Goal: Transaction & Acquisition: Purchase product/service

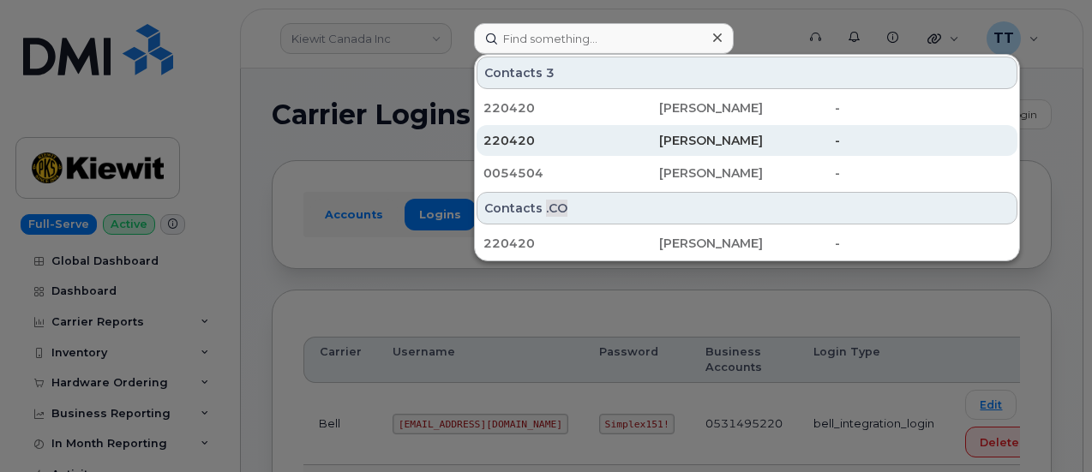
scroll to position [171, 0]
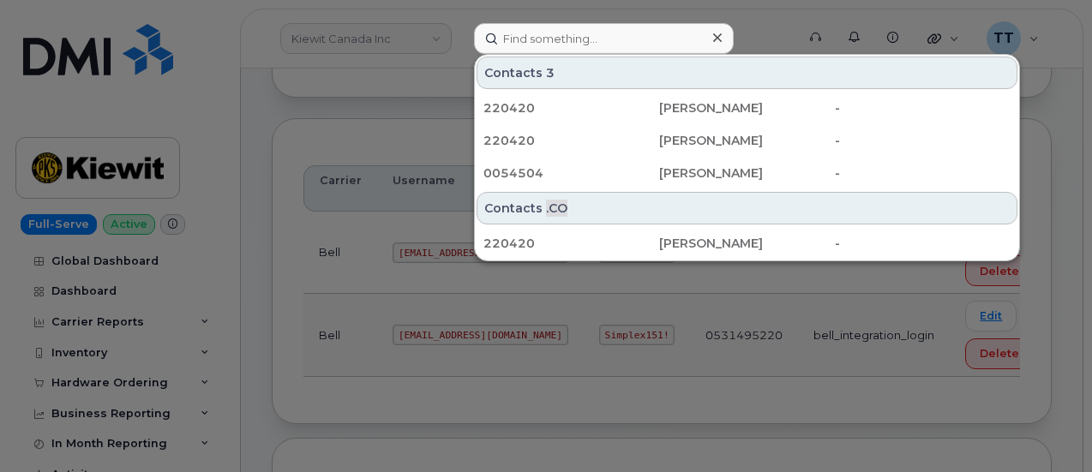
click at [779, 49] on div at bounding box center [546, 236] width 1092 height 472
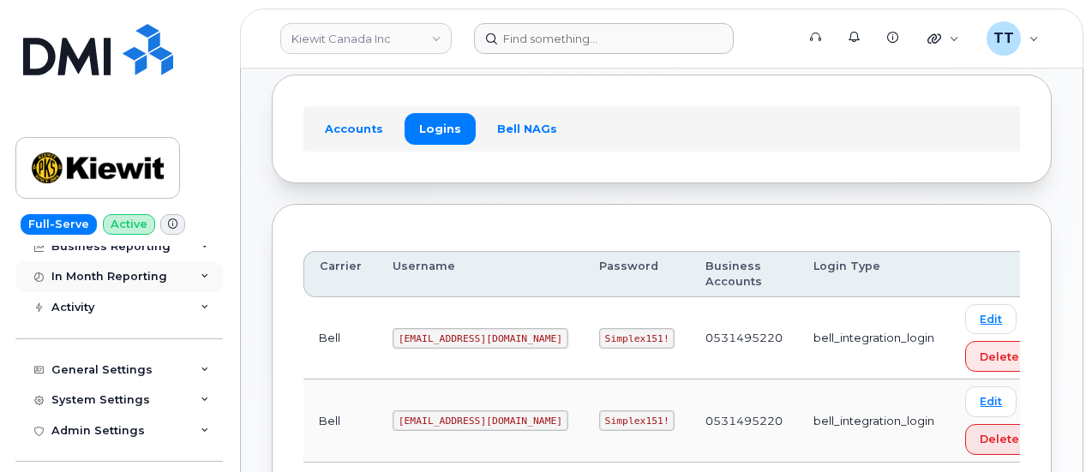
scroll to position [86, 0]
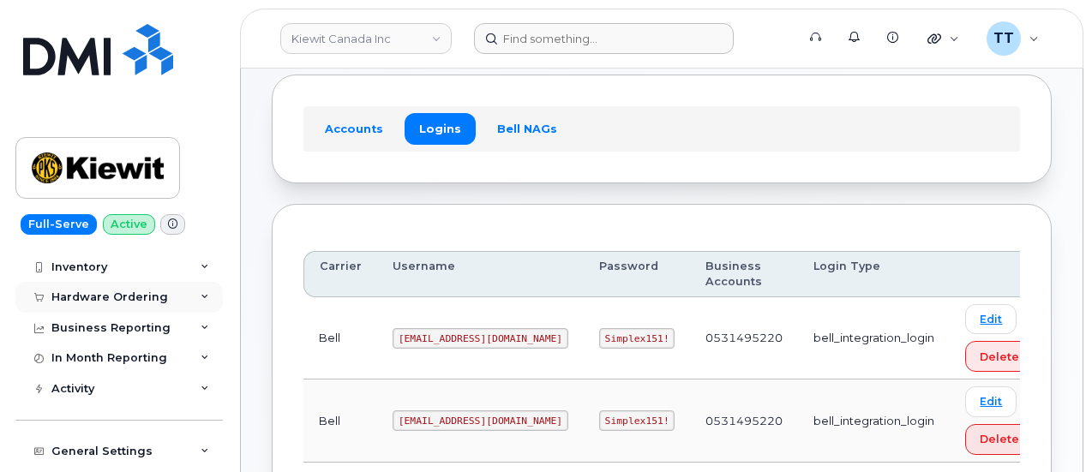
click at [124, 291] on div "Hardware Ordering" at bounding box center [109, 298] width 117 height 14
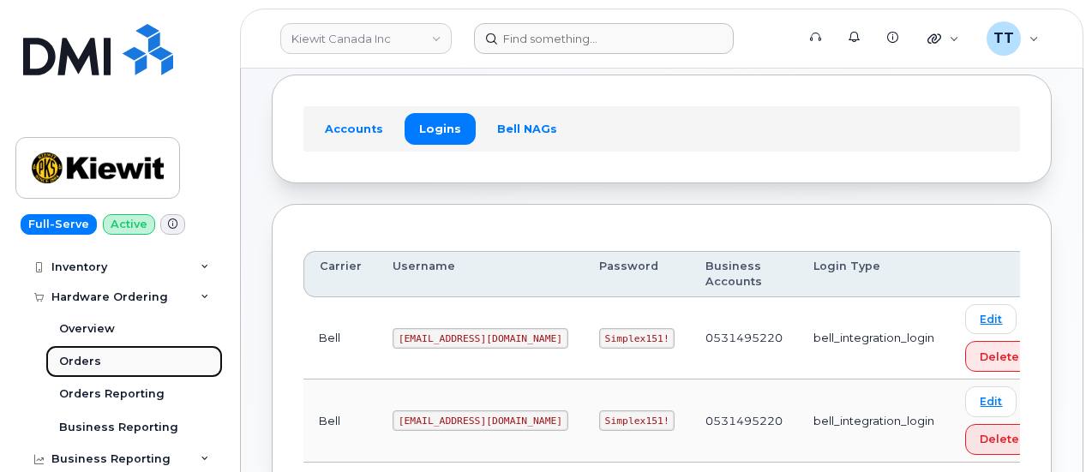
click at [111, 359] on link "Orders" at bounding box center [133, 361] width 177 height 33
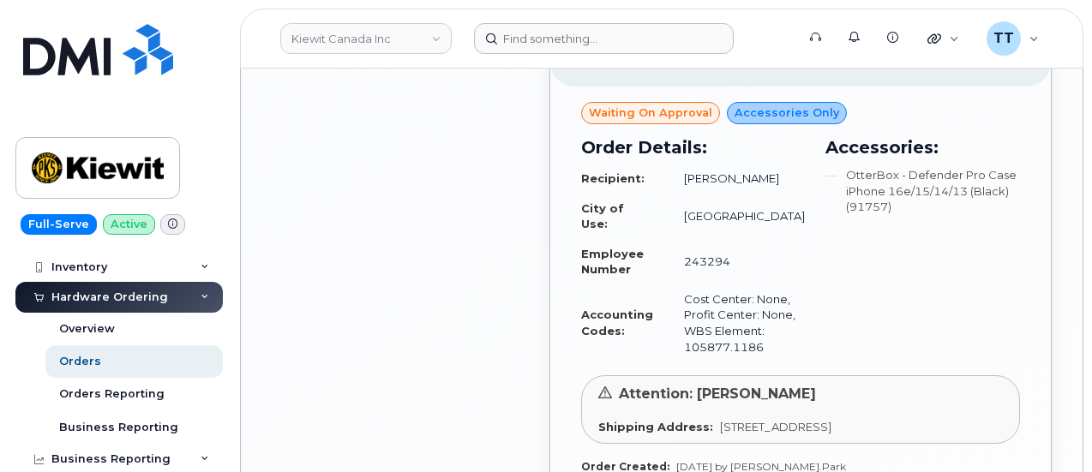
scroll to position [2743, 0]
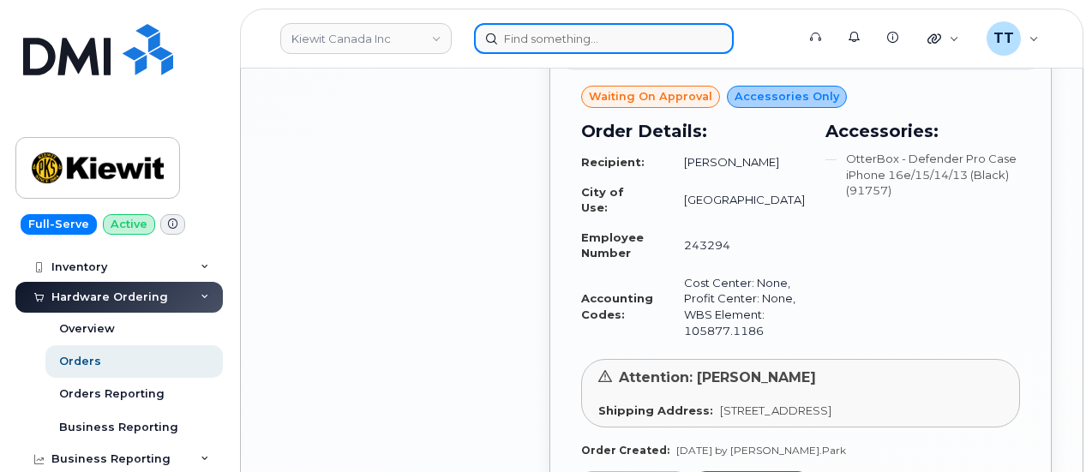
click at [566, 37] on input at bounding box center [604, 38] width 260 height 31
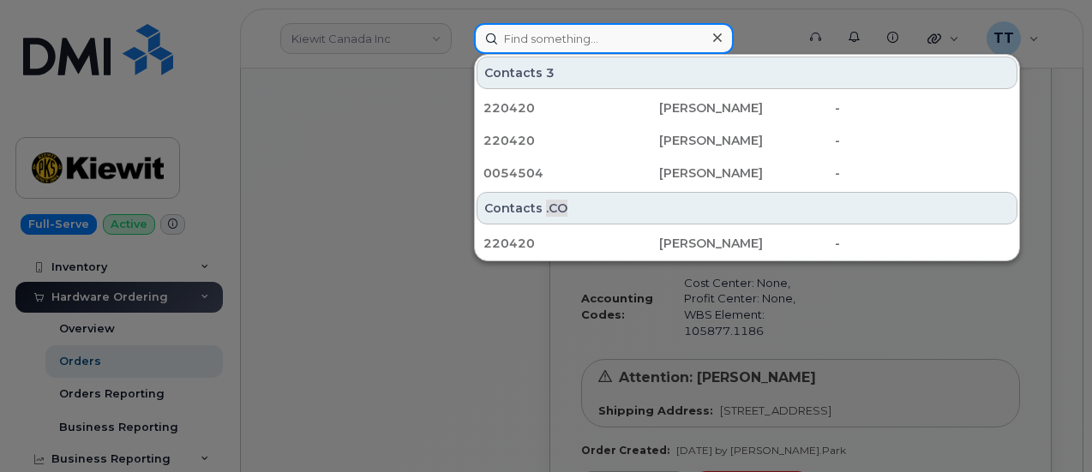
paste input "639-471-9181"
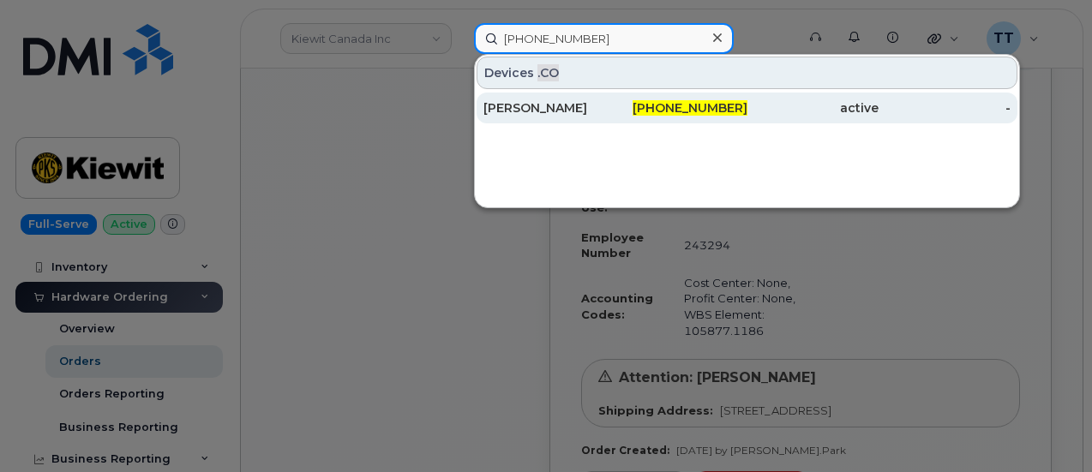
type input "639-471-9181"
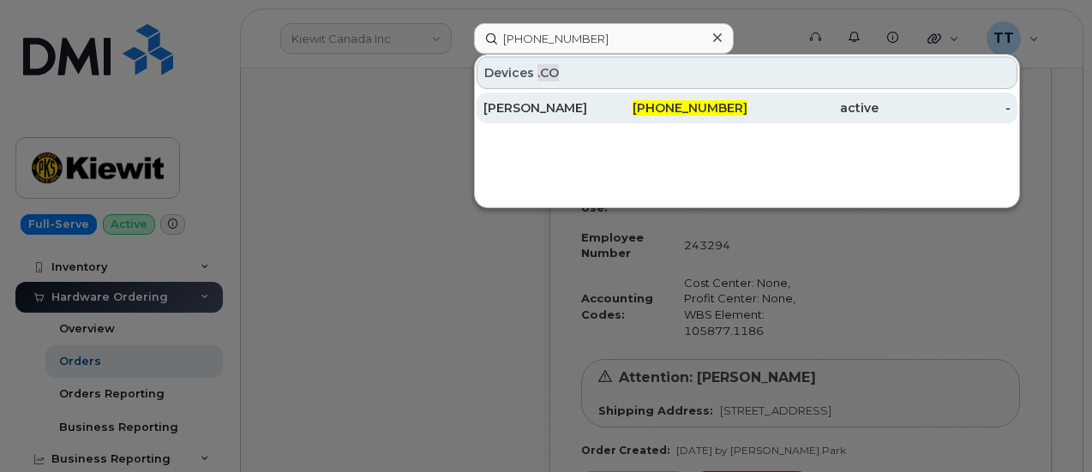
click at [557, 110] on div "Rajeena Shrestha" at bounding box center [549, 107] width 132 height 17
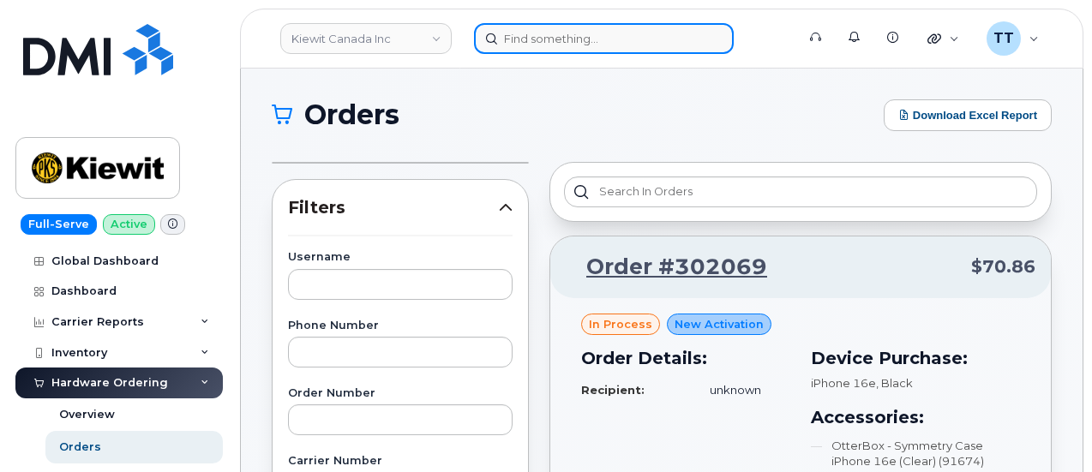
click at [531, 36] on input at bounding box center [604, 38] width 260 height 31
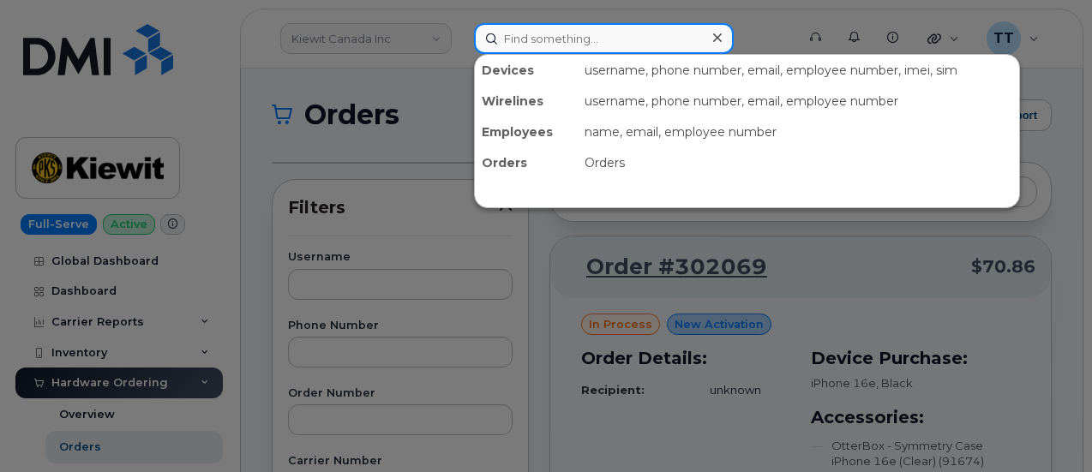
paste input "639-471-9181"
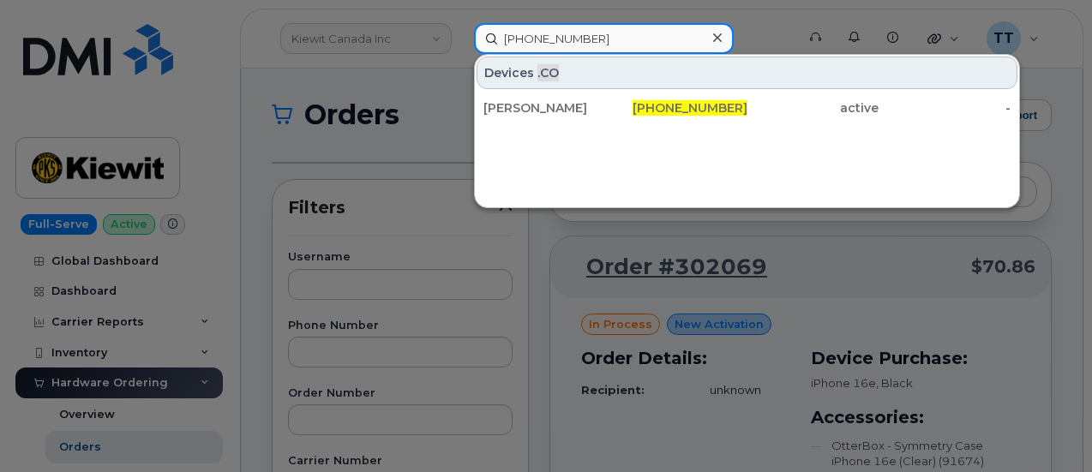
type input "639-471-9181"
click at [530, 27] on input "639-471-9181" at bounding box center [604, 38] width 260 height 31
click at [528, 35] on input "639-471-9181" at bounding box center [604, 38] width 260 height 31
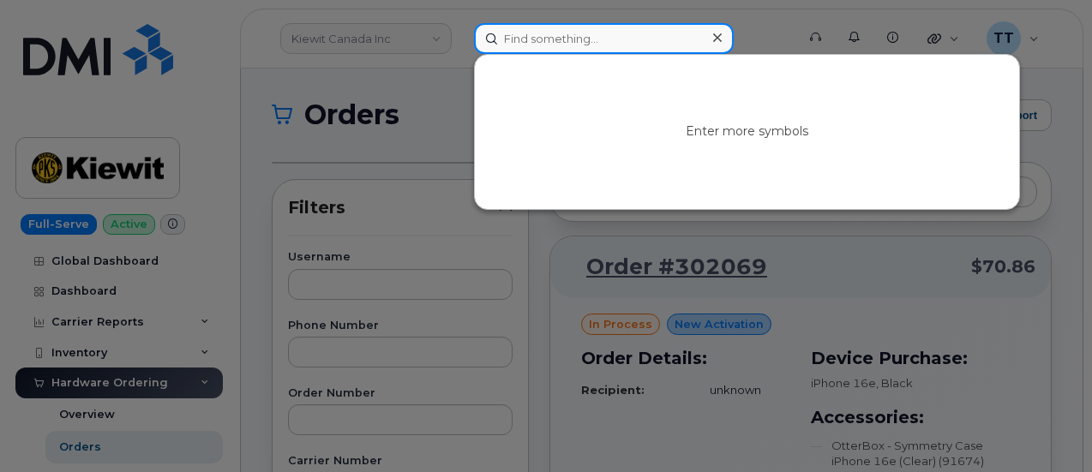
paste input "434-441-0615"
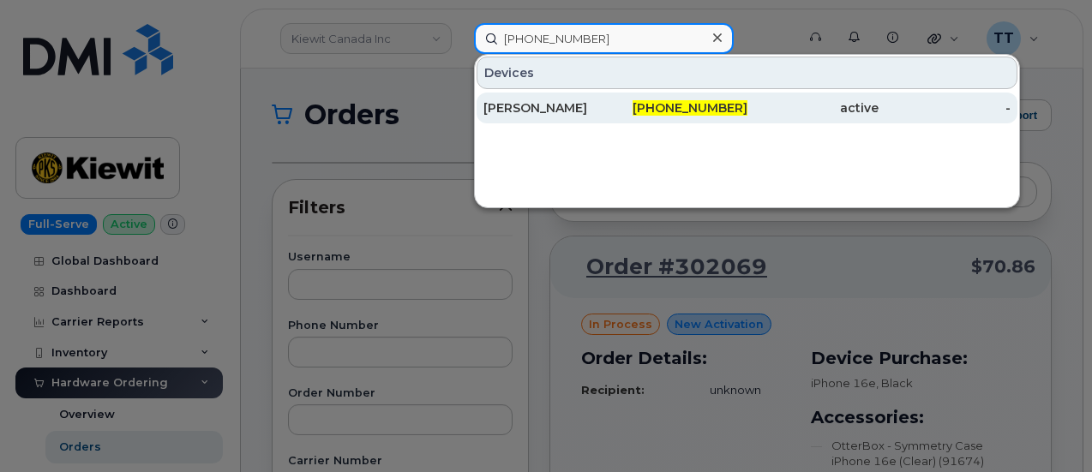
type input "434-441-0615"
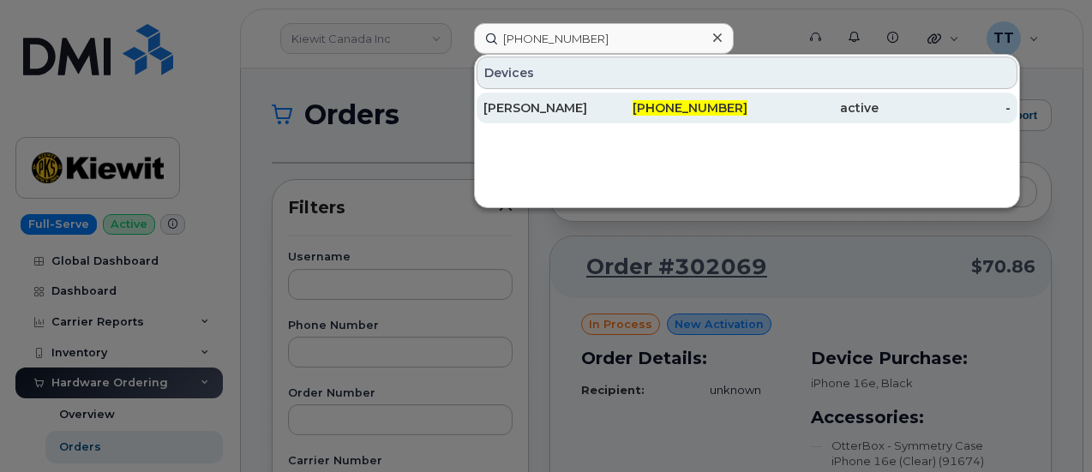
click at [554, 114] on div "ERNEST CARTER" at bounding box center [549, 107] width 132 height 17
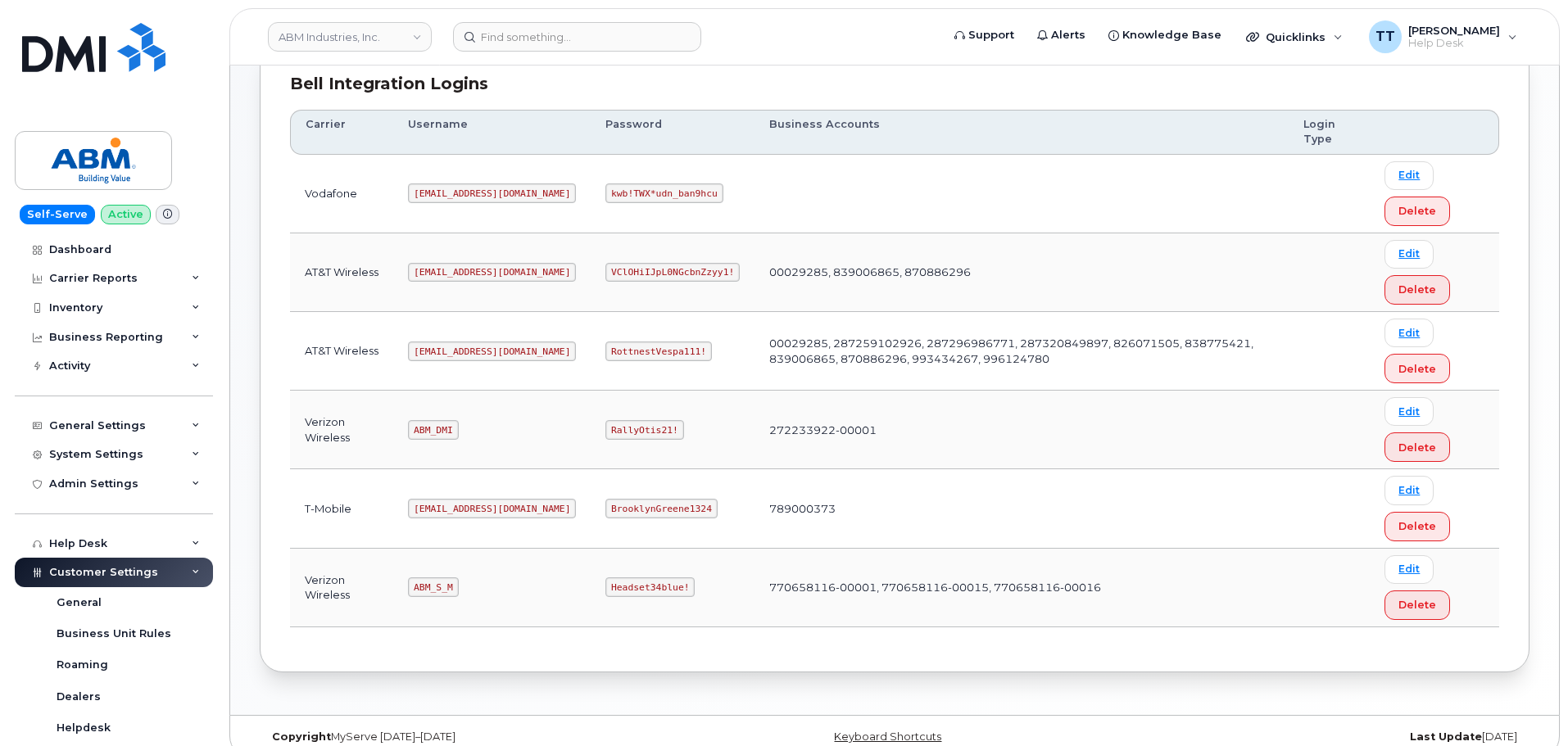
scroll to position [256, 0]
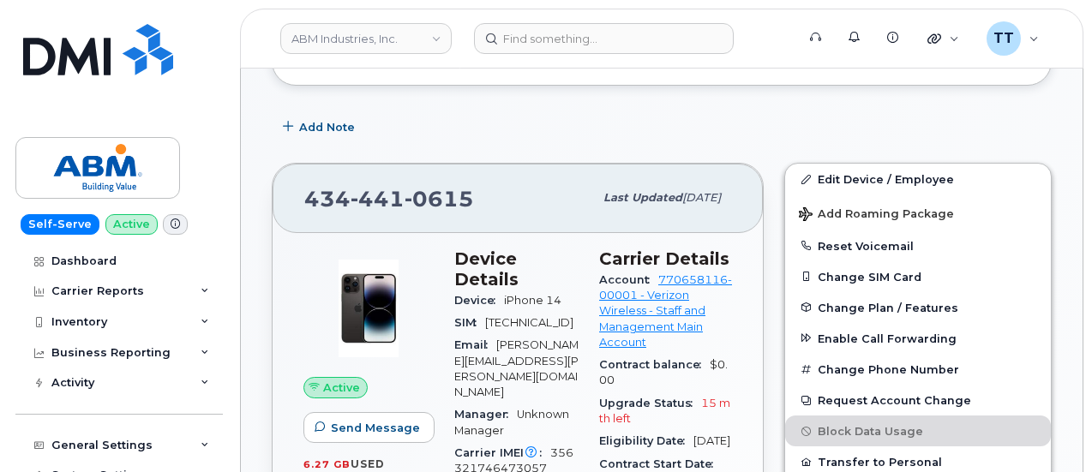
scroll to position [507, 0]
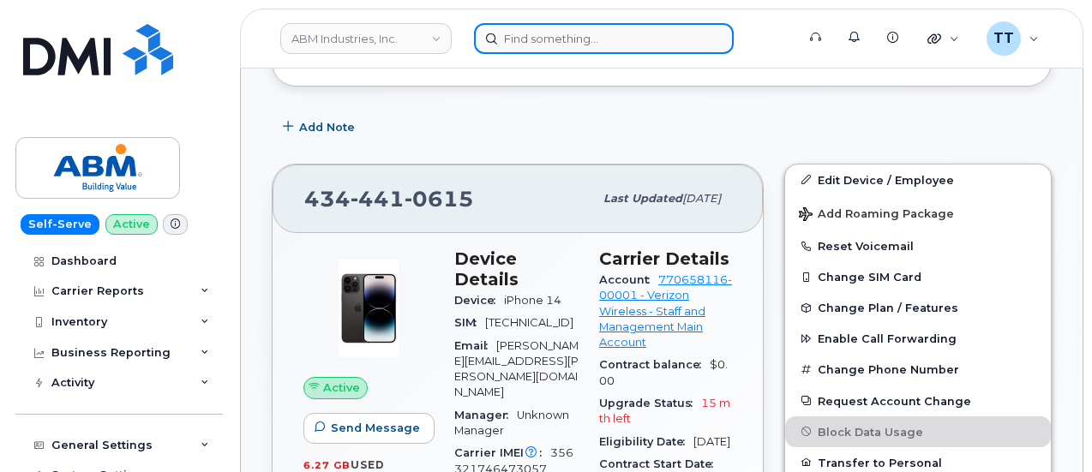
click at [612, 35] on input at bounding box center [604, 38] width 260 height 31
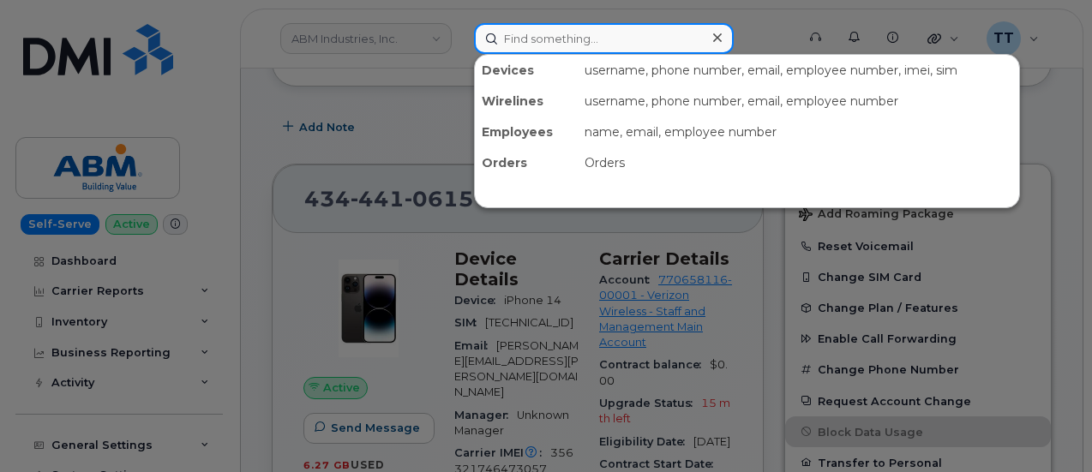
paste input "6197759235"
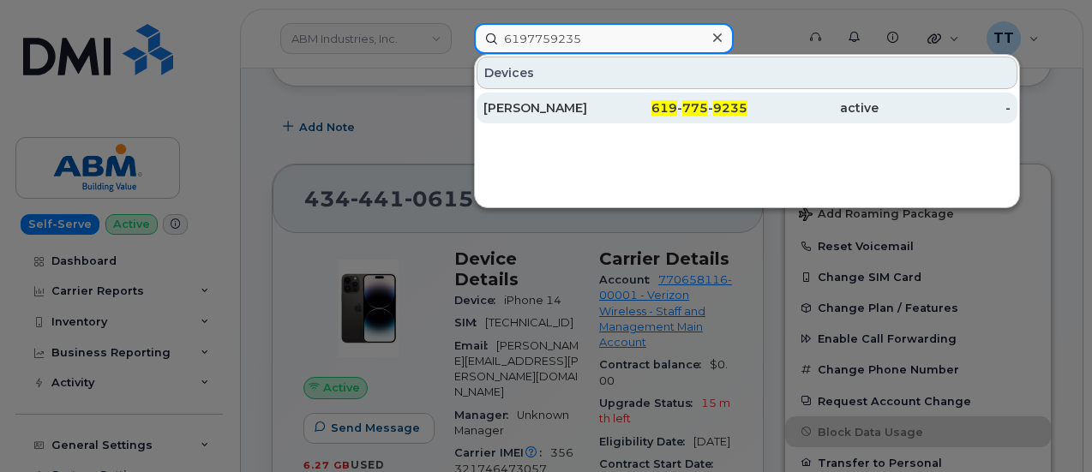
type input "6197759235"
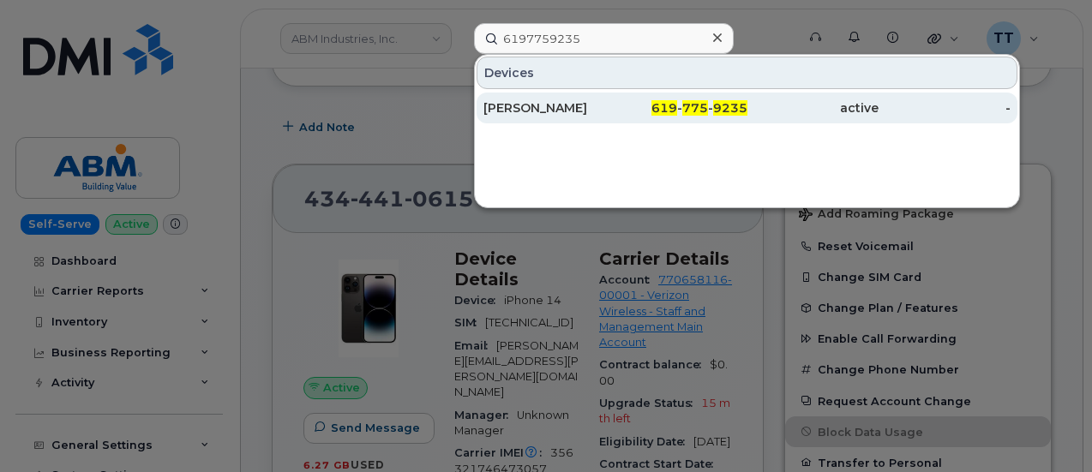
drag, startPoint x: 554, startPoint y: 102, endPoint x: 557, endPoint y: 117, distance: 15.8
click at [554, 102] on div "PATRICK PONSATY" at bounding box center [549, 107] width 132 height 17
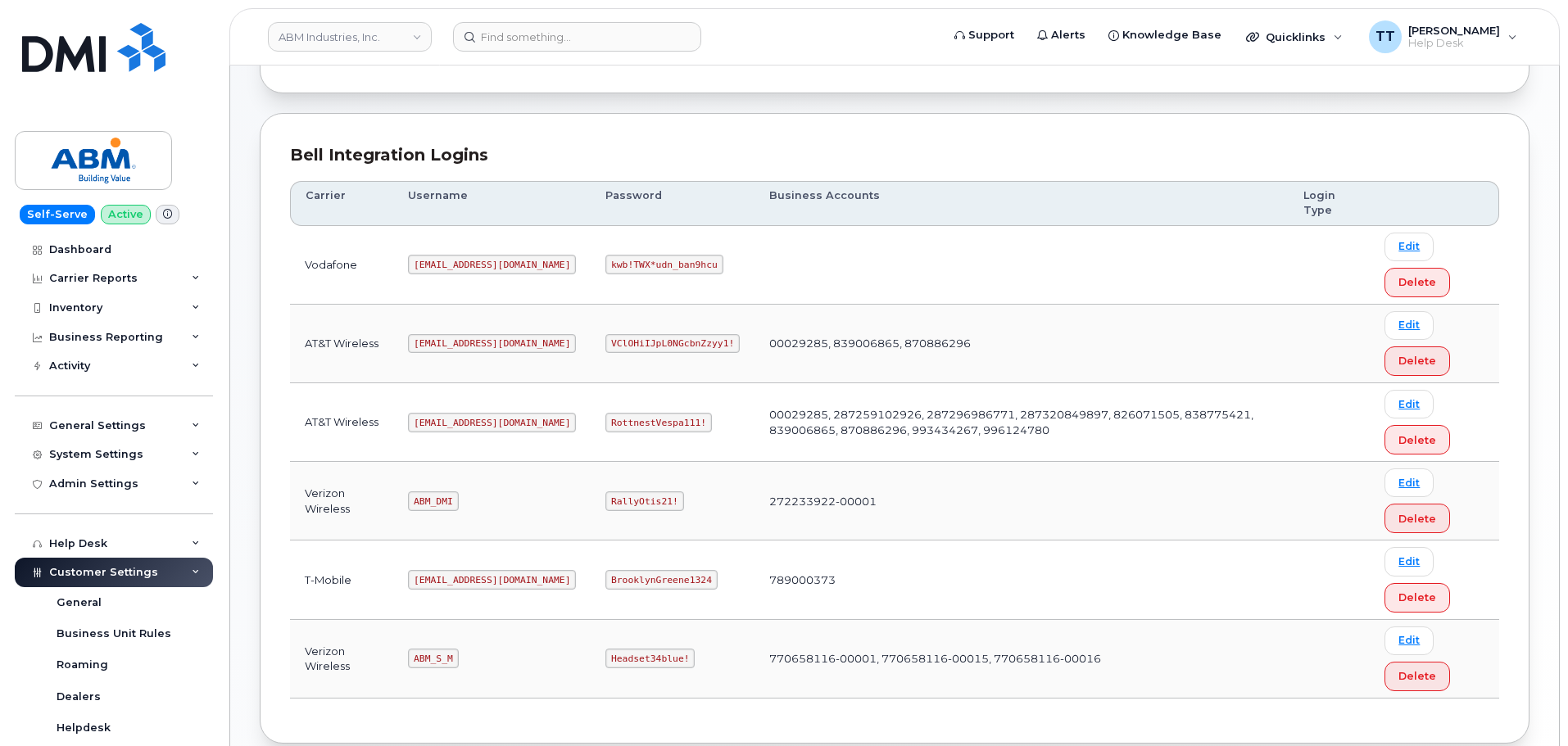
scroll to position [245, 0]
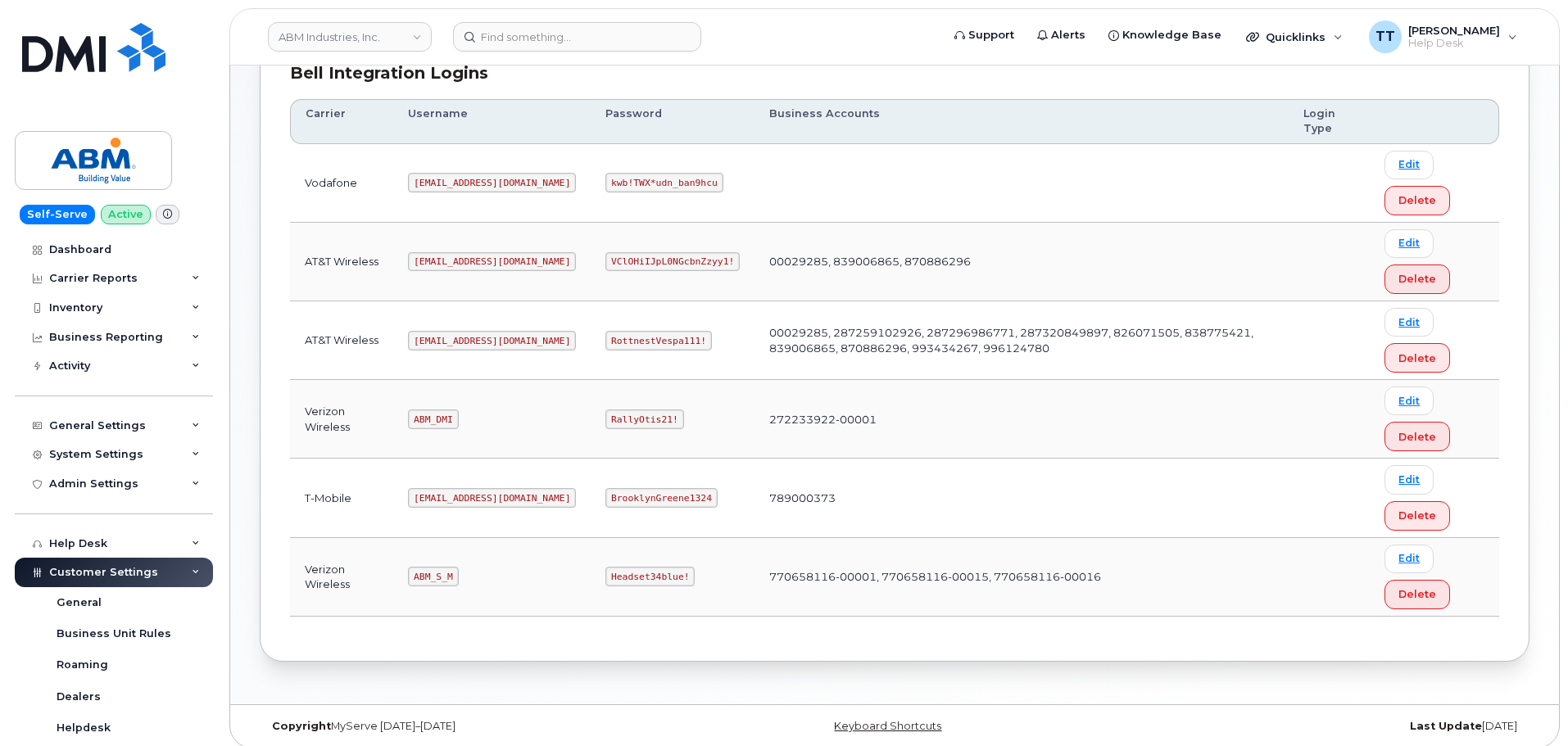
click at [427, 579] on code "ABM_S_M" at bounding box center [433, 576] width 50 height 20
copy code "ABM_S_M"
click at [605, 579] on code "Headset34blue!" at bounding box center [649, 576] width 89 height 20
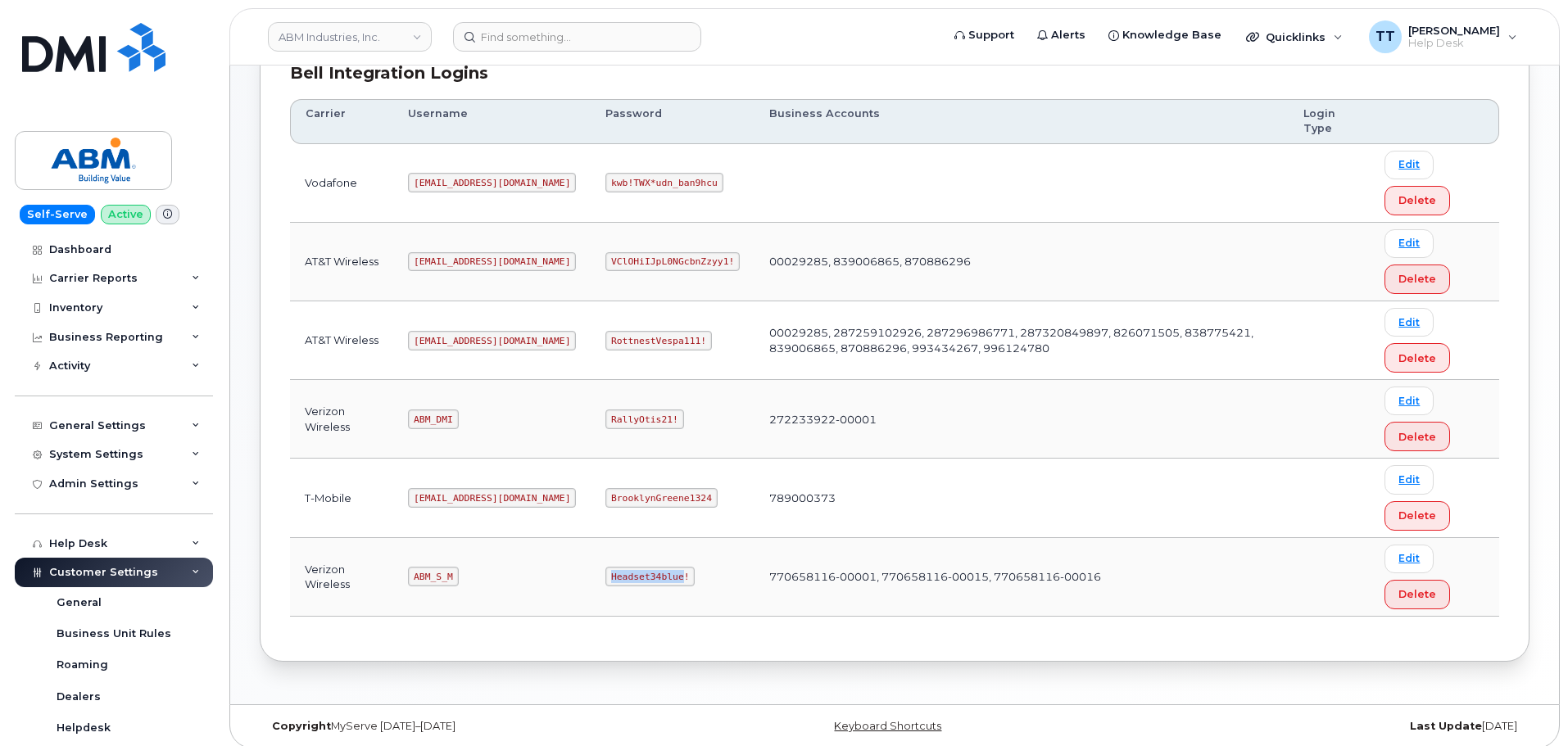
click at [605, 579] on code "Headset34blue!" at bounding box center [649, 576] width 89 height 20
copy code "Headset34blue!"
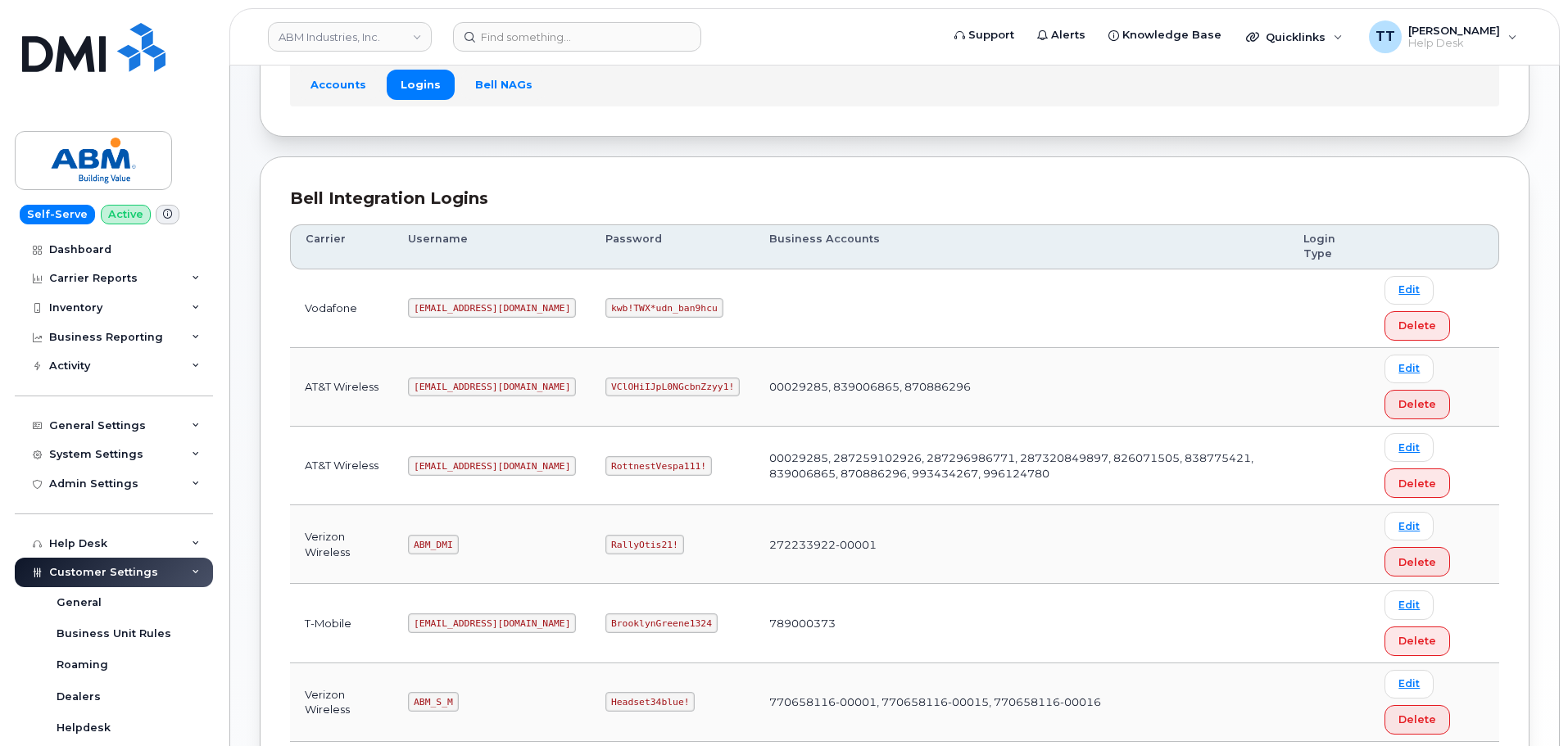
scroll to position [256, 0]
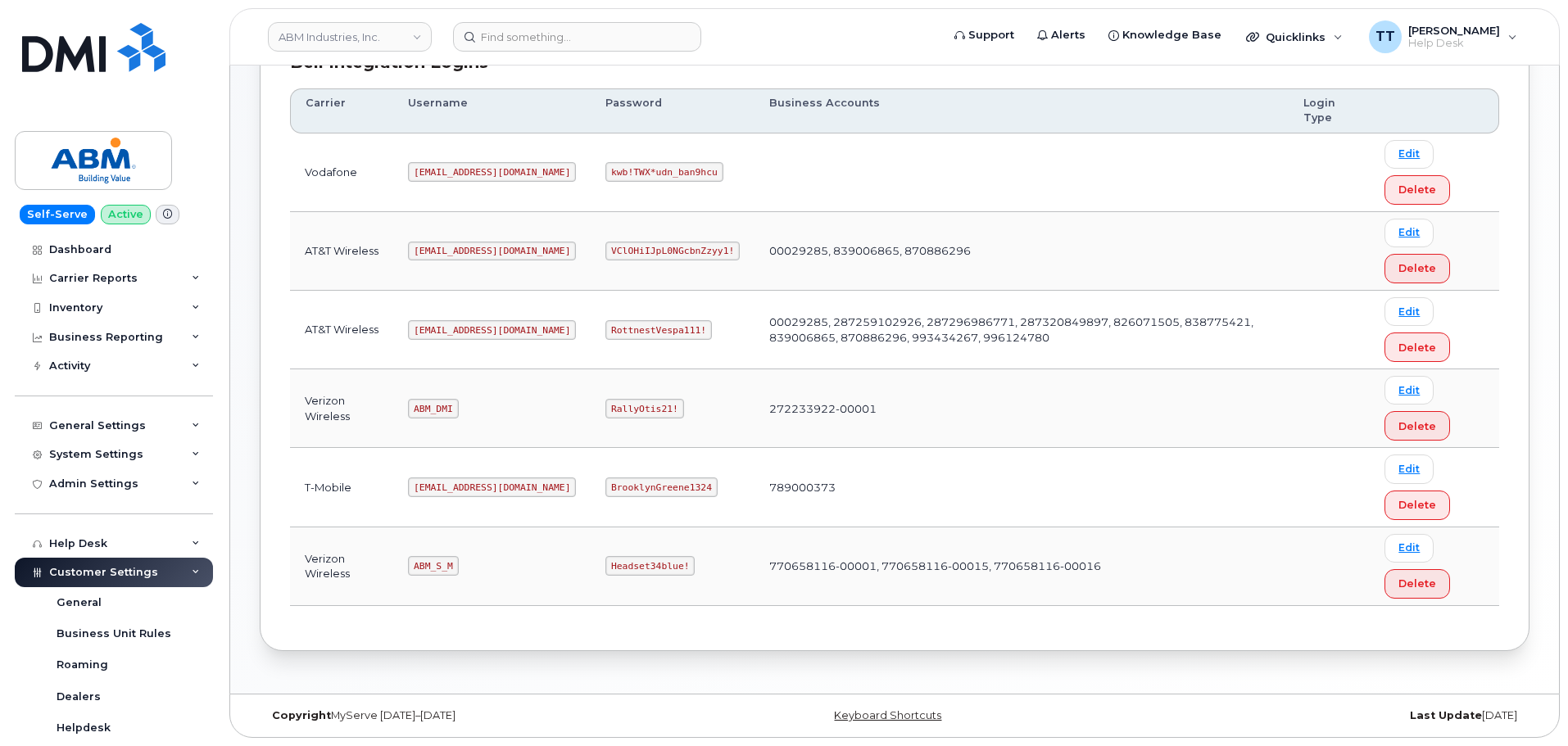
click at [427, 567] on code "ABM_S_M" at bounding box center [433, 565] width 50 height 20
copy code "ABM_S_M"
click at [605, 565] on code "Headset34blue!" at bounding box center [649, 565] width 89 height 20
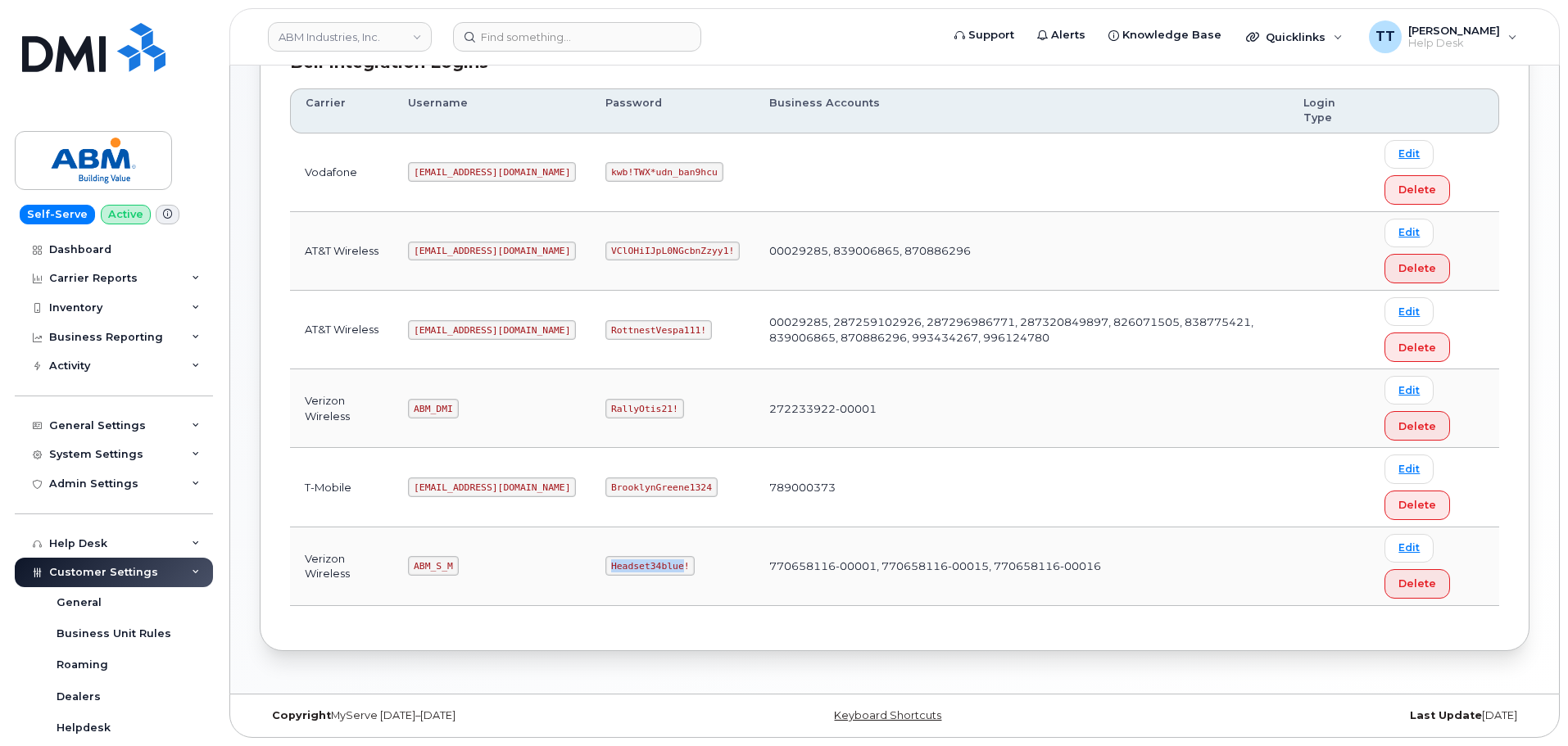
click at [605, 565] on code "Headset34blue!" at bounding box center [649, 565] width 89 height 20
copy code "Headset34blue!"
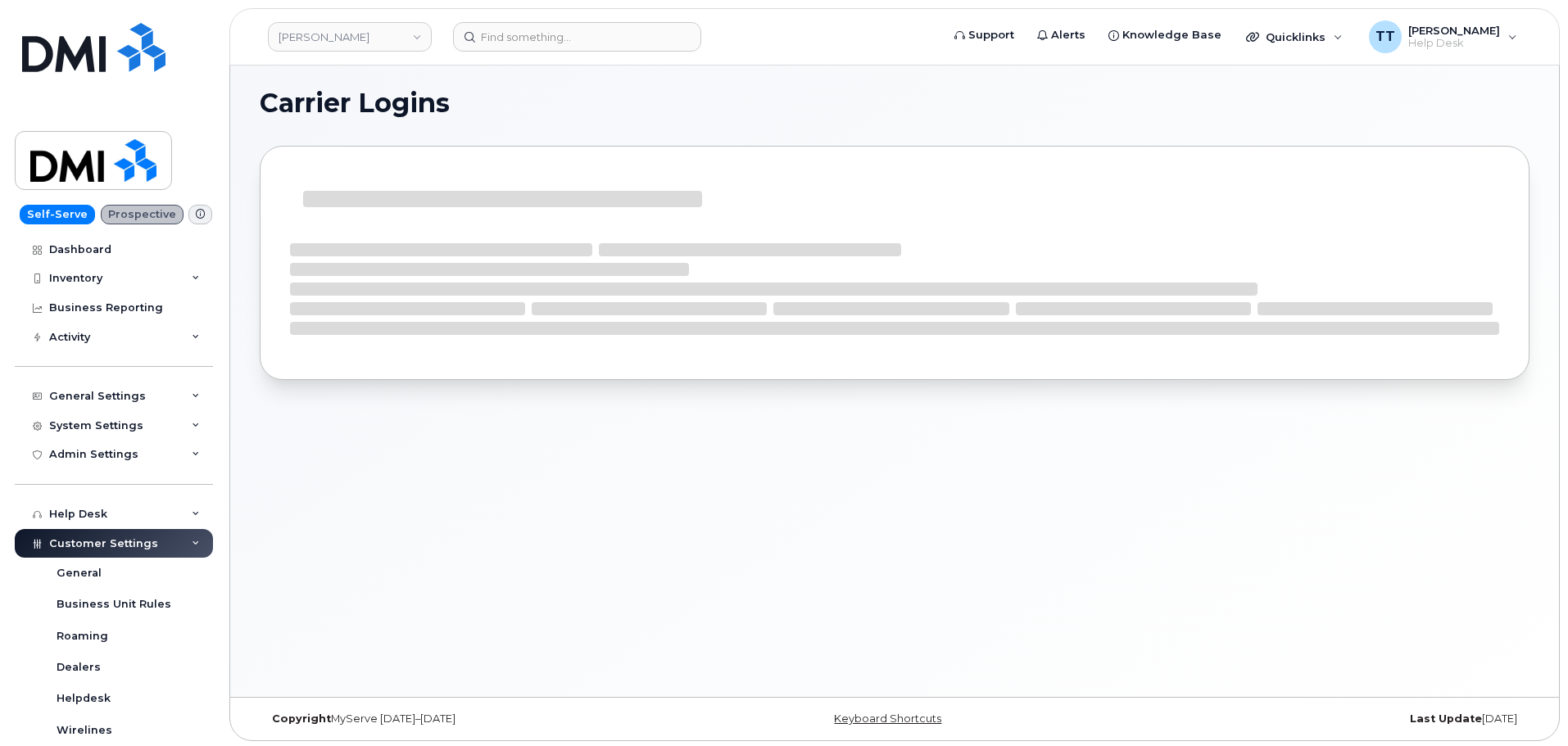
scroll to position [9, 0]
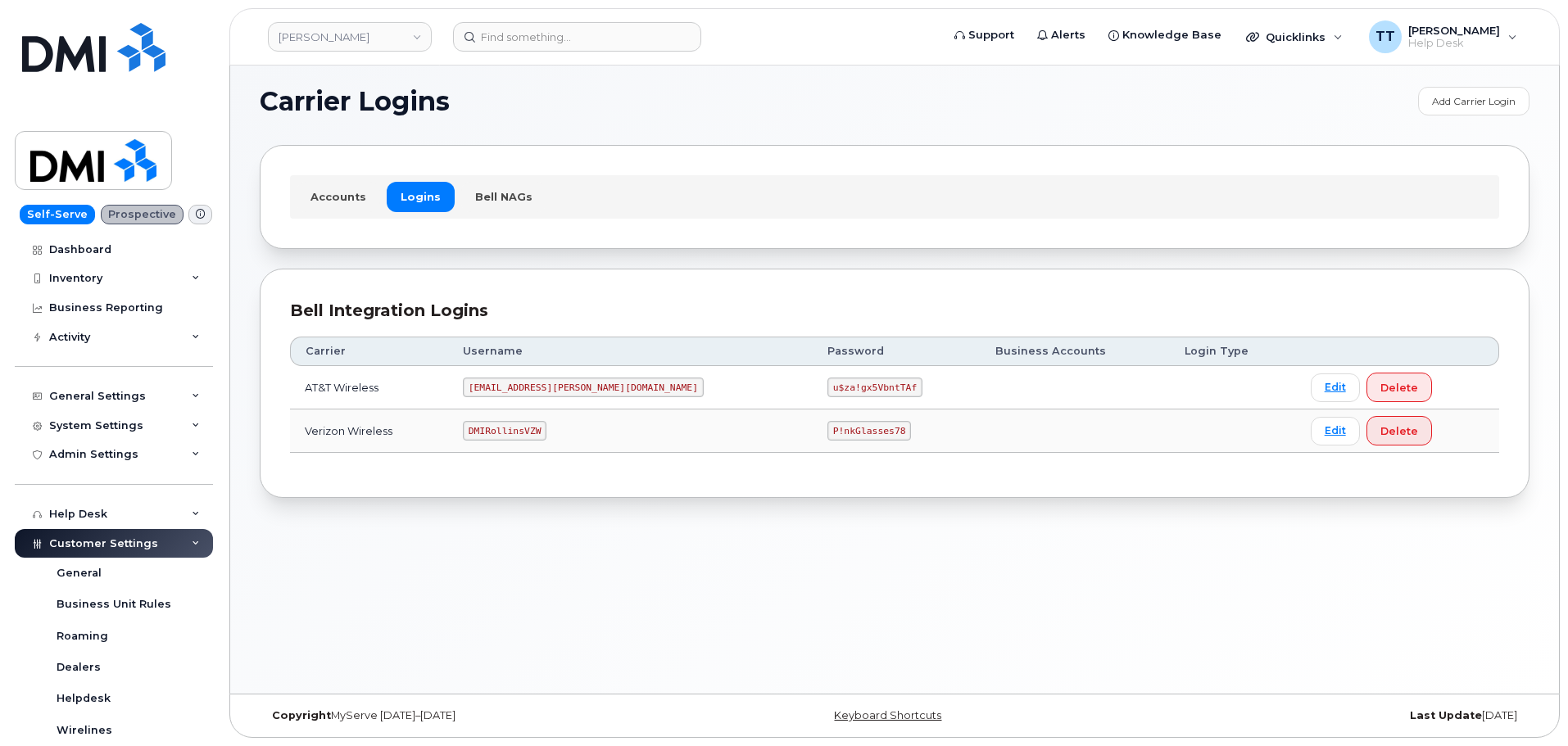
click at [531, 385] on code "[EMAIL_ADDRESS][PERSON_NAME][DOMAIN_NAME]" at bounding box center [583, 387] width 241 height 20
copy code "[EMAIL_ADDRESS][PERSON_NAME][DOMAIN_NAME]"
click at [827, 392] on code "u$za!gx5VbntTAf" at bounding box center [874, 387] width 95 height 20
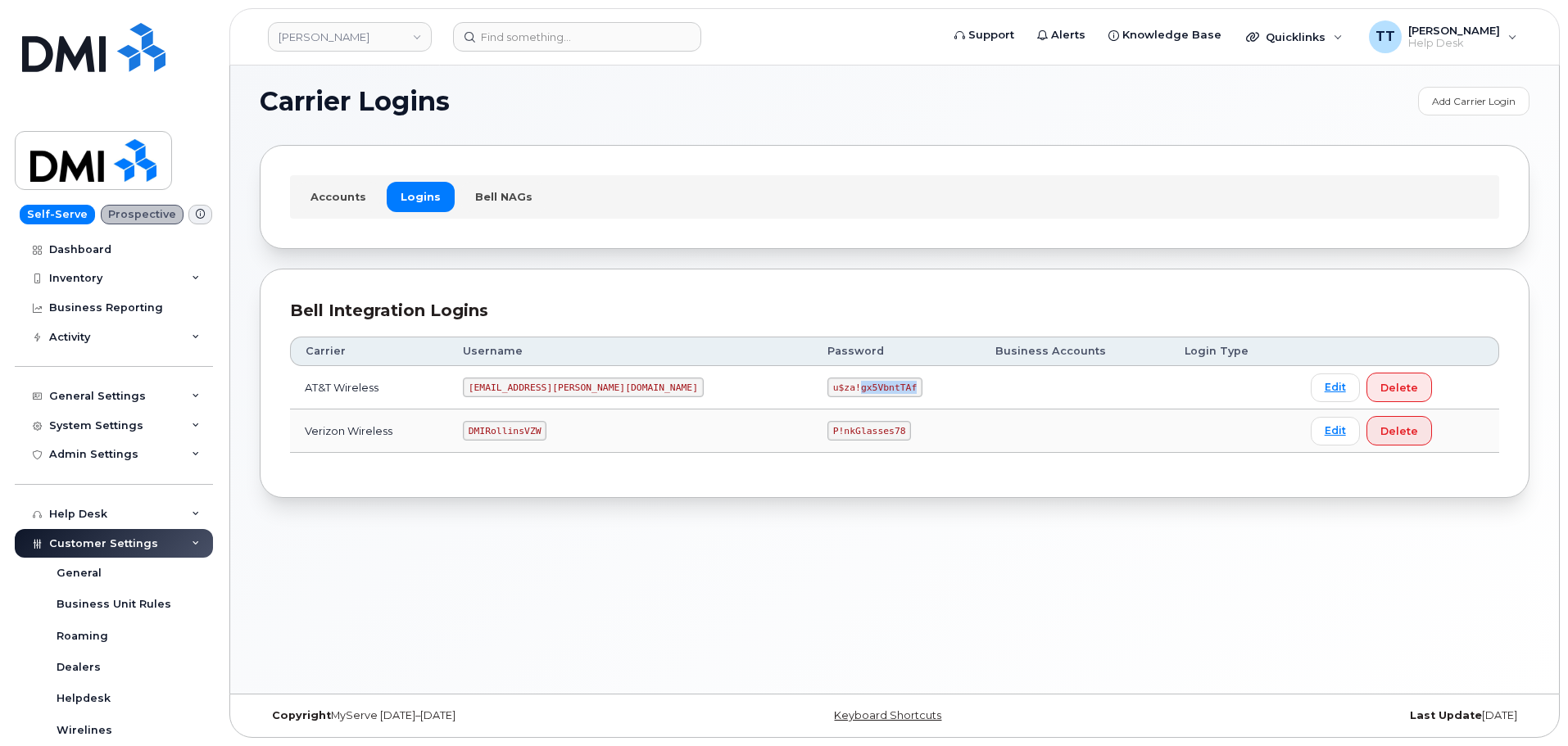
click at [827, 392] on code "u$za!gx5VbntTAf" at bounding box center [874, 387] width 95 height 20
copy code "u$za!gx5VbntTAf"
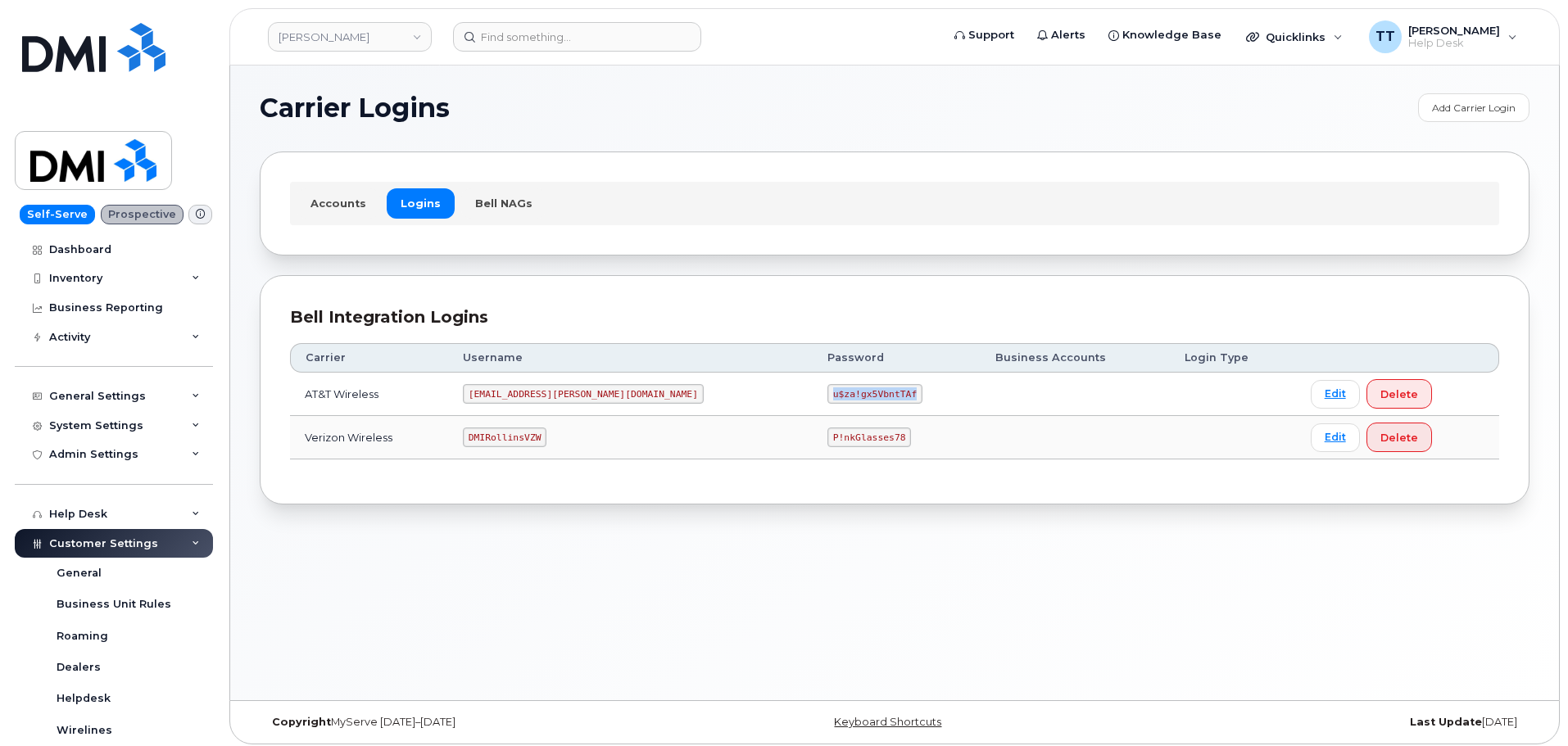
scroll to position [0, 0]
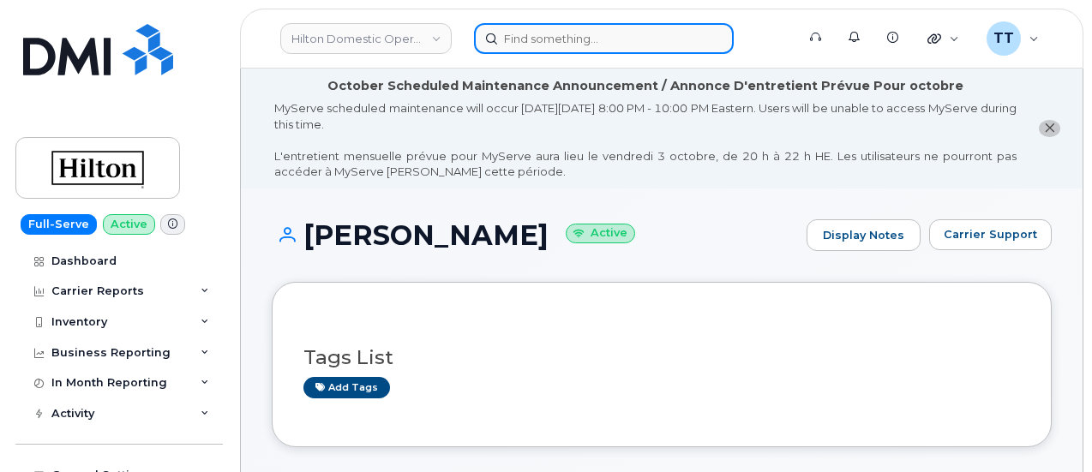
click at [540, 39] on input at bounding box center [604, 38] width 260 height 31
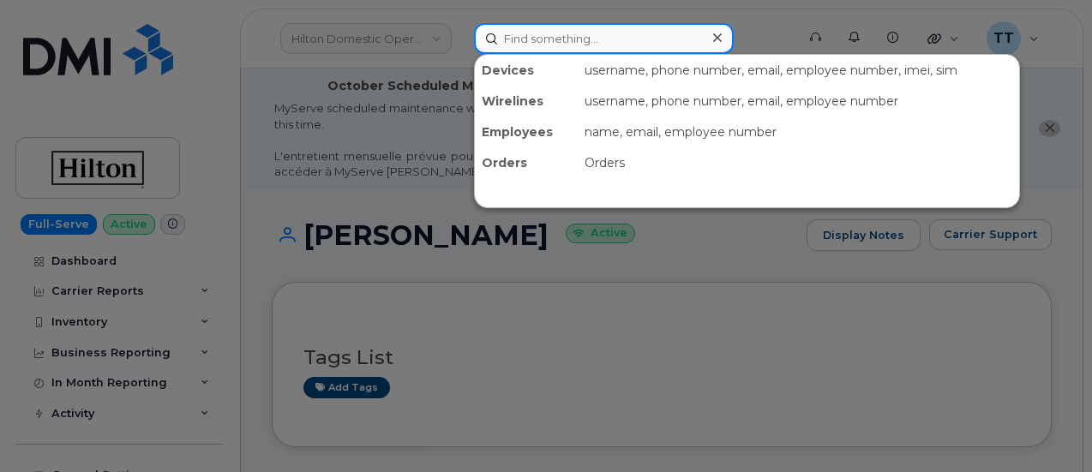
paste input "702-741-2800"
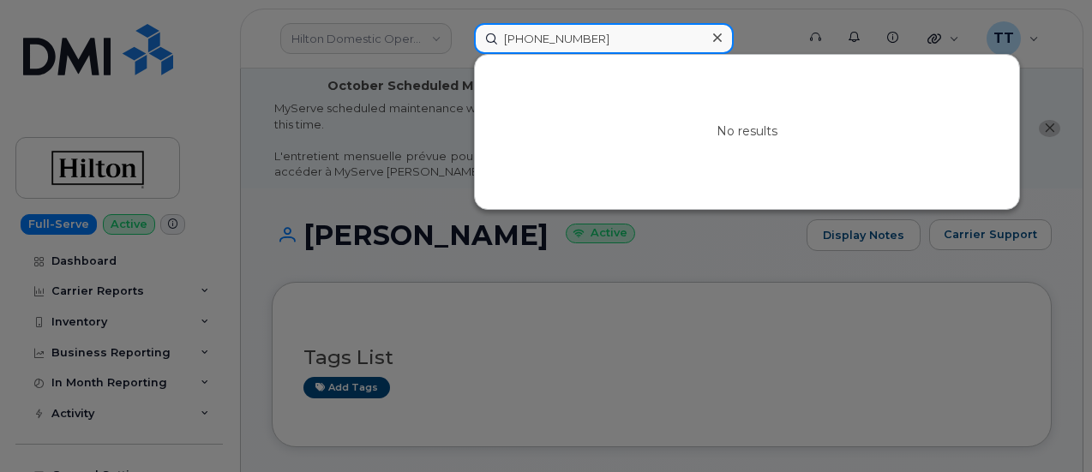
type input "702-741-2800"
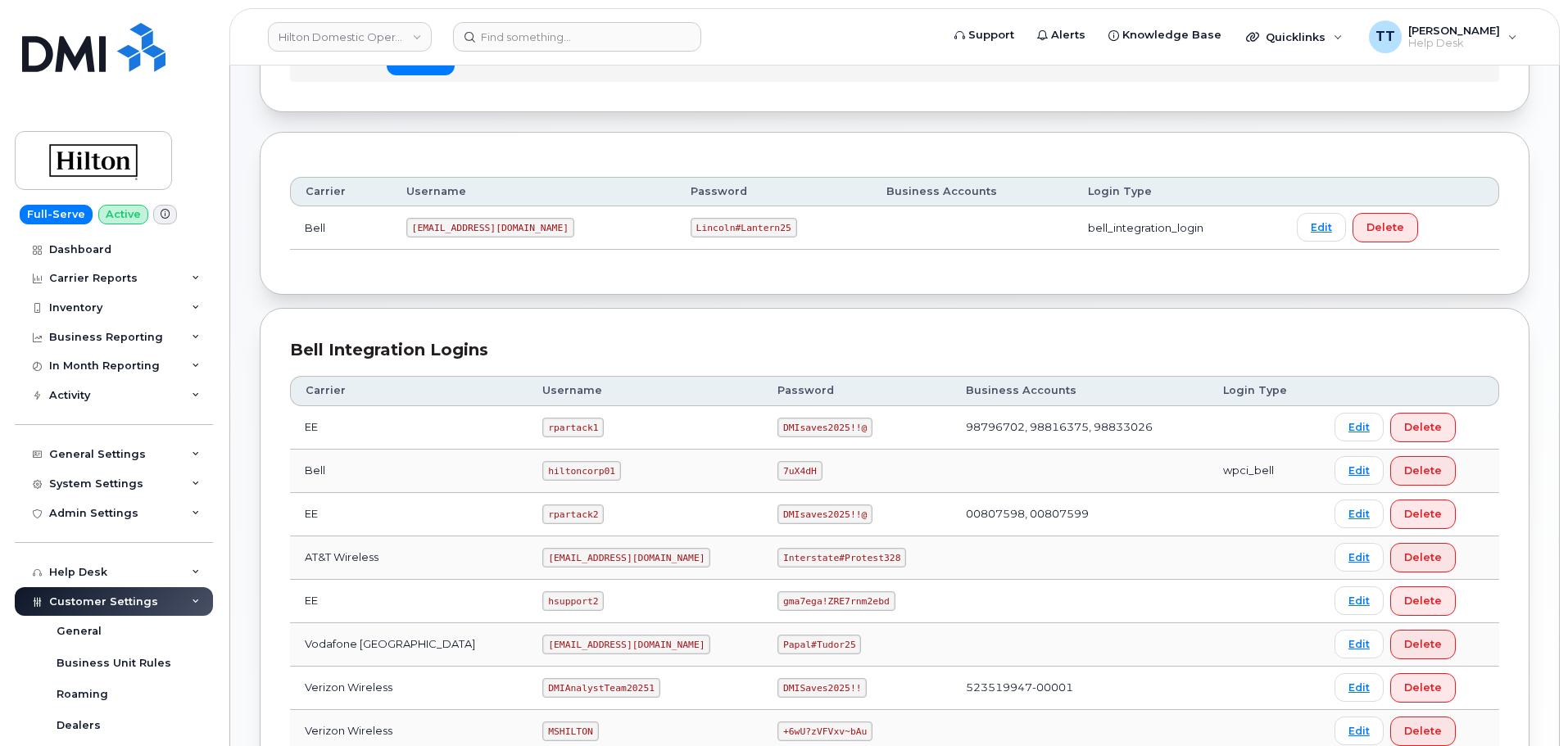
scroll to position [422, 0]
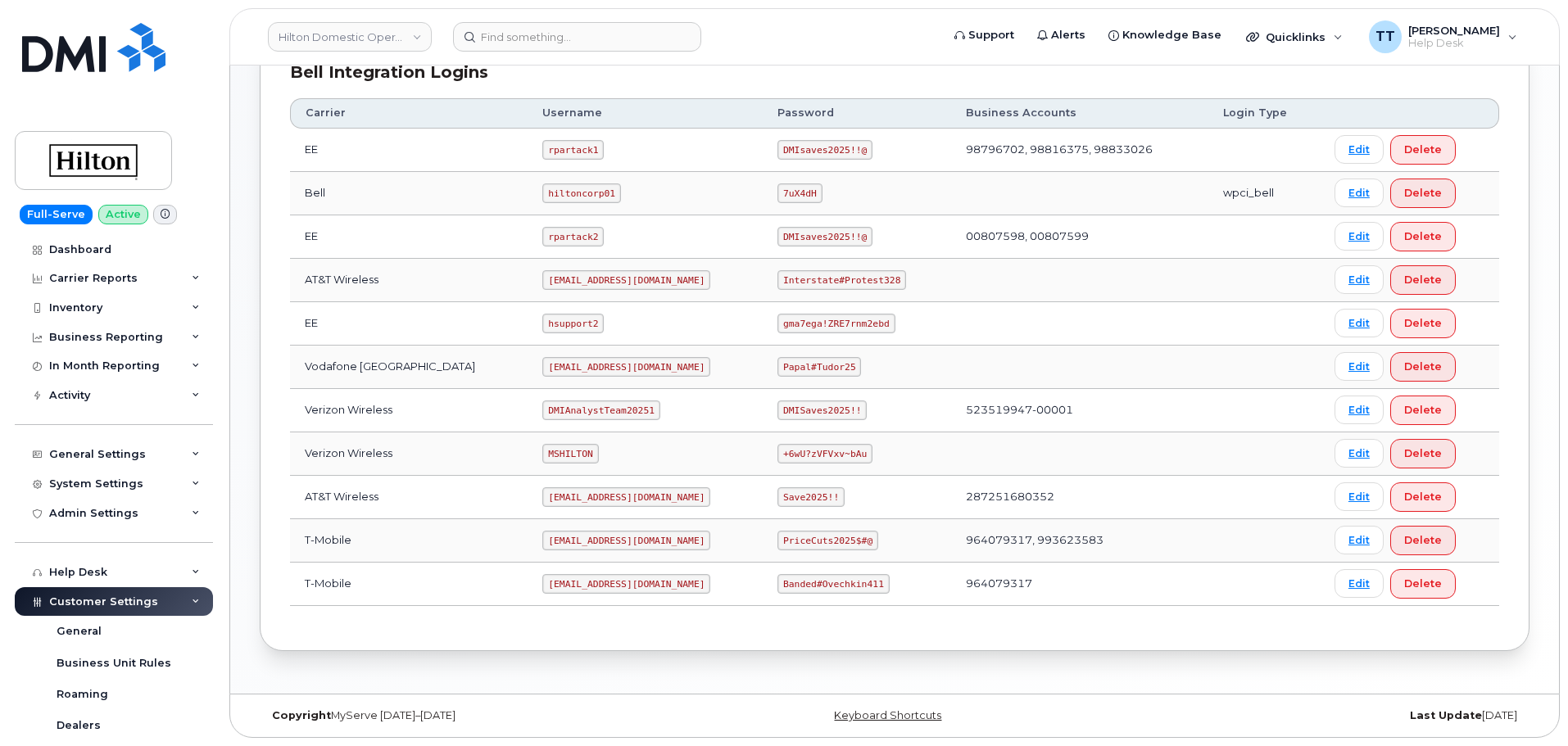
click at [588, 498] on code "ms-invoiceprocessing@dminc.com" at bounding box center [626, 497] width 168 height 20
copy code "ms-invoiceprocessing@dminc.com"
drag, startPoint x: 548, startPoint y: 497, endPoint x: 575, endPoint y: 499, distance: 27.1
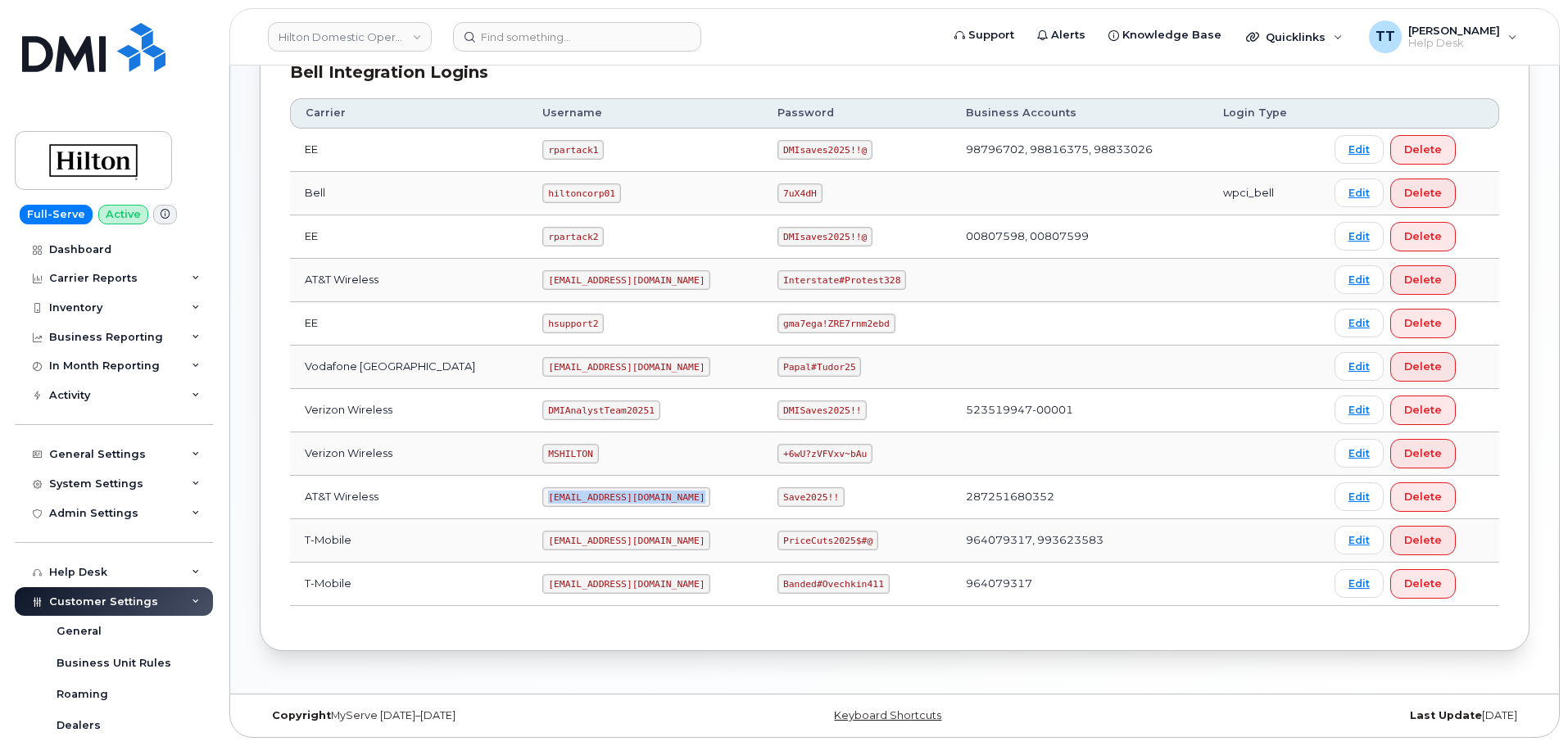
click at [548, 499] on code "ms-invoiceprocessing@dminc.com" at bounding box center [626, 497] width 168 height 20
click at [777, 496] on code "Save2025!!" at bounding box center [810, 497] width 67 height 20
copy code "Save2025!!"
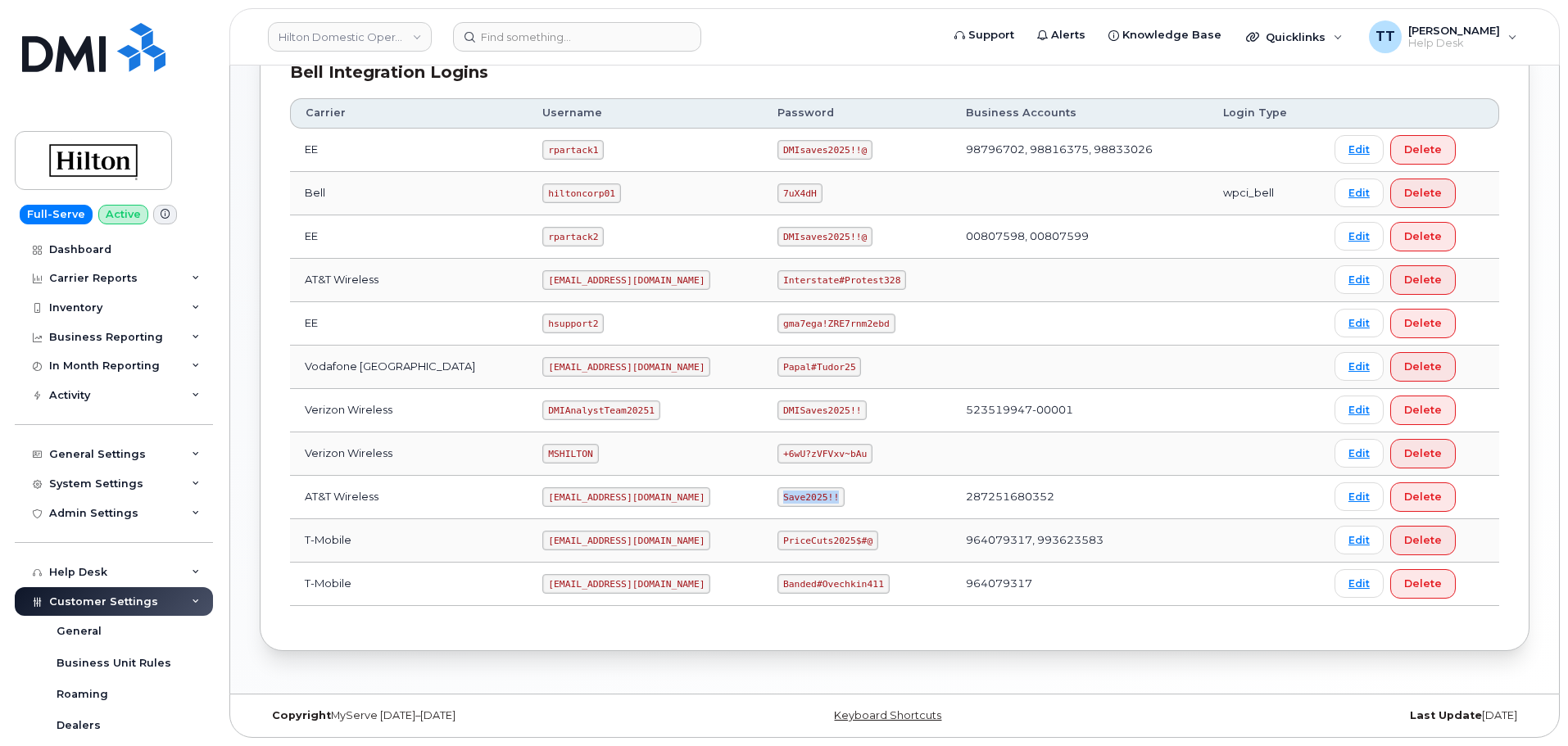
click at [877, 516] on td "Save2025!!" at bounding box center [856, 497] width 188 height 43
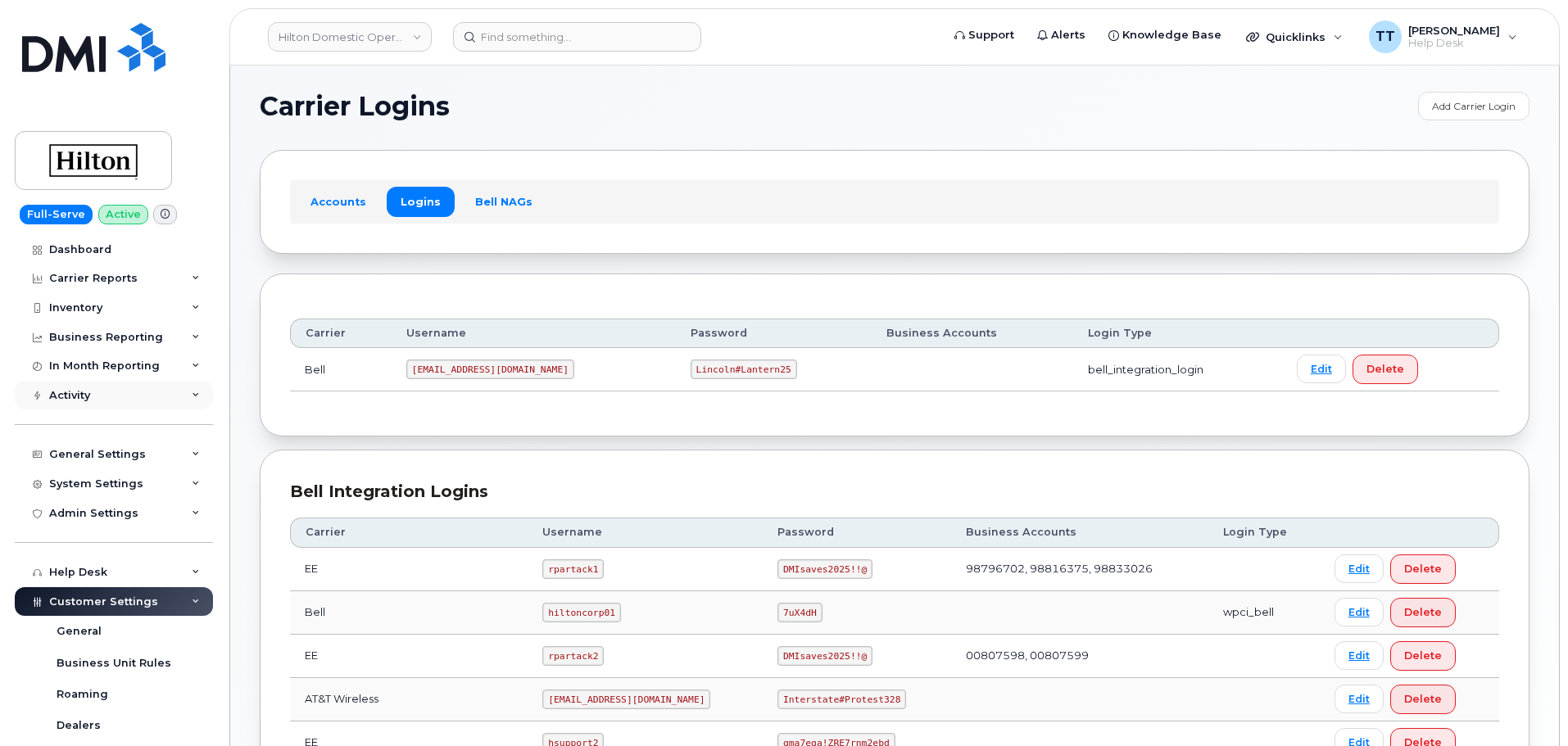
scroll to position [0, 0]
drag, startPoint x: 1469, startPoint y: 462, endPoint x: 1385, endPoint y: 455, distance: 84.3
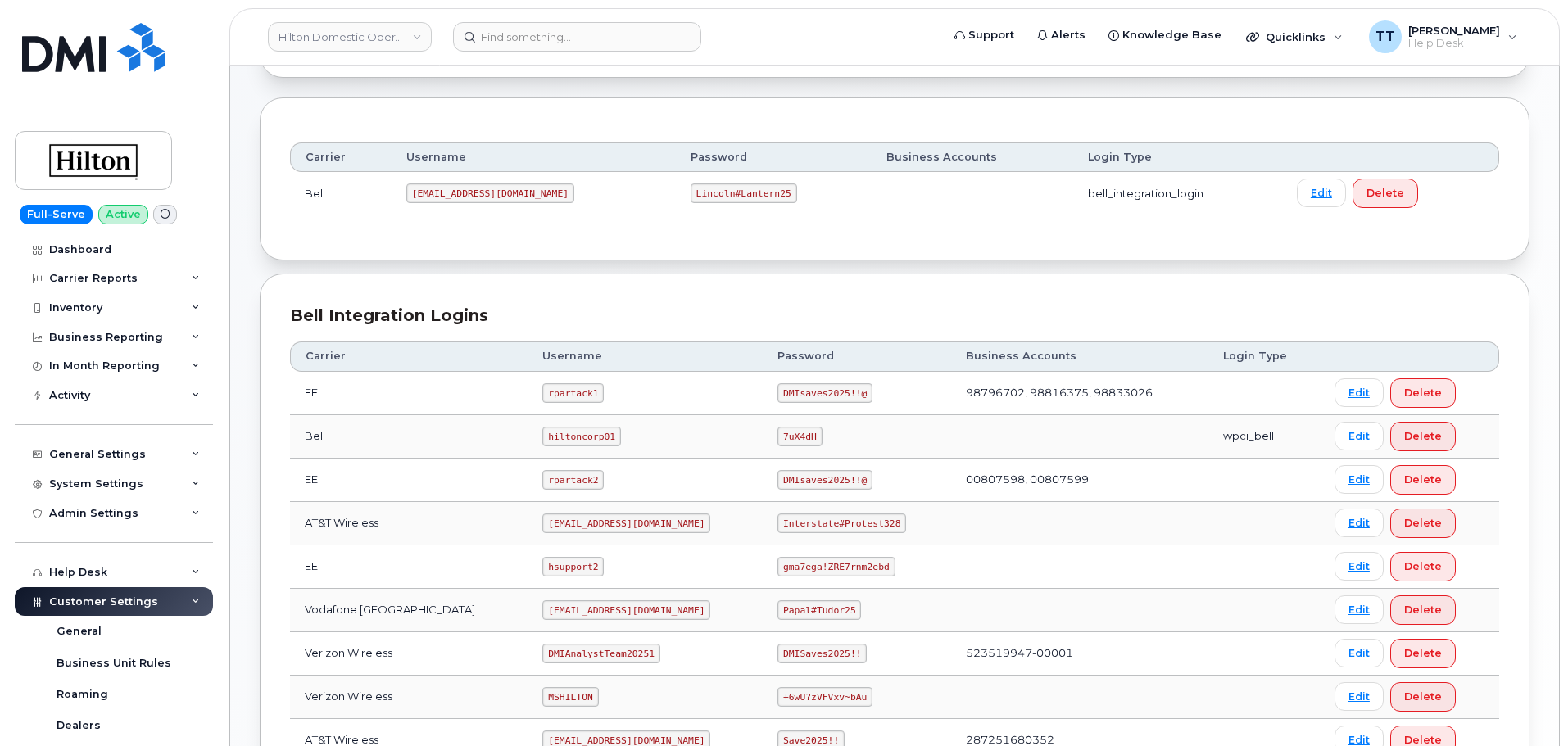
scroll to position [422, 0]
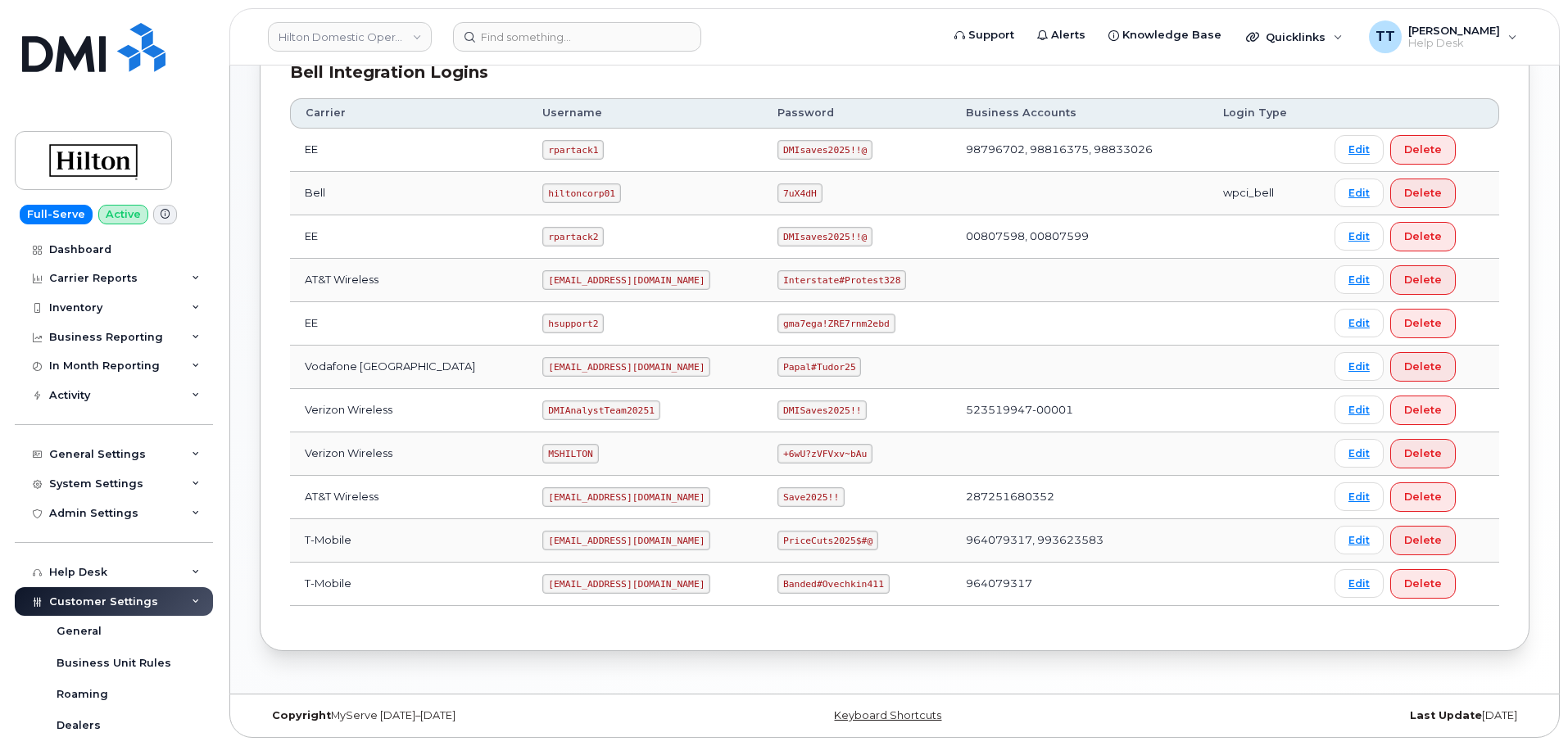
click at [559, 499] on code "ms-invoiceprocessing@dminc.com" at bounding box center [626, 497] width 168 height 20
copy code "ms-invoiceprocessing@dminc.com"
click at [777, 496] on code "Save2025!!" at bounding box center [810, 497] width 67 height 20
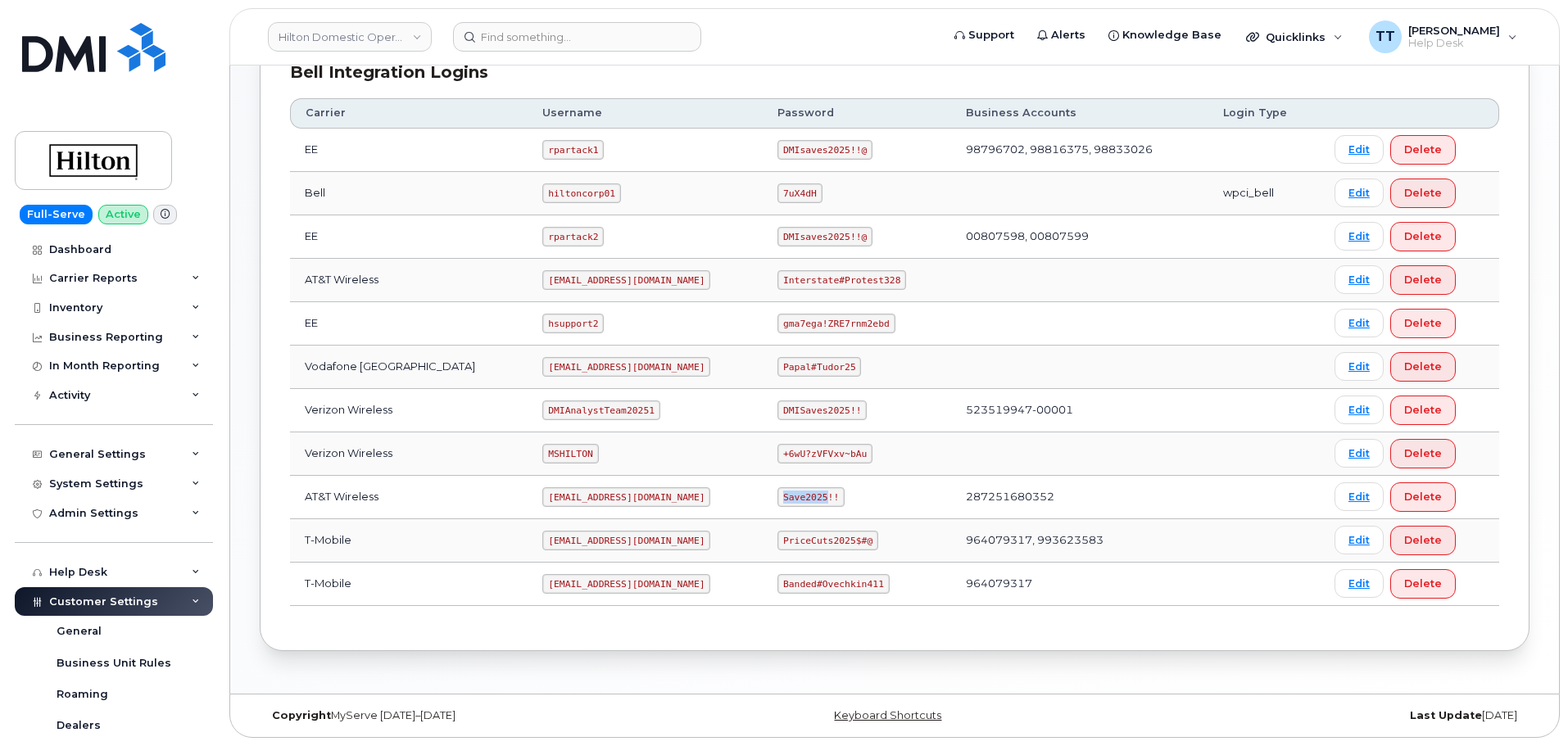
click at [777, 496] on code "Save2025!!" at bounding box center [810, 497] width 67 height 20
copy code "Save2025!!"
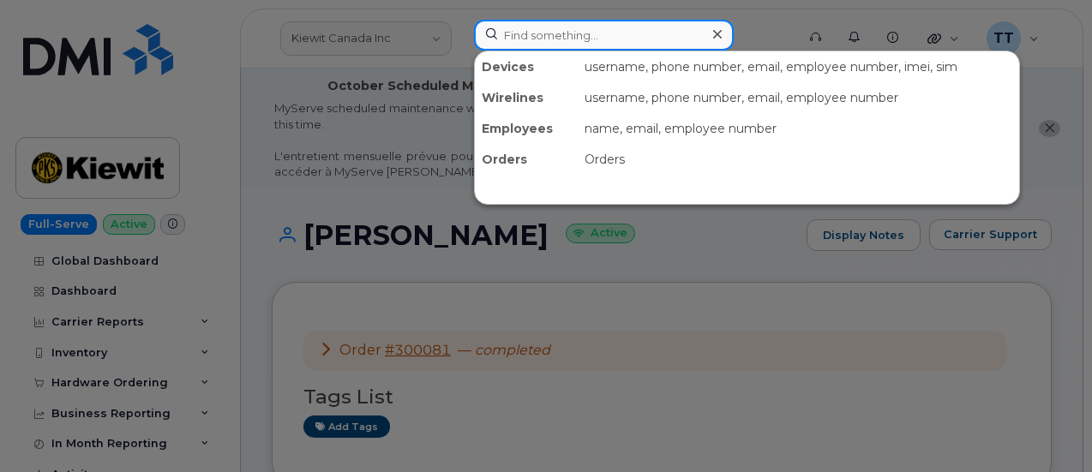
click at [533, 35] on input at bounding box center [604, 35] width 260 height 31
paste input "Ernest Carter"
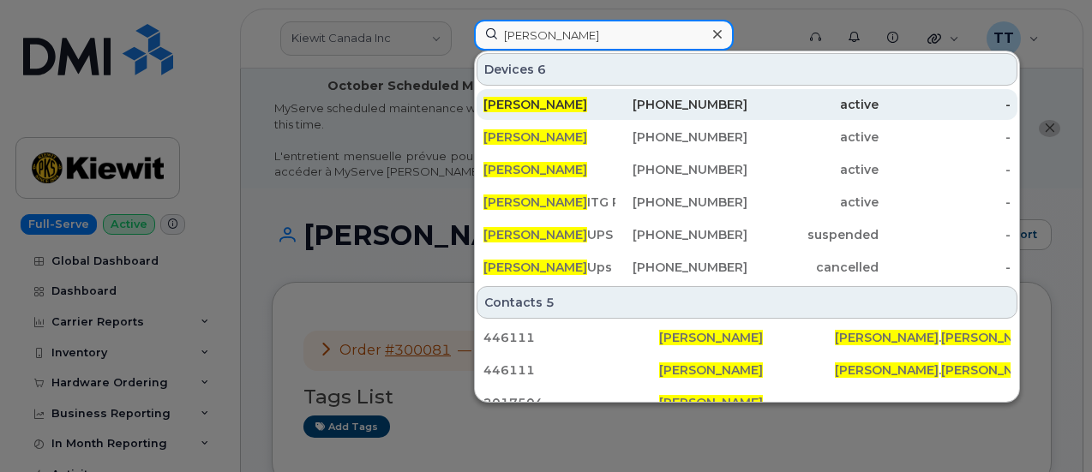
type input "Ernest Carter"
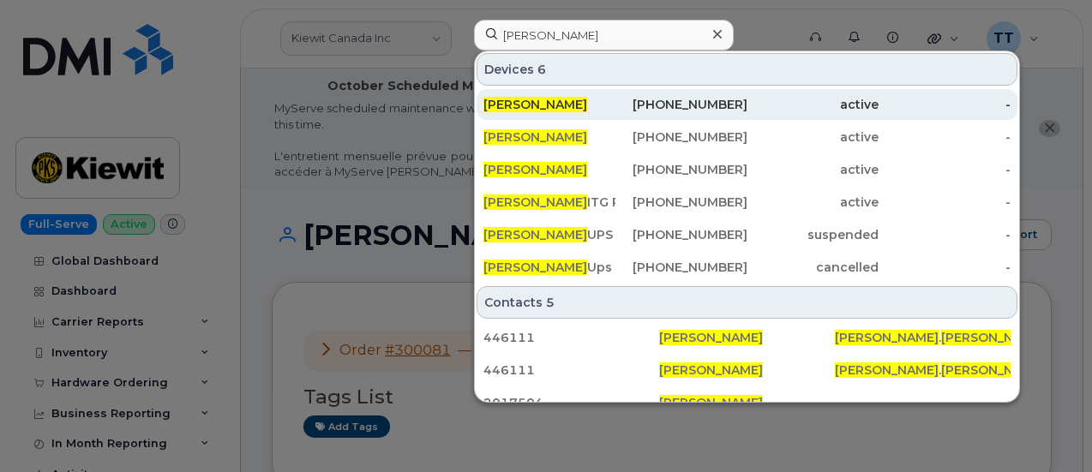
click at [692, 106] on div "434-441-0615" at bounding box center [681, 104] width 132 height 17
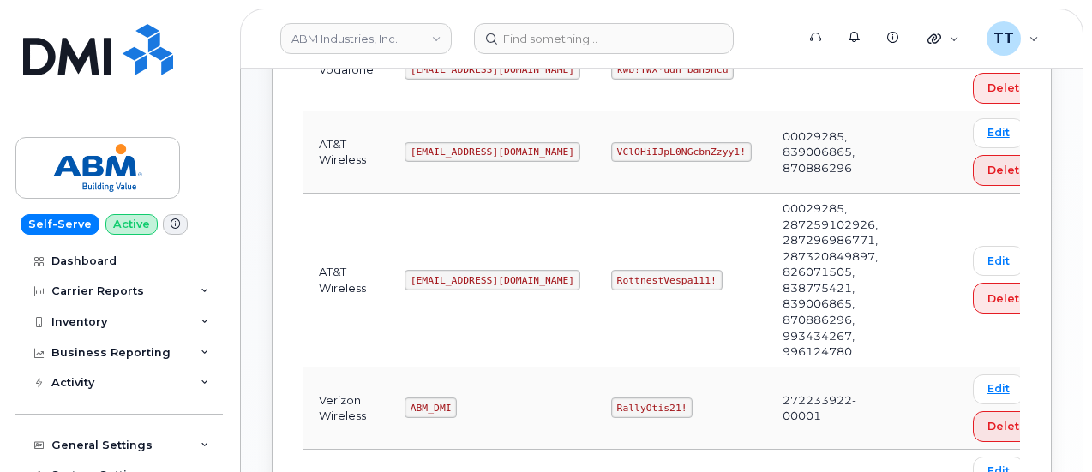
scroll to position [343, 0]
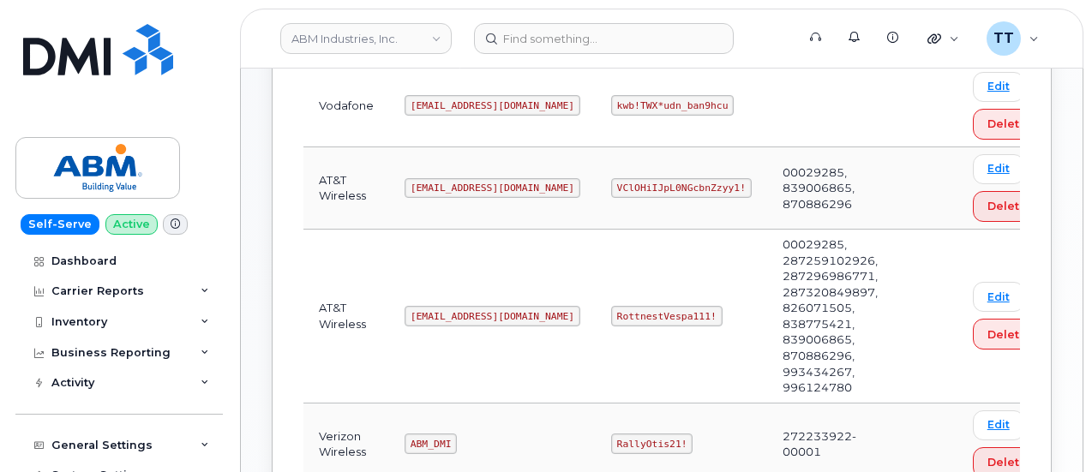
click at [445, 185] on code "[EMAIL_ADDRESS][DOMAIN_NAME]" at bounding box center [493, 188] width 176 height 21
click at [445, 185] on code "tphillips@dminc.com" at bounding box center [493, 188] width 176 height 21
copy code "tphillips@dminc.com"
click at [611, 178] on code "VClOHiIJpL0NGcbnZzyy1!" at bounding box center [681, 188] width 141 height 21
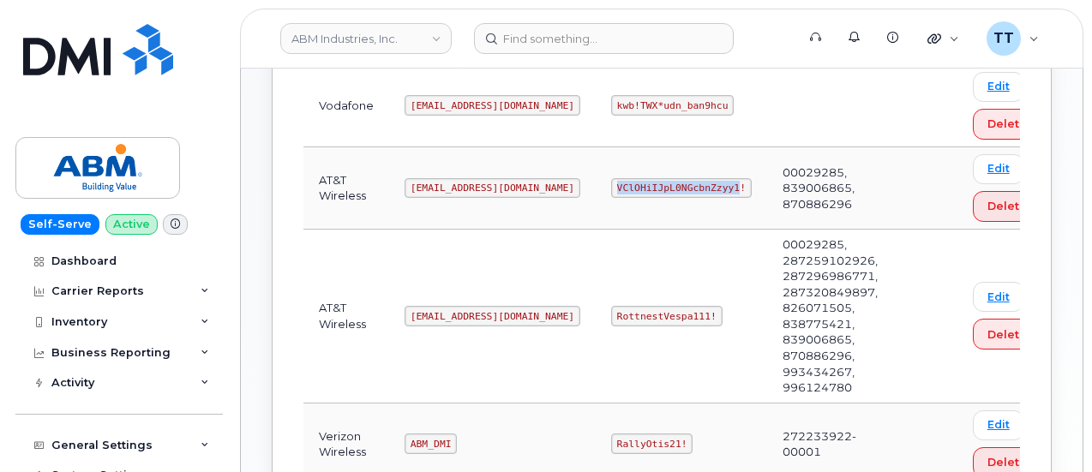
click at [611, 178] on code "VClOHiIJpL0NGcbnZzyy1!" at bounding box center [681, 188] width 141 height 21
click at [611, 183] on code "VClOHiIJpL0NGcbnZzyy1!" at bounding box center [681, 188] width 141 height 21
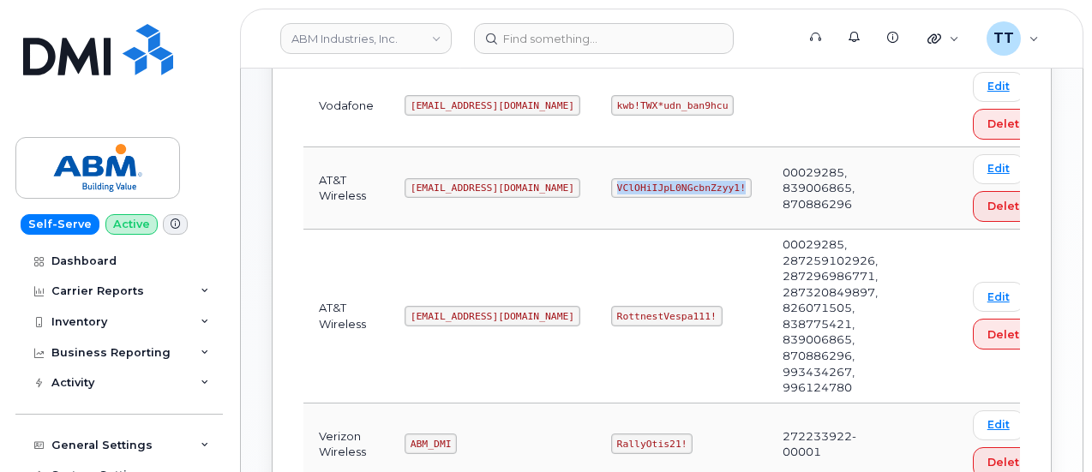
click at [611, 183] on code "VClOHiIJpL0NGcbnZzyy1!" at bounding box center [681, 188] width 141 height 21
copy code "VClOHiIJpL0NGcbnZzyy1!"
click at [441, 315] on code "abm@dminc.com" at bounding box center [493, 316] width 176 height 21
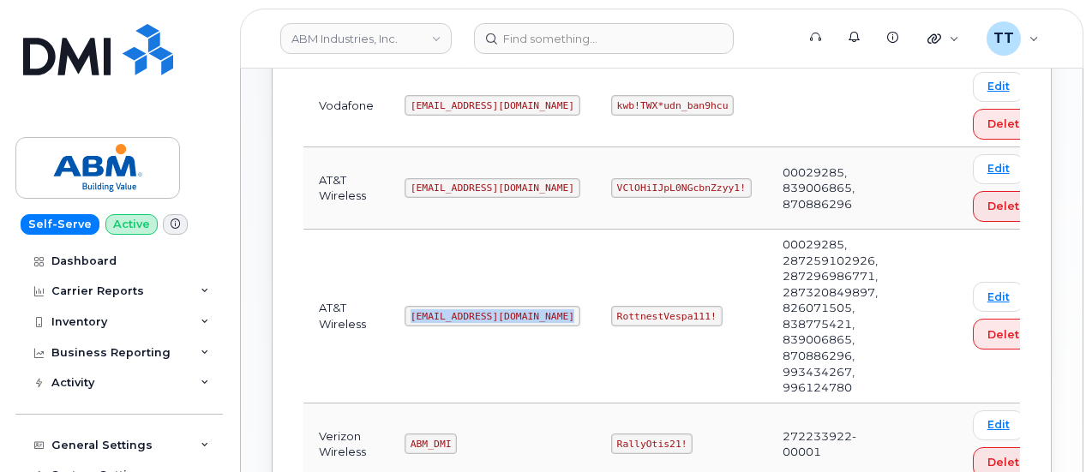
click at [441, 315] on code "abm@dminc.com" at bounding box center [493, 316] width 176 height 21
copy code "abm@dminc.com"
click at [523, 268] on td "abm@dminc.com" at bounding box center [492, 317] width 207 height 174
click at [611, 313] on code "RottnestVespa111!" at bounding box center [666, 316] width 111 height 21
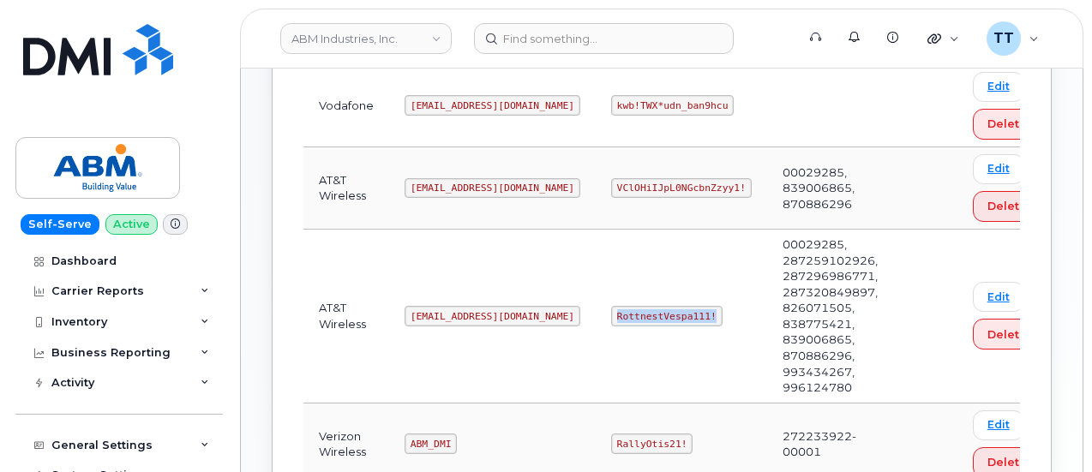
click at [611, 313] on code "RottnestVespa111!" at bounding box center [666, 316] width 111 height 21
copy code "RottnestVespa111!"
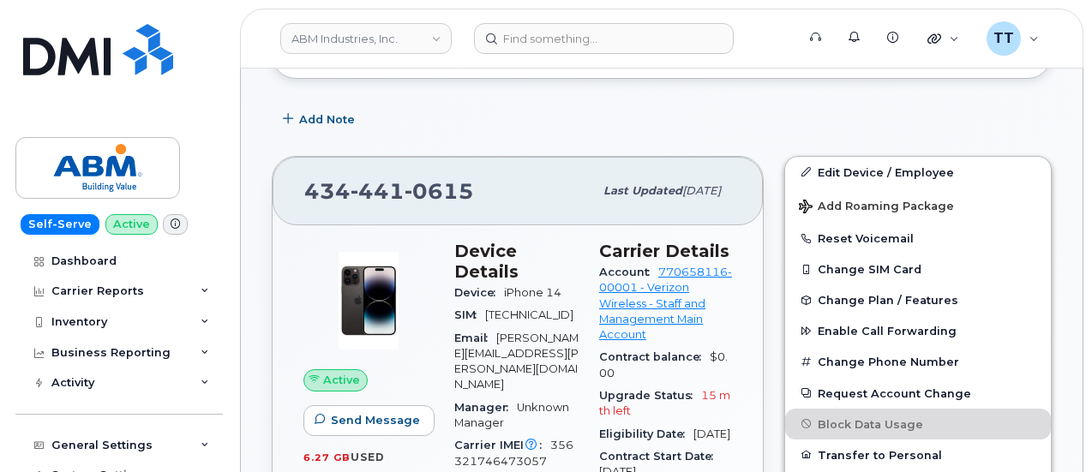
scroll to position [343, 0]
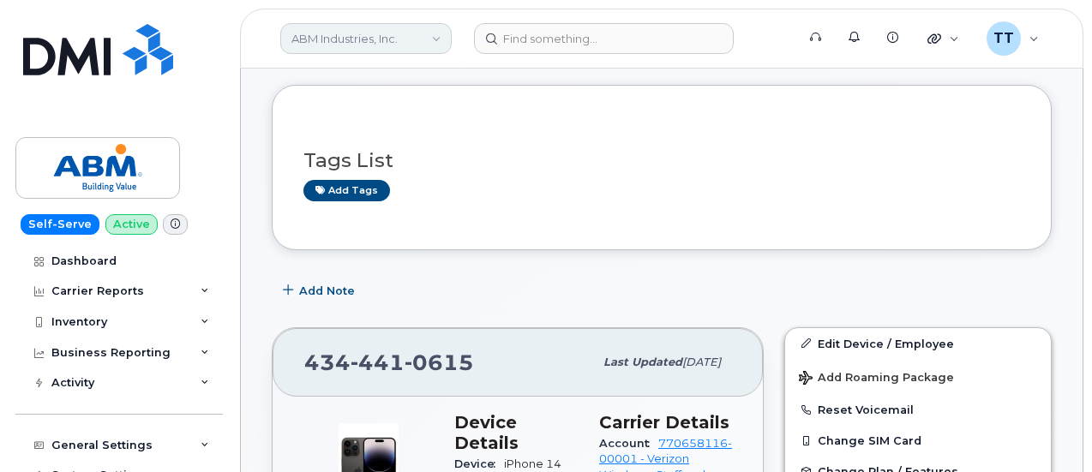
click at [345, 41] on link "ABM Industries, Inc." at bounding box center [365, 38] width 171 height 31
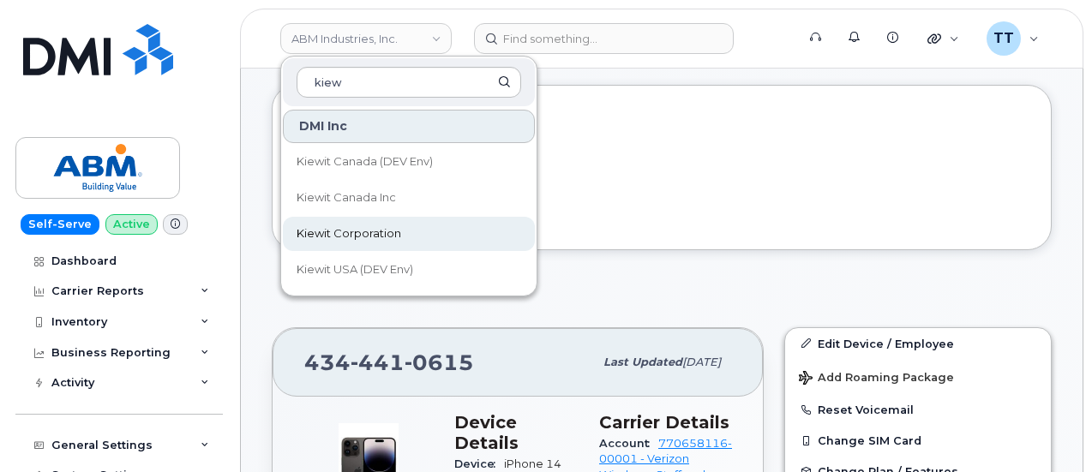
type input "kiew"
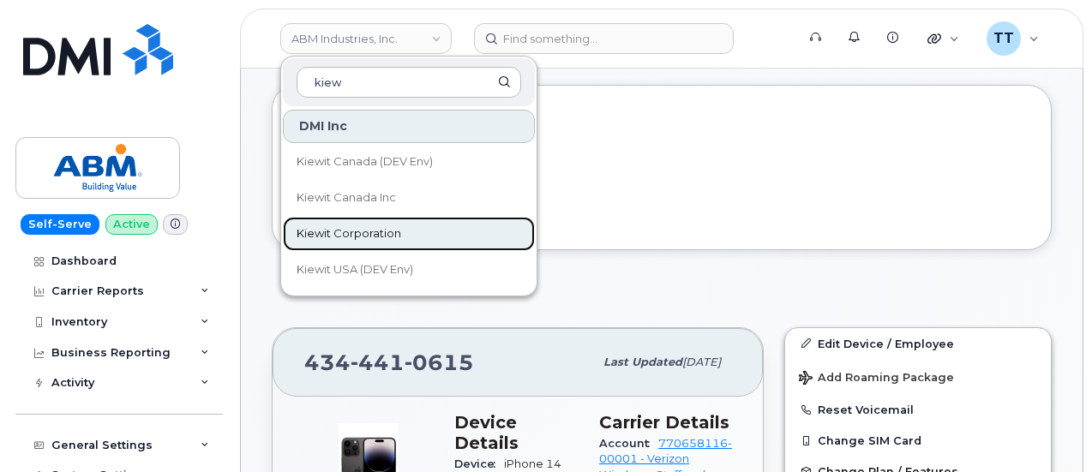
click at [393, 226] on span "Kiewit Corporation" at bounding box center [349, 233] width 105 height 17
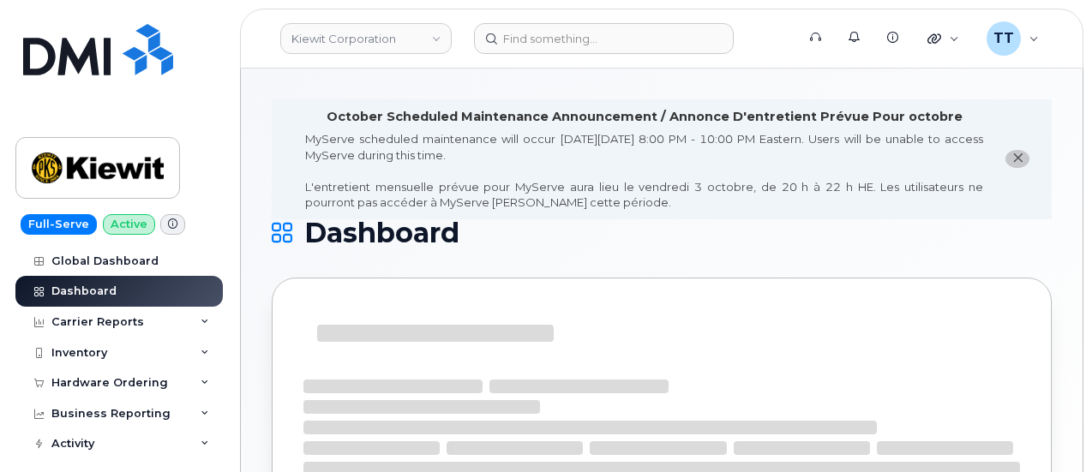
scroll to position [159, 0]
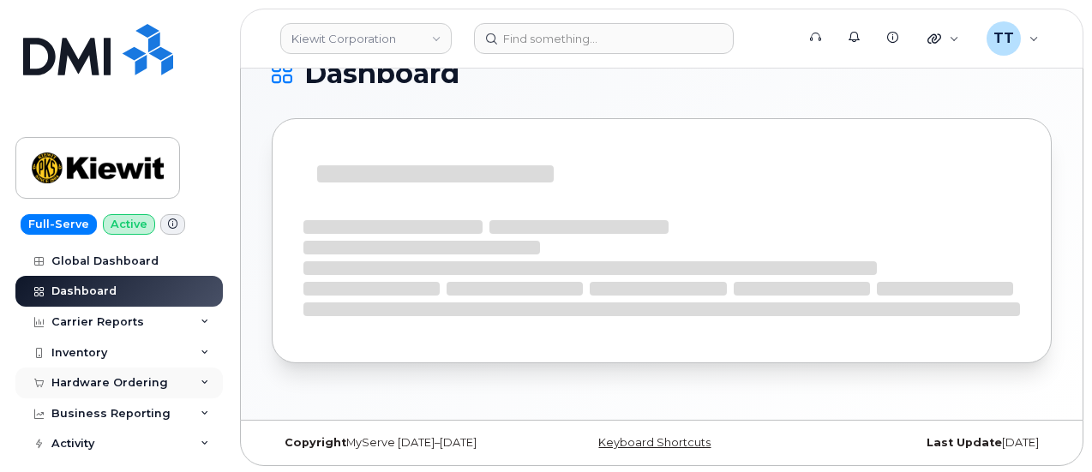
click at [108, 387] on div "Hardware Ordering" at bounding box center [109, 383] width 117 height 14
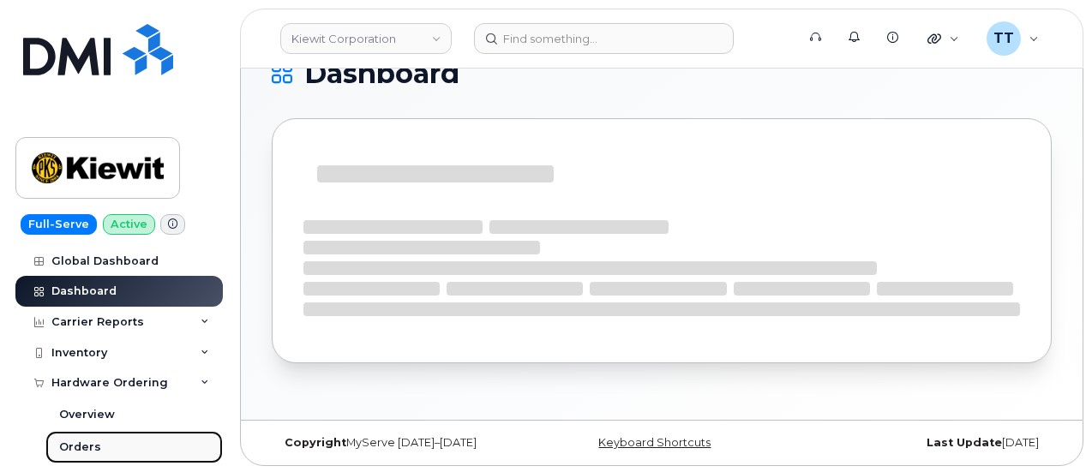
click at [106, 445] on link "Orders" at bounding box center [133, 447] width 177 height 33
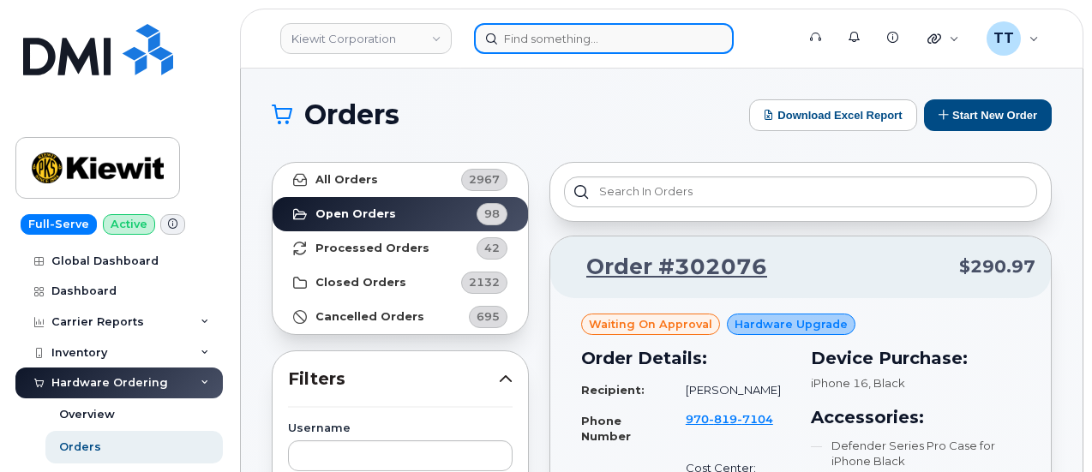
click at [540, 32] on input at bounding box center [604, 38] width 260 height 31
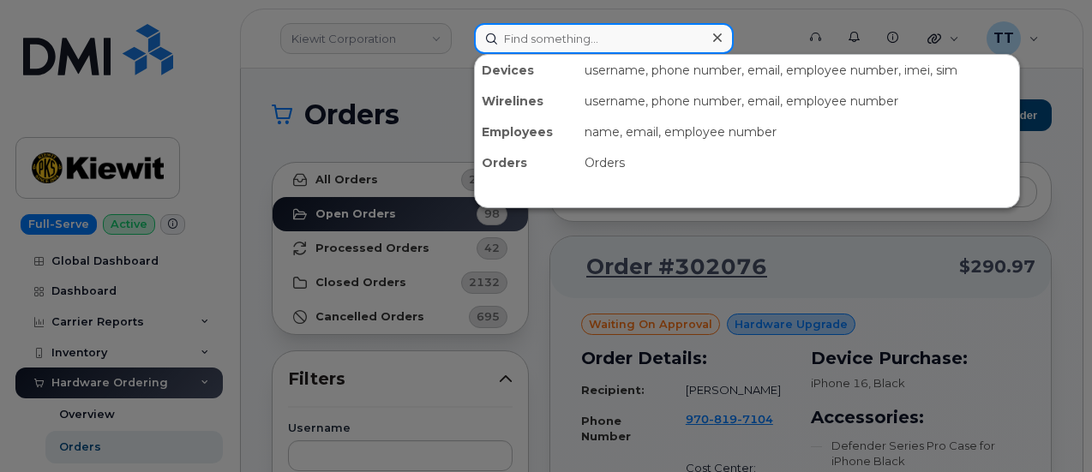
paste input "[PERSON_NAME]"
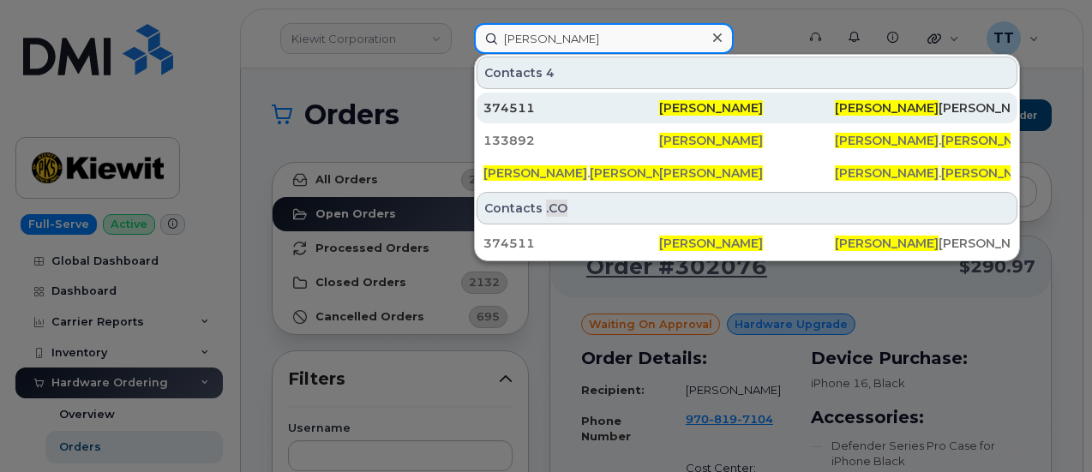
type input "[PERSON_NAME]"
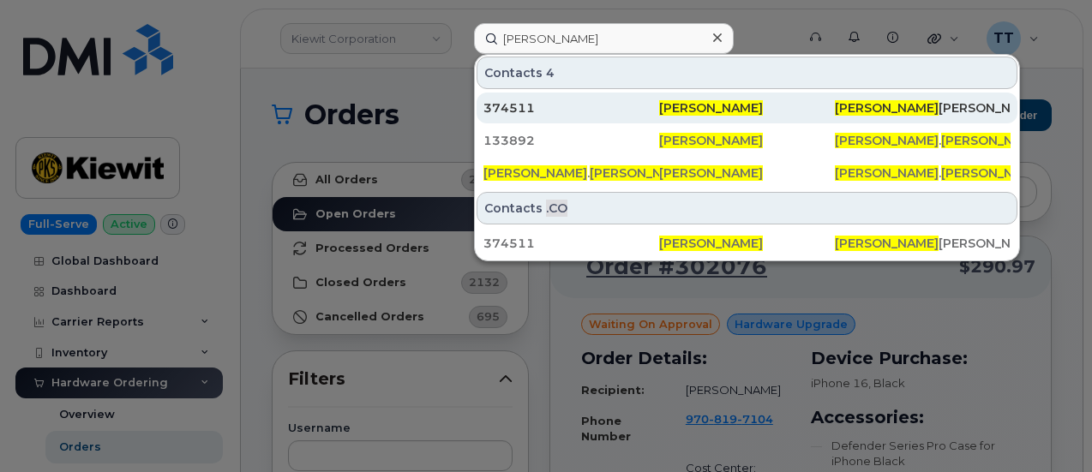
click at [604, 109] on div "374511" at bounding box center [571, 107] width 176 height 17
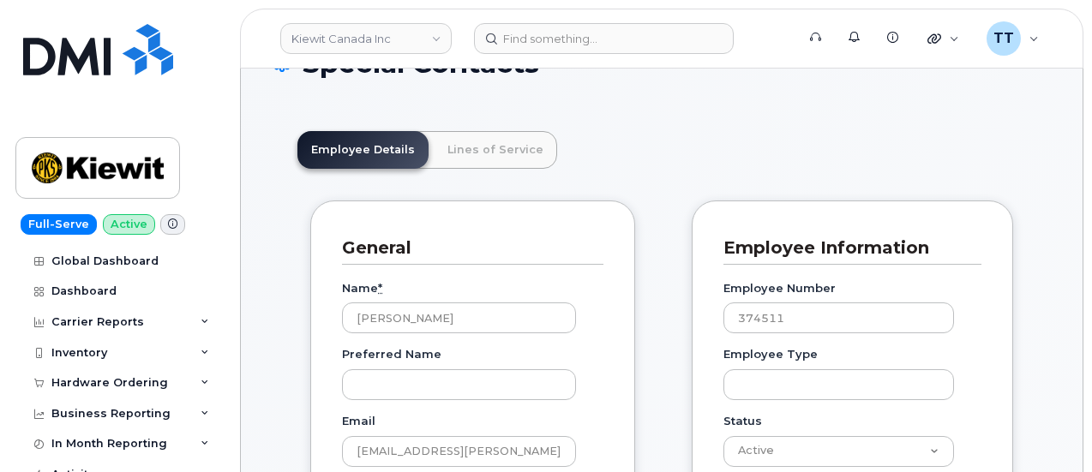
scroll to position [171, 0]
click at [474, 152] on link "Lines of Service" at bounding box center [495, 150] width 123 height 38
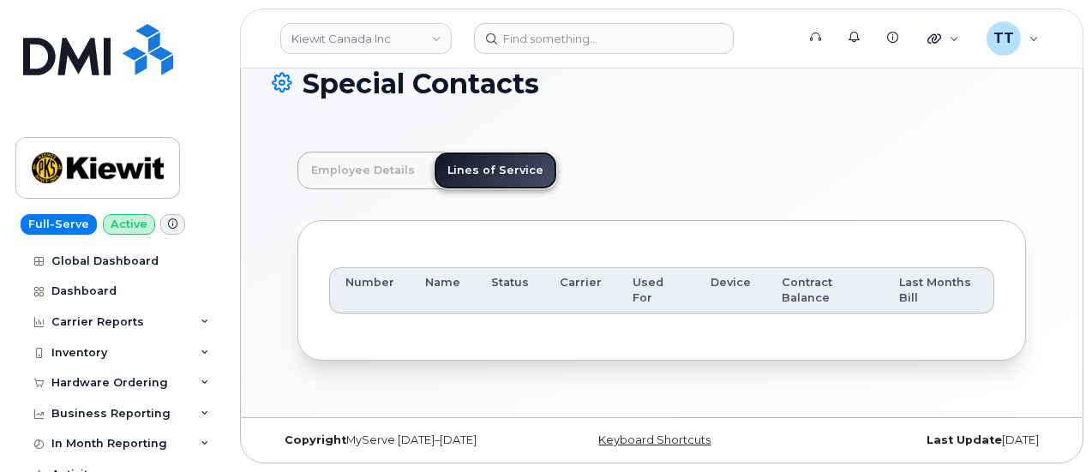
scroll to position [148, 0]
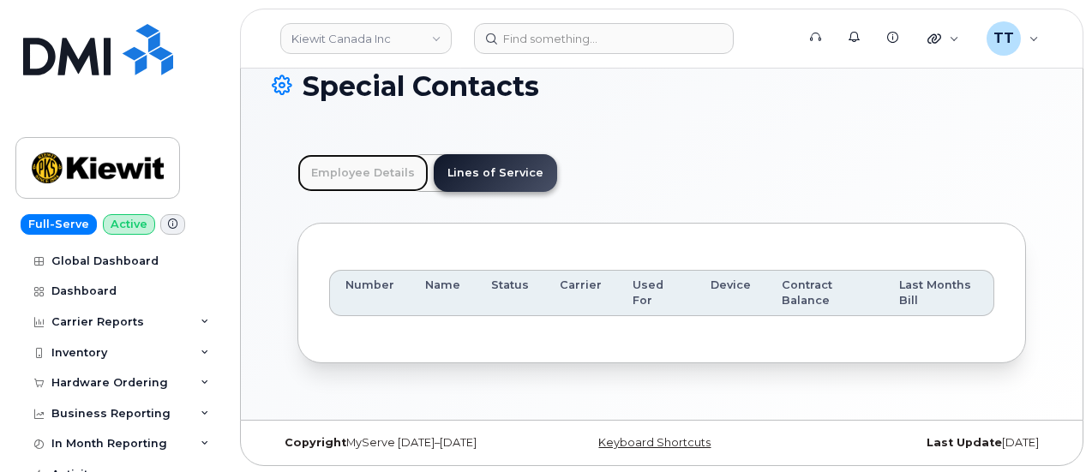
click at [341, 190] on link "Employee Details" at bounding box center [362, 173] width 131 height 38
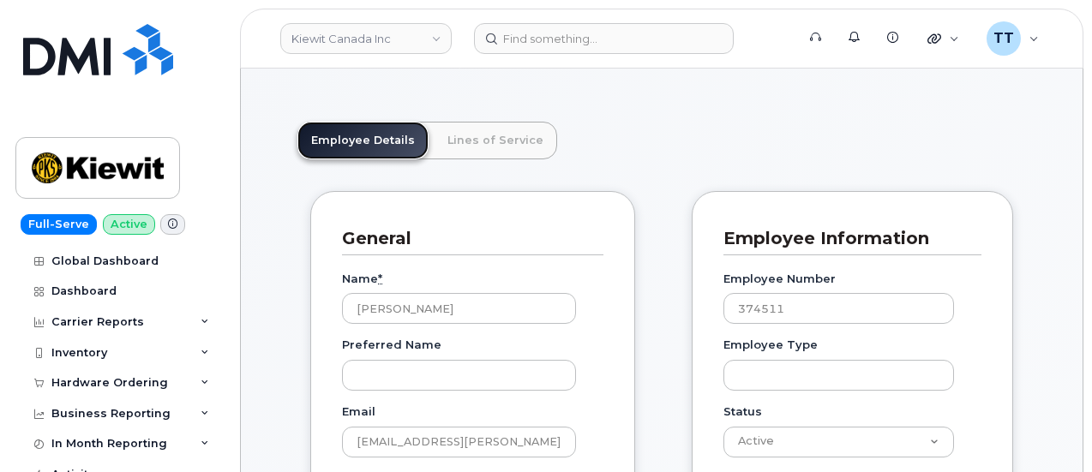
scroll to position [257, 0]
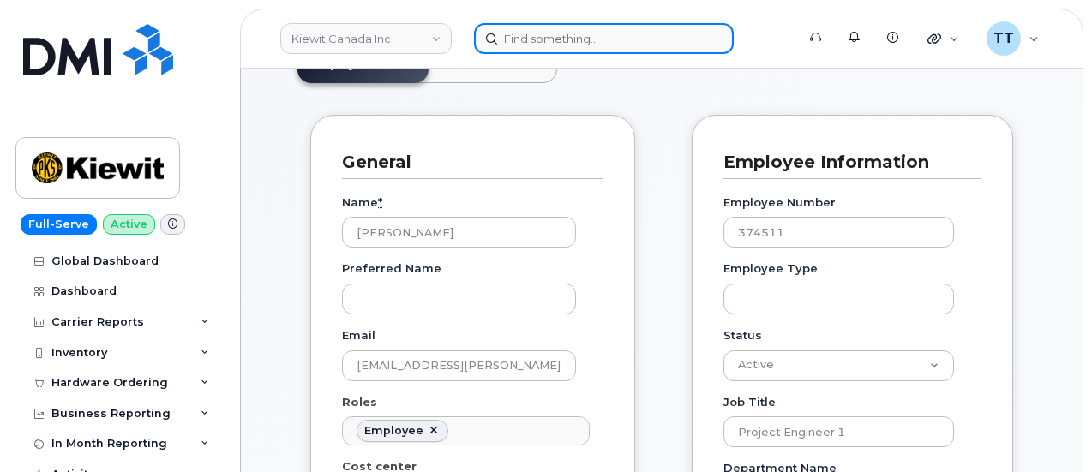
click at [579, 39] on input at bounding box center [604, 38] width 260 height 31
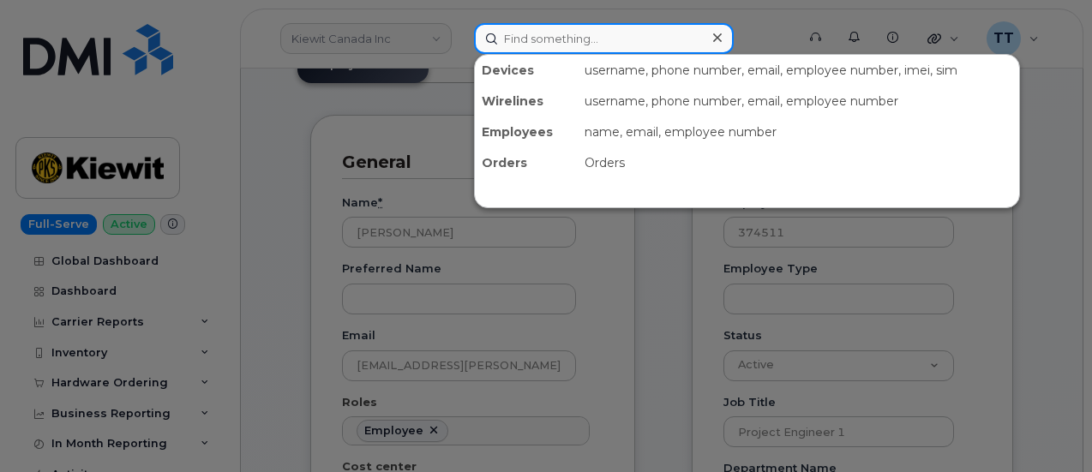
paste input "[PHONE_NUMBER]"
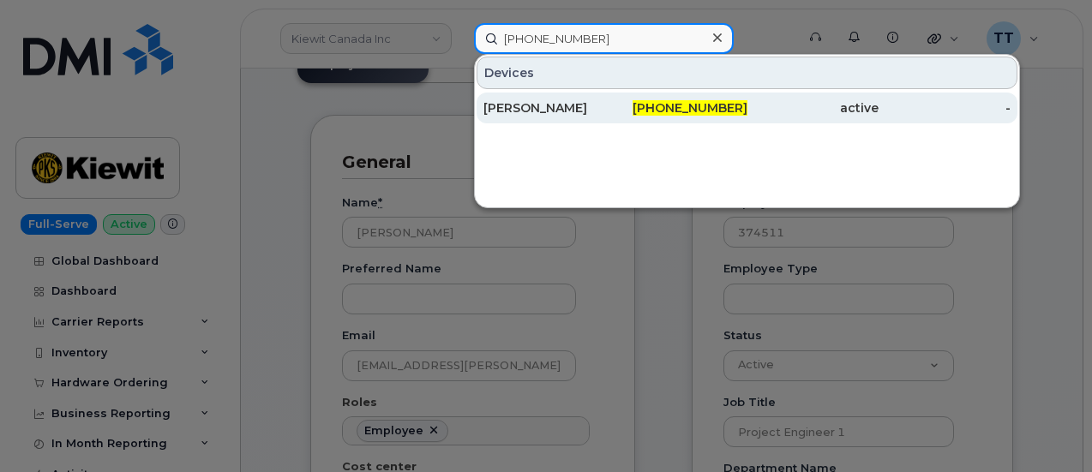
type input "832-683-0708"
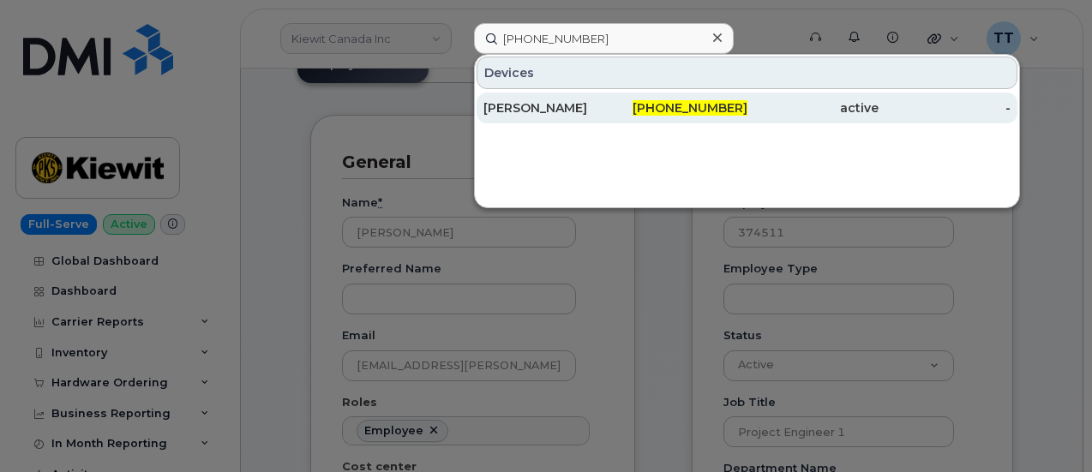
click at [571, 111] on div "SARAH CAMPBELL" at bounding box center [549, 107] width 132 height 17
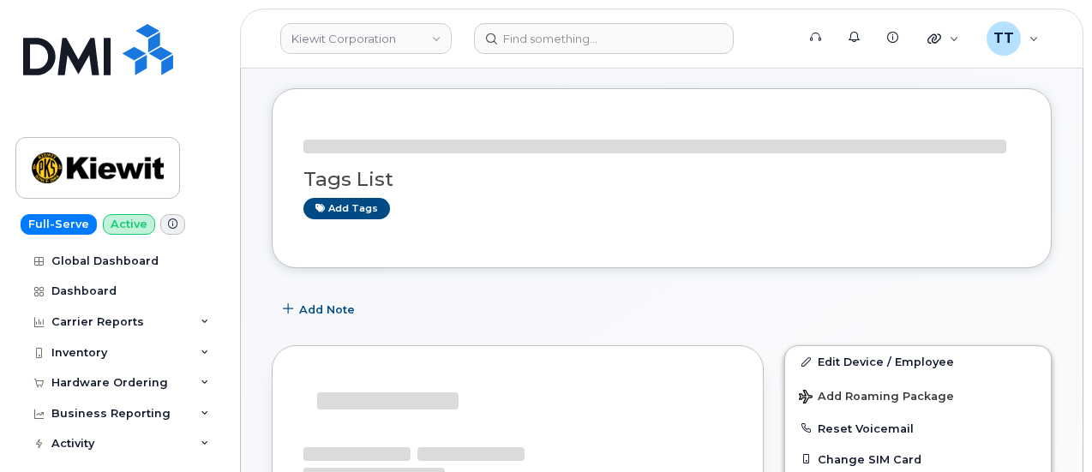
scroll to position [343, 0]
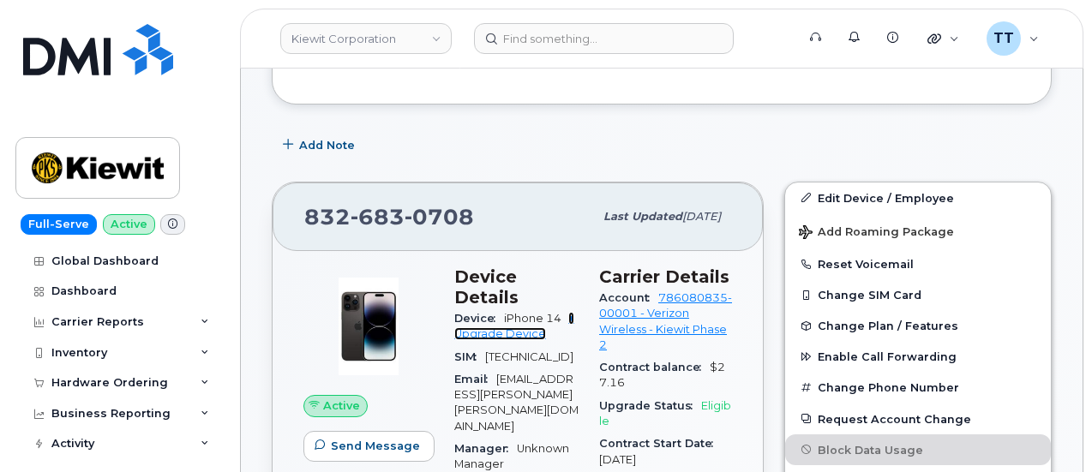
click at [495, 312] on link "+ Upgrade Device" at bounding box center [514, 326] width 120 height 28
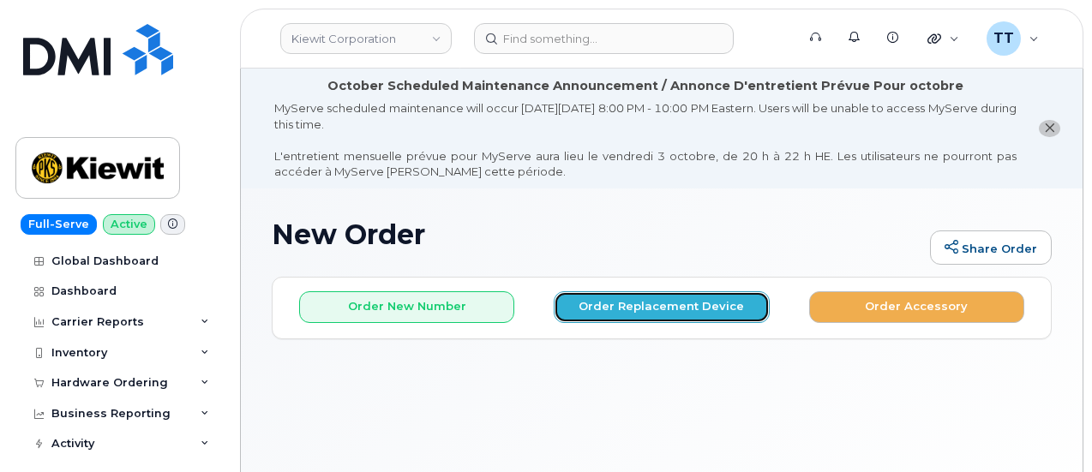
click at [655, 313] on button "Order Replacement Device" at bounding box center [661, 307] width 215 height 32
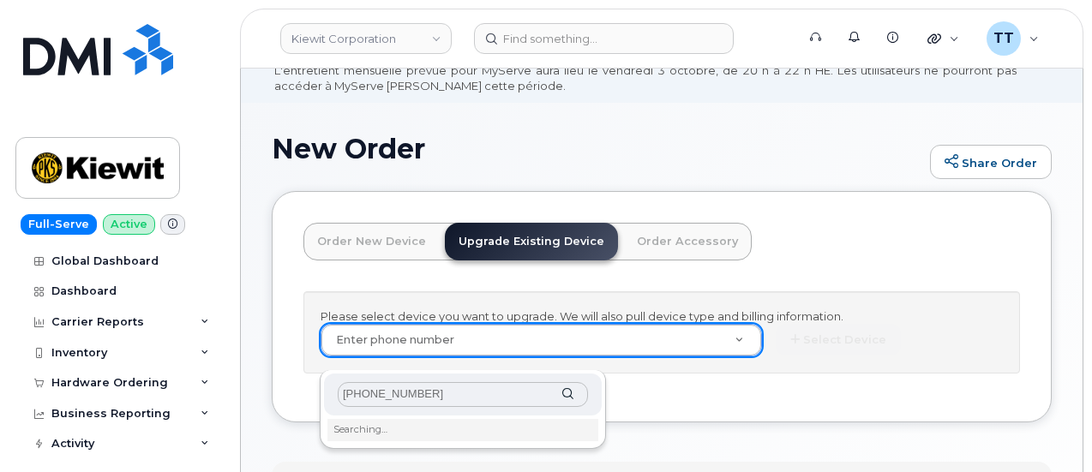
scroll to position [160, 0]
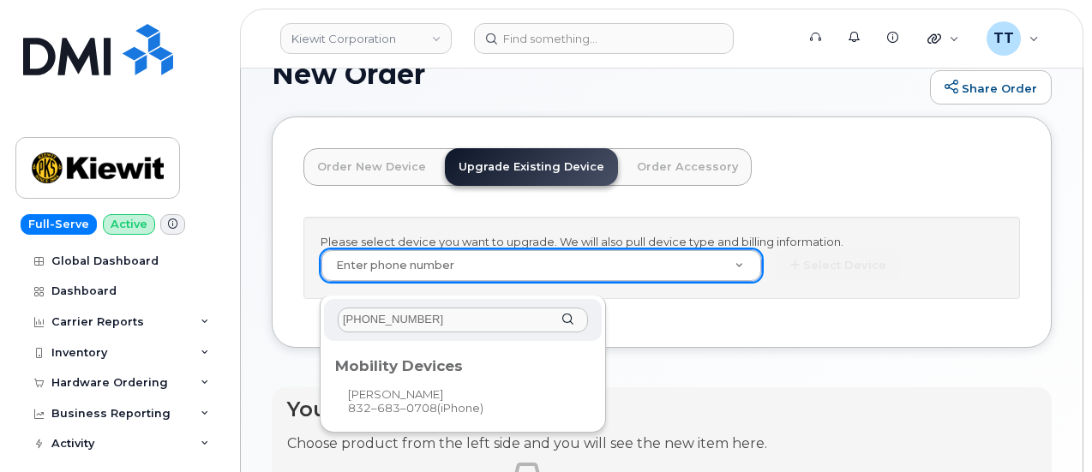
type input "[PHONE_NUMBER]"
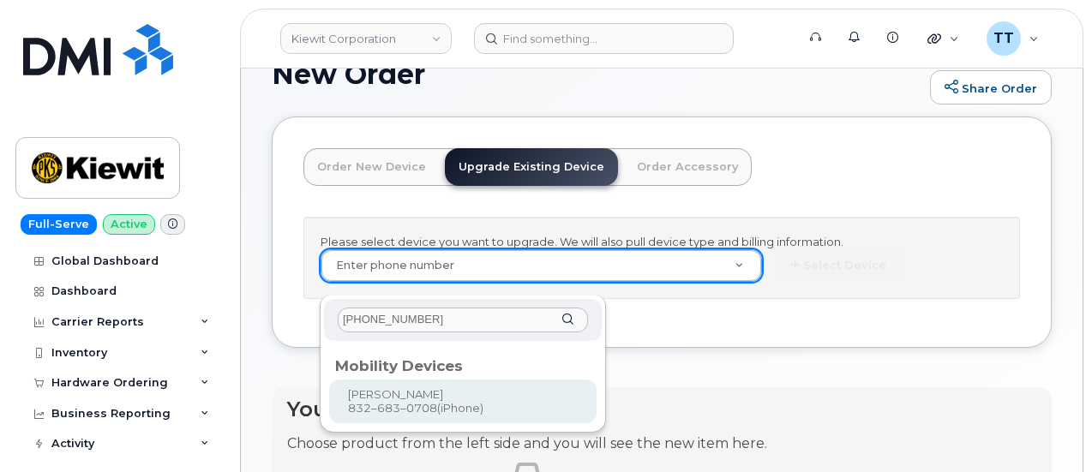
type input "1173161"
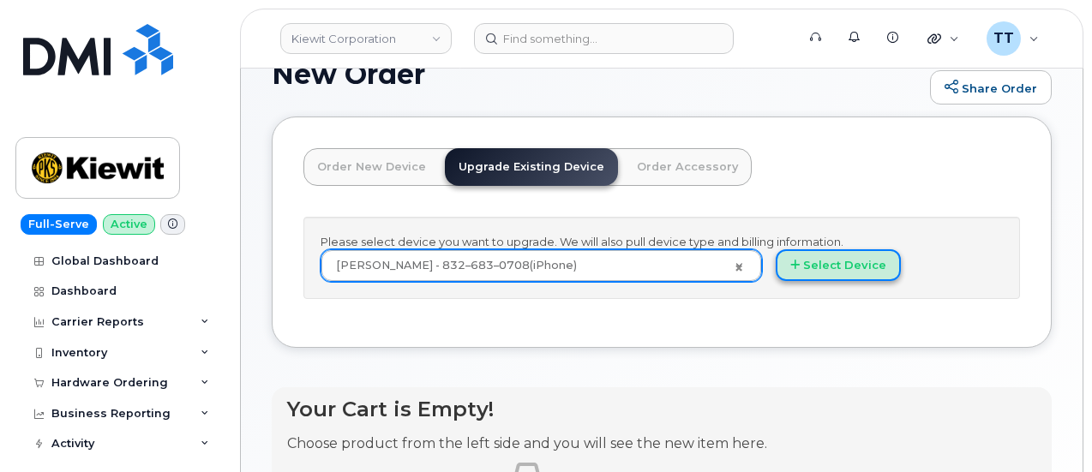
click at [776, 281] on button "Select Device" at bounding box center [838, 265] width 125 height 32
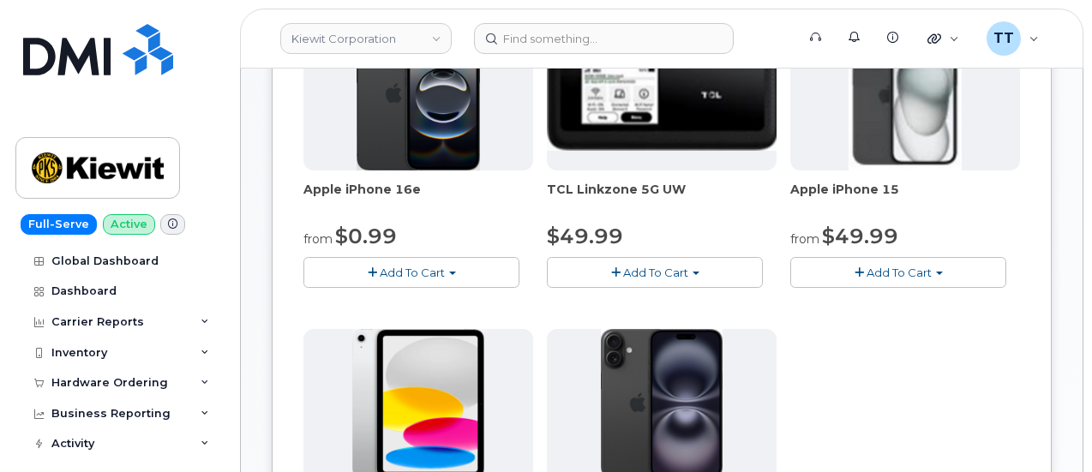
scroll to position [417, 0]
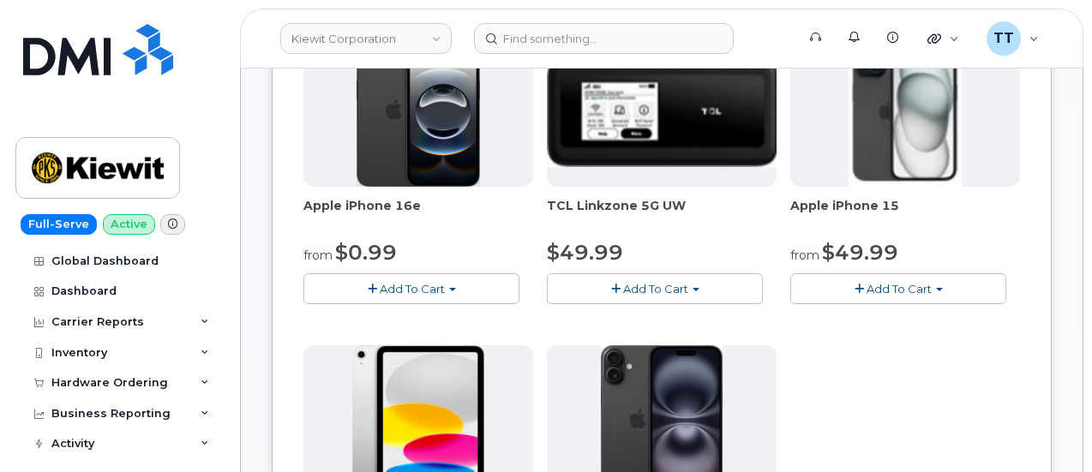
click at [389, 287] on span "Add To Cart" at bounding box center [412, 289] width 65 height 14
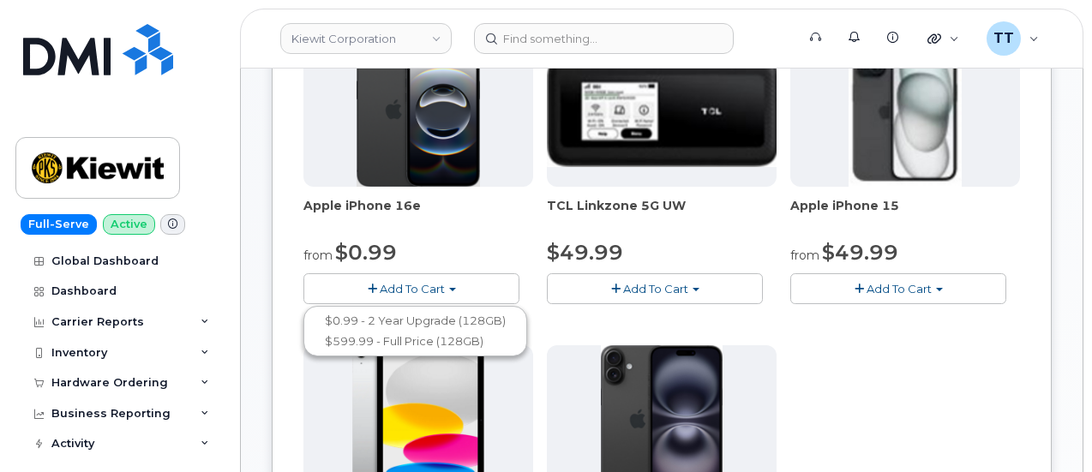
click at [867, 284] on span "Add To Cart" at bounding box center [899, 289] width 65 height 14
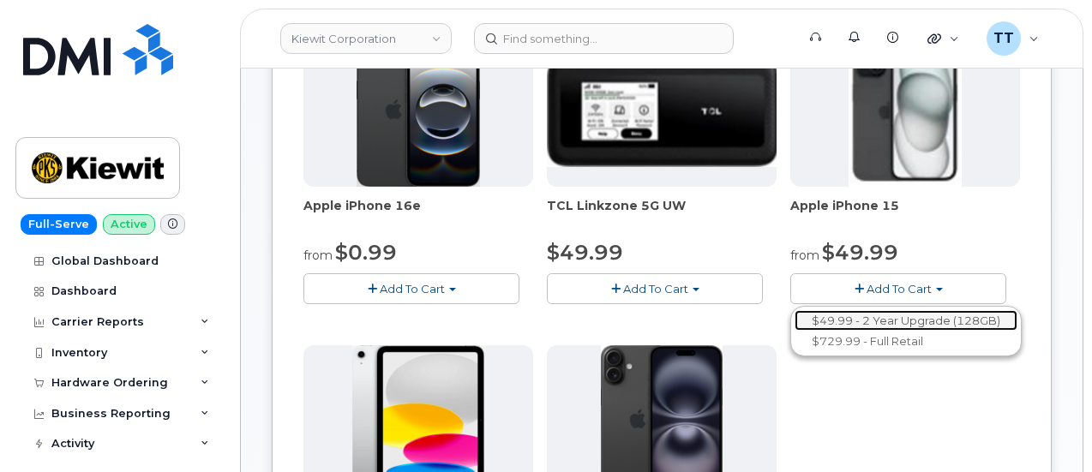
click at [795, 317] on link "$49.99 - 2 Year Upgrade (128GB)" at bounding box center [906, 320] width 223 height 21
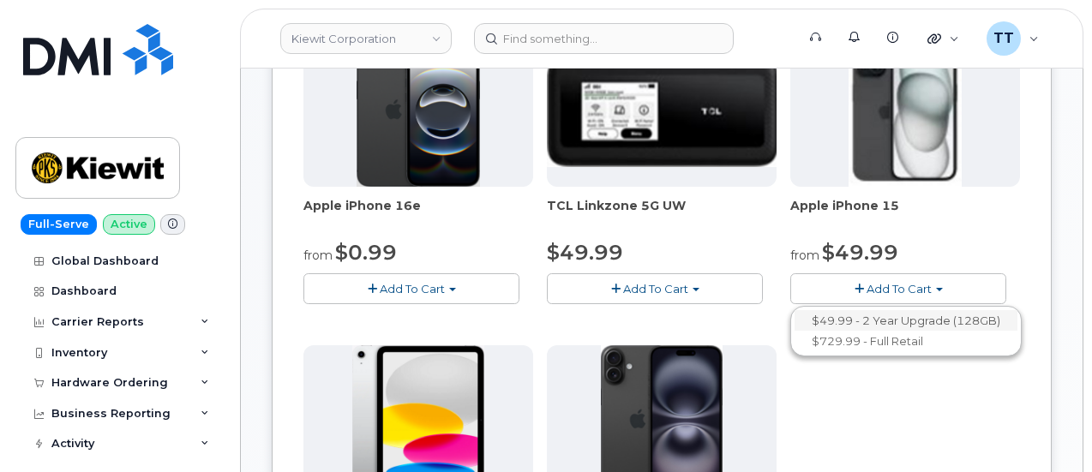
scroll to position [433, 0]
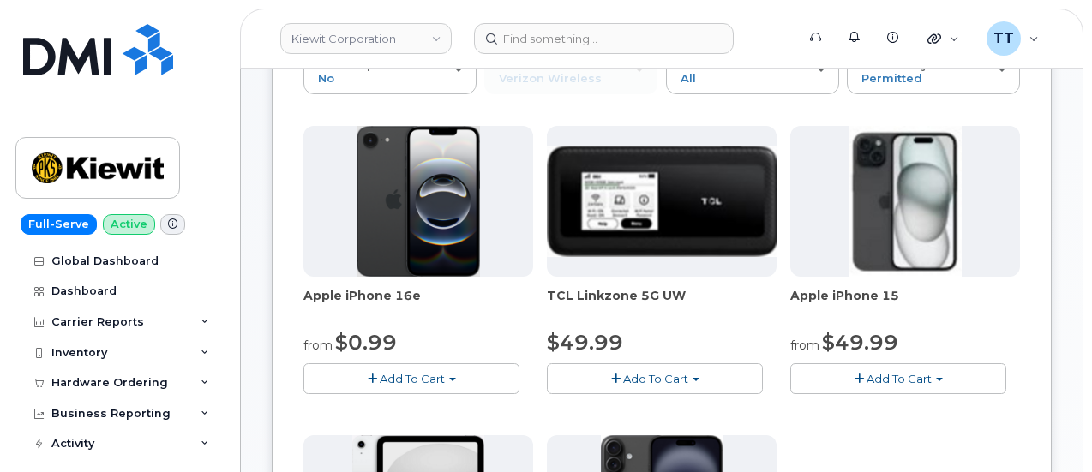
scroll to position [1039, 0]
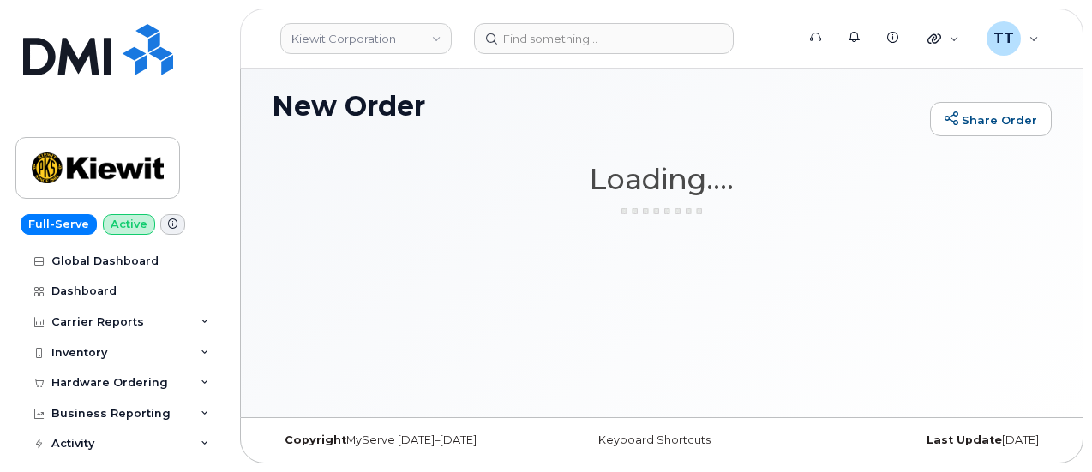
scroll to position [128, 0]
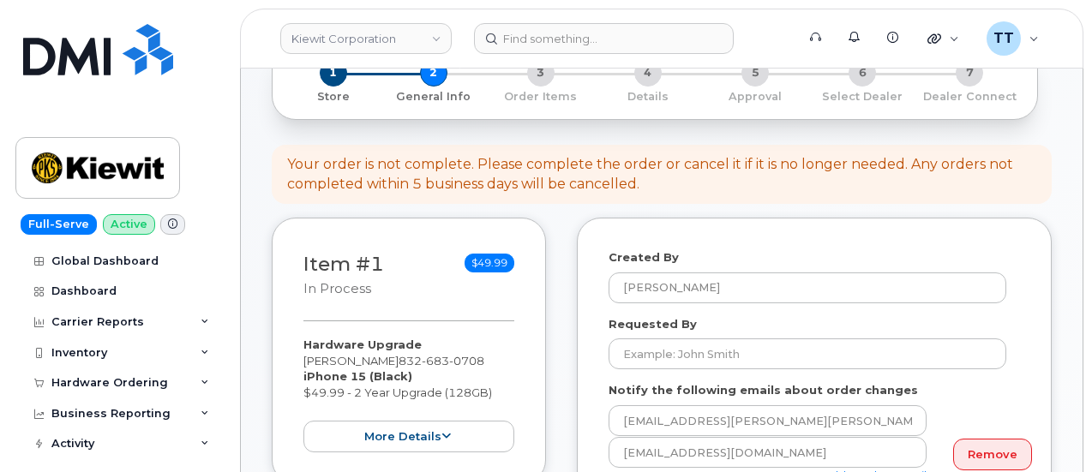
scroll to position [291, 0]
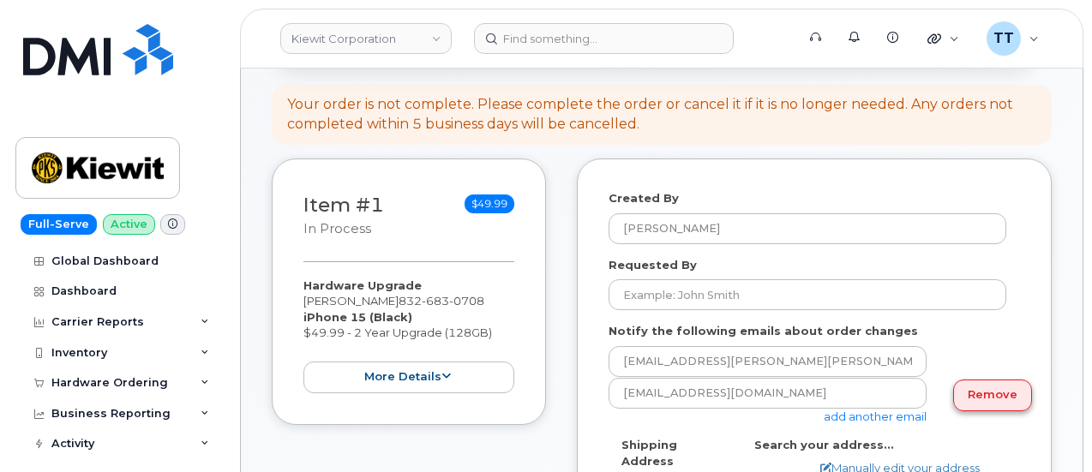
click at [975, 399] on link "Remove" at bounding box center [992, 396] width 79 height 32
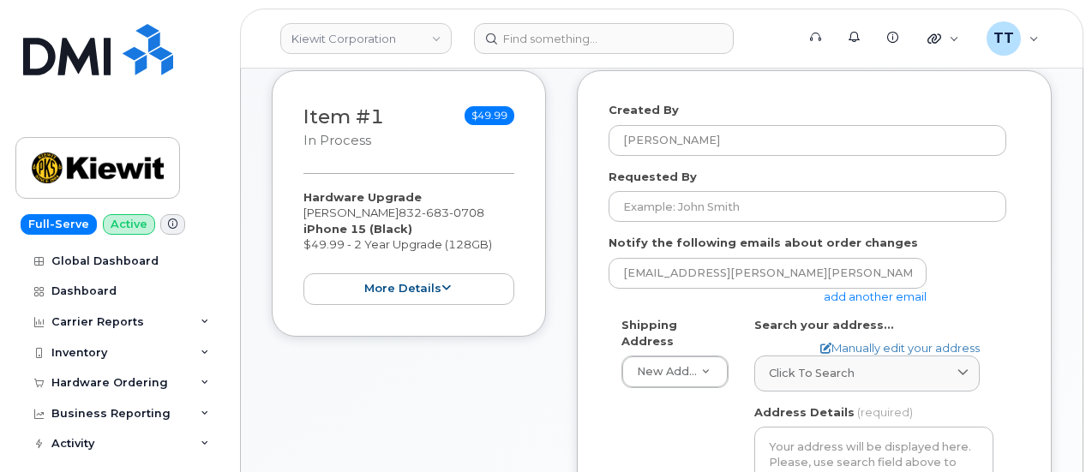
scroll to position [343, 0]
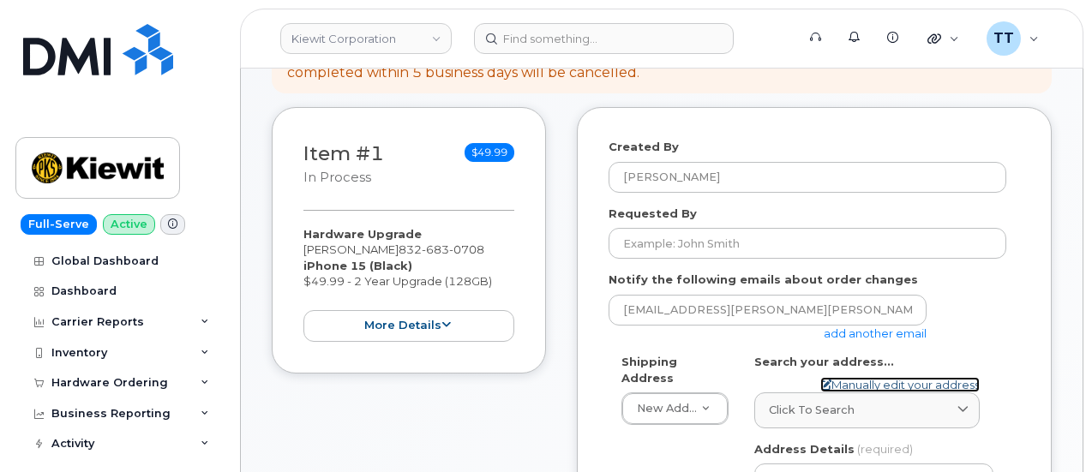
click at [888, 382] on link "Manually edit your address" at bounding box center [899, 385] width 159 height 16
select select
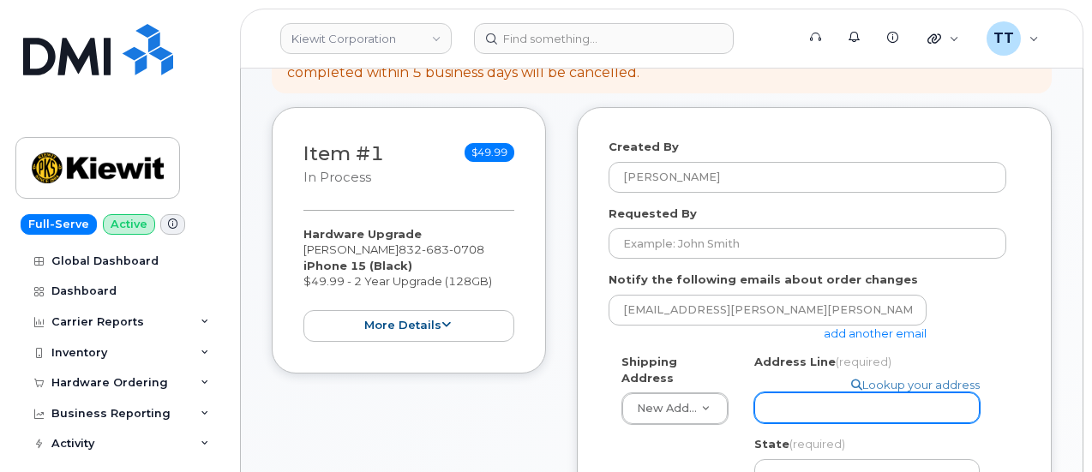
click at [843, 407] on input "Address Line (required)" at bounding box center [866, 408] width 225 height 31
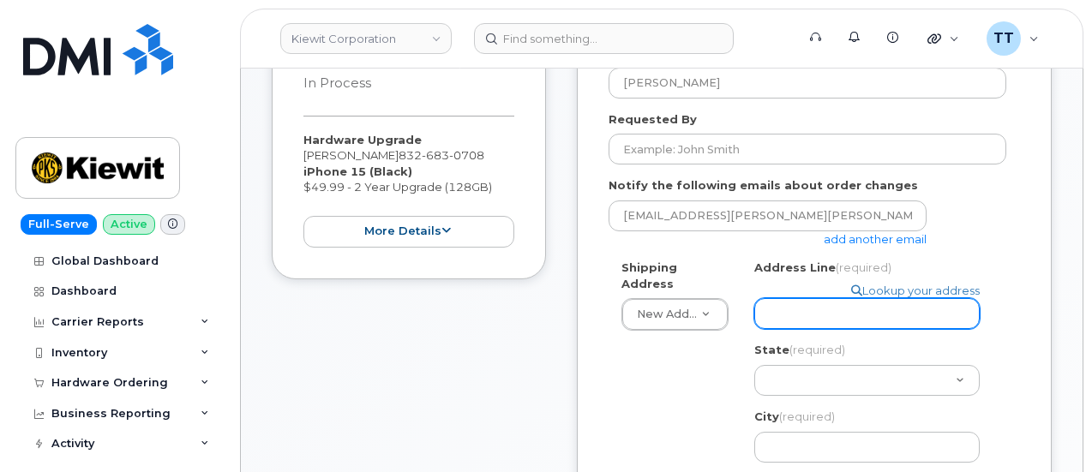
scroll to position [514, 0]
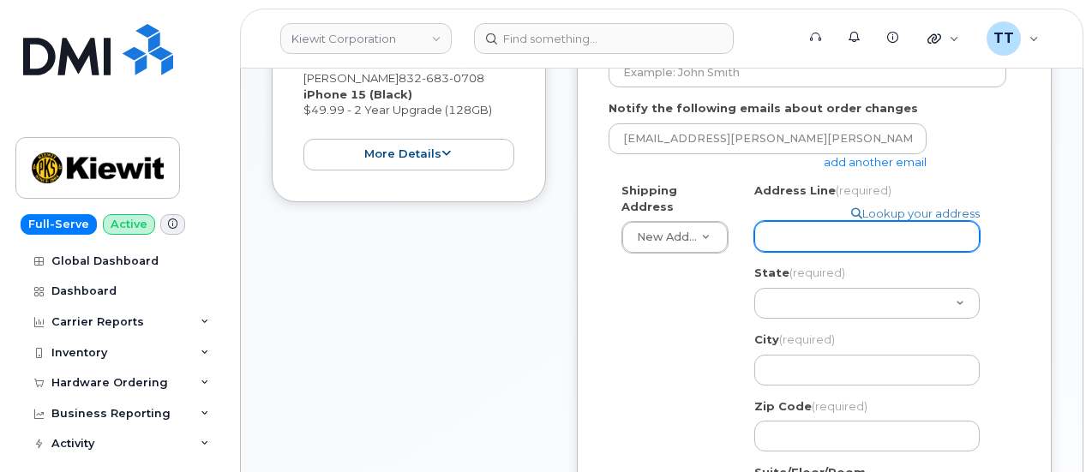
paste input "[STREET_ADDRESS]"
select select
type input "[STREET_ADDRESS]"
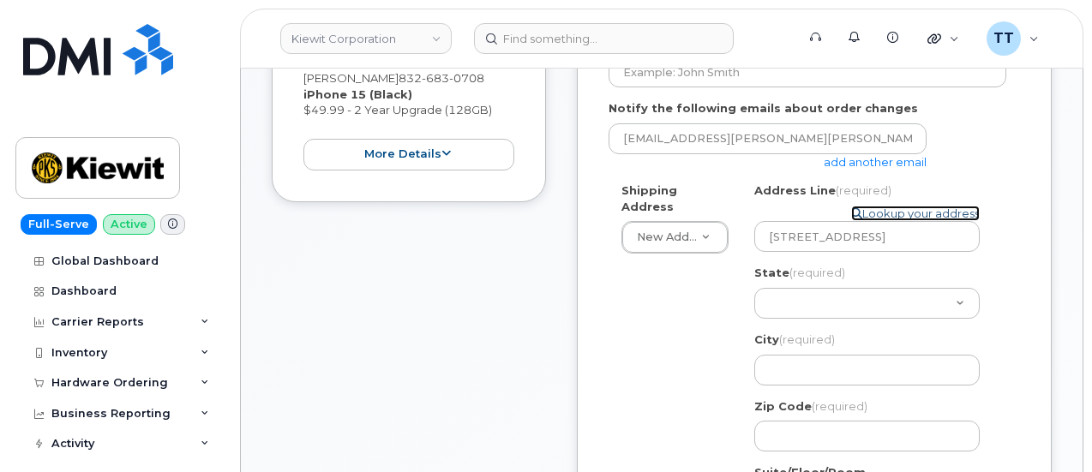
click at [874, 213] on link "Lookup your address" at bounding box center [915, 214] width 129 height 16
select select
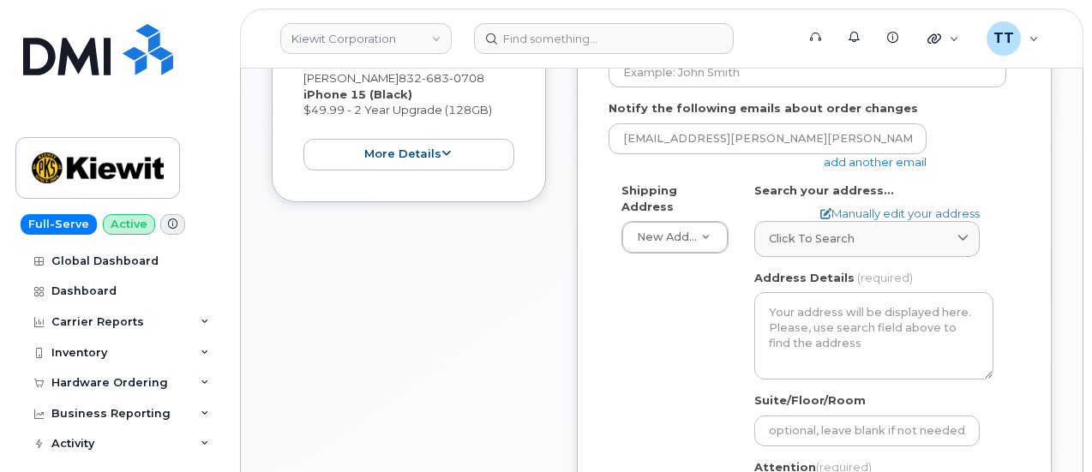
scroll to position [0, 0]
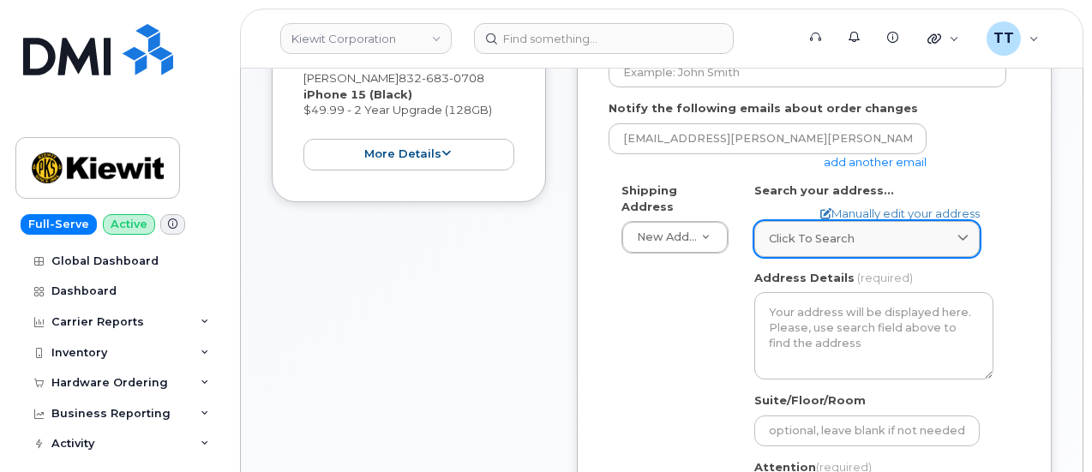
click at [834, 241] on span "Click to search" at bounding box center [812, 239] width 86 height 16
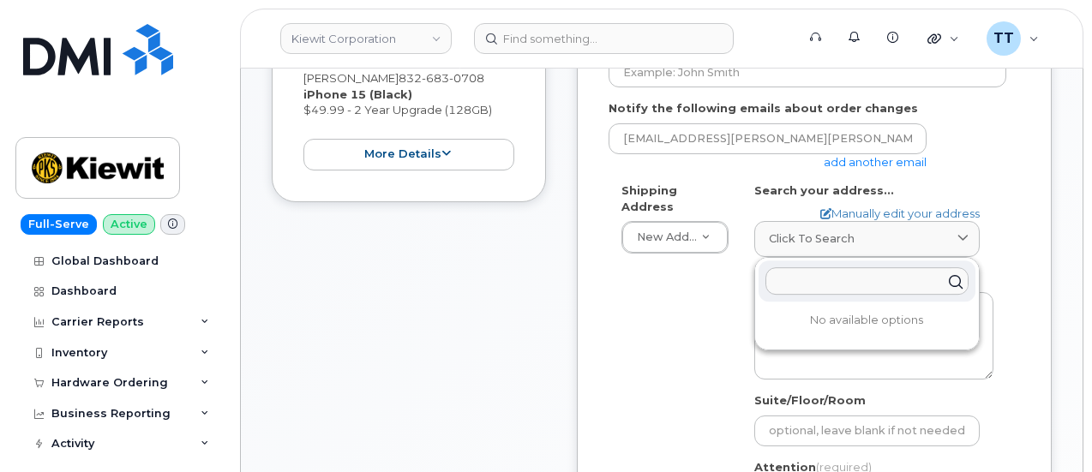
paste input "23 Hickory Hollow Place Spring, TX 77381"
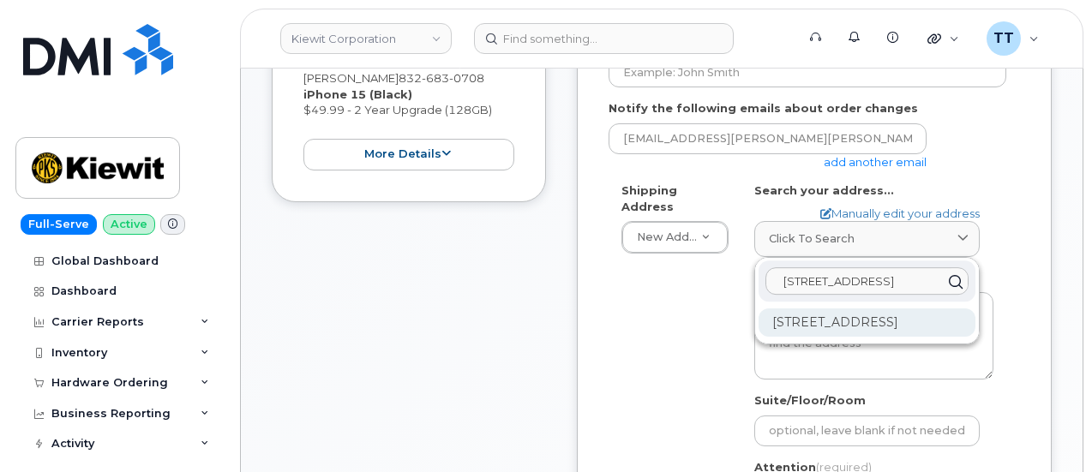
type input "23 Hickory Hollow Place Spring, TX 77381"
click at [833, 328] on div "23 Hickory Hollow Pl Spring TX 77381-3270" at bounding box center [867, 323] width 217 height 28
select select
type textarea "23 Hickory Hollow Pl SPRING TX 77381-3270 UNITED STATES"
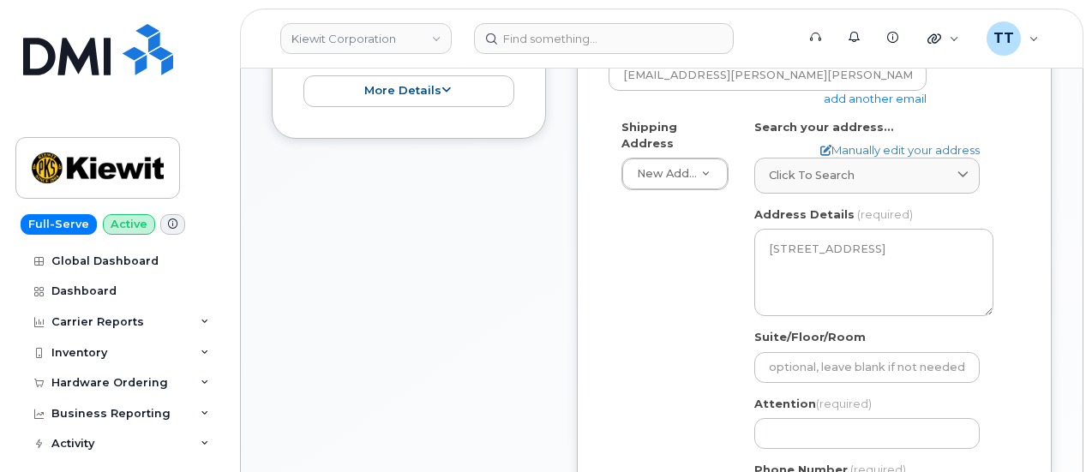
scroll to position [771, 0]
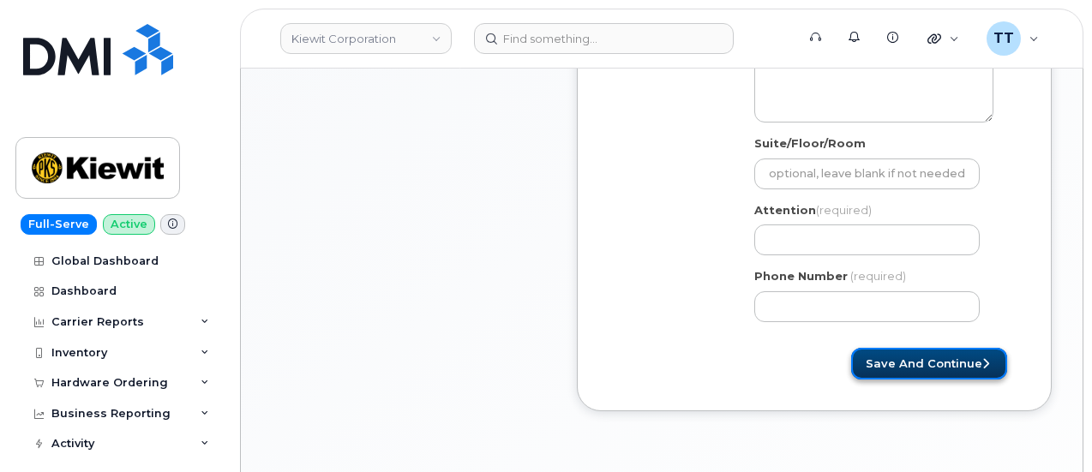
click at [895, 361] on button "Save and Continue" at bounding box center [929, 364] width 156 height 32
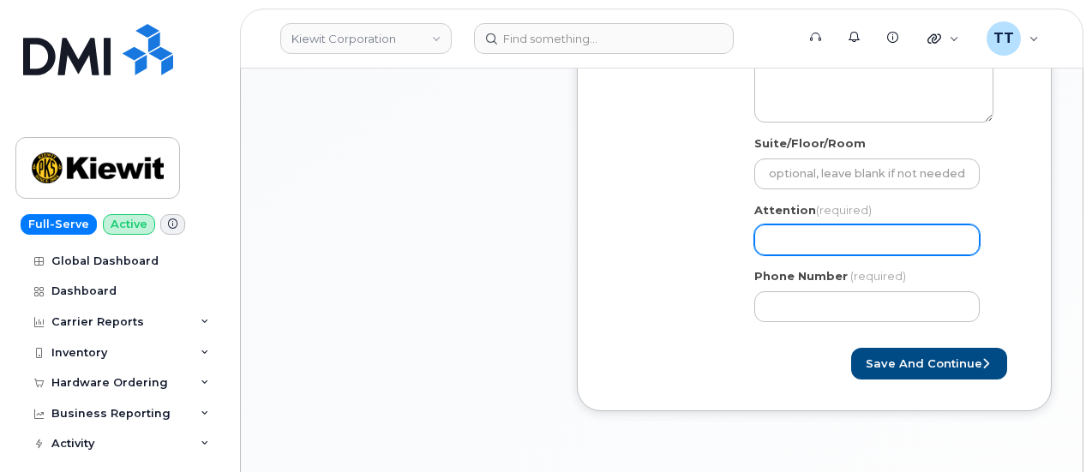
click at [813, 243] on input "Attention (required)" at bounding box center [866, 240] width 225 height 31
paste input "CS0805877"
select select
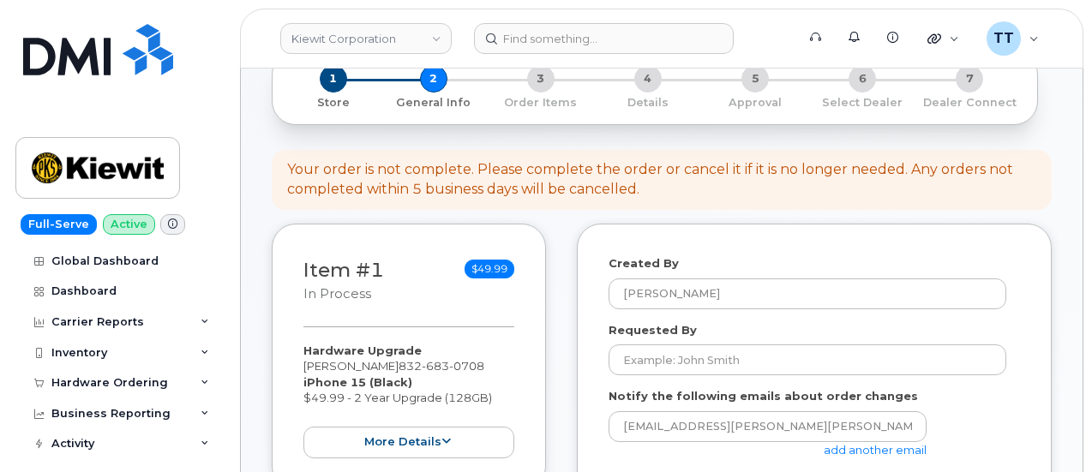
scroll to position [0, 0]
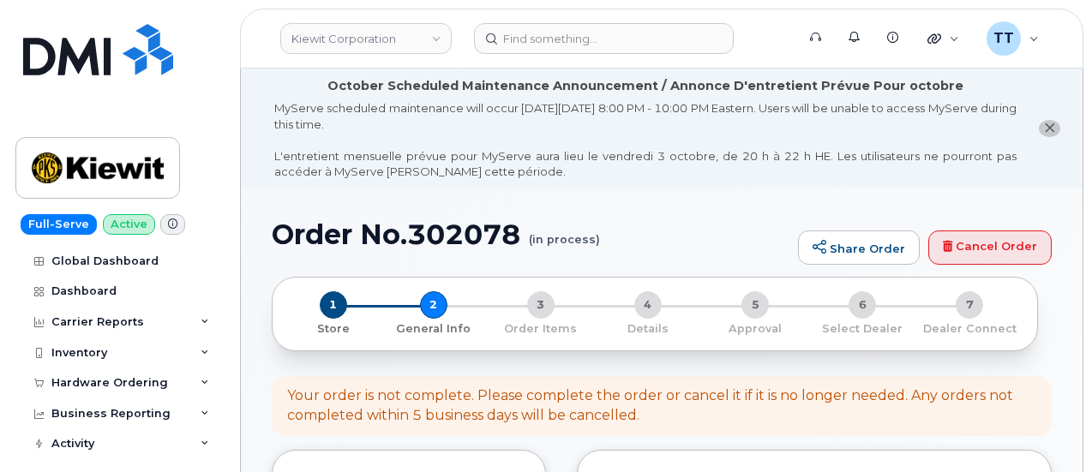
type input "CS0805877"
click at [440, 237] on h1 "Order No.302078 (in process)" at bounding box center [531, 234] width 518 height 30
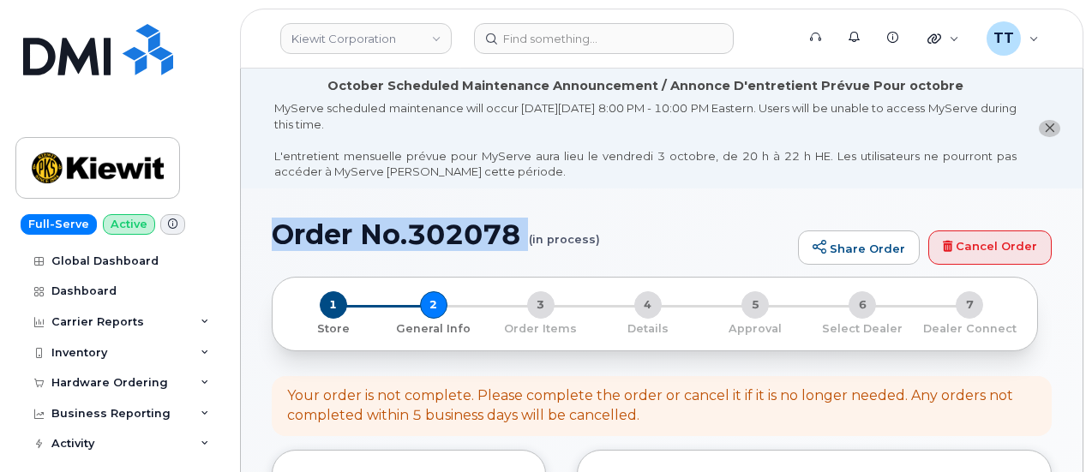
click at [440, 237] on h1 "Order No.302078 (in process)" at bounding box center [531, 234] width 518 height 30
copy h1 "Order No.302078"
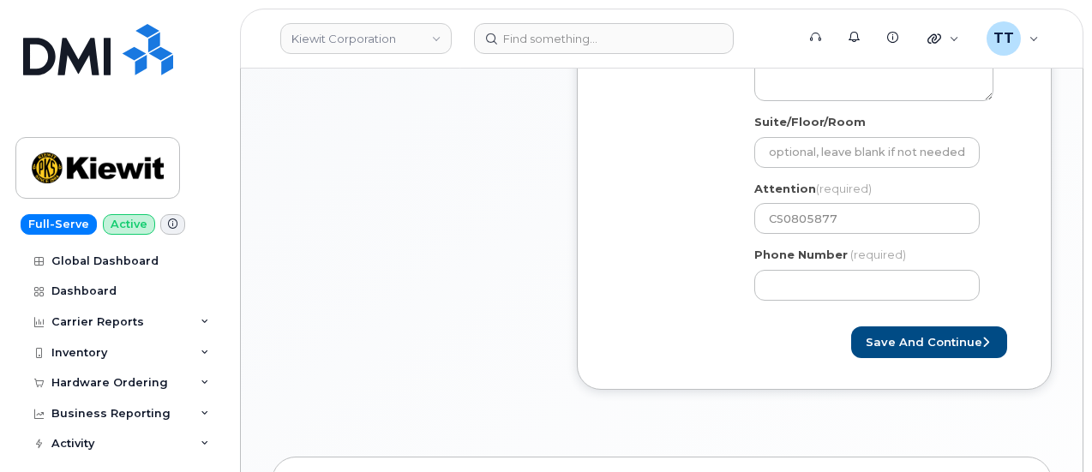
scroll to position [771, 0]
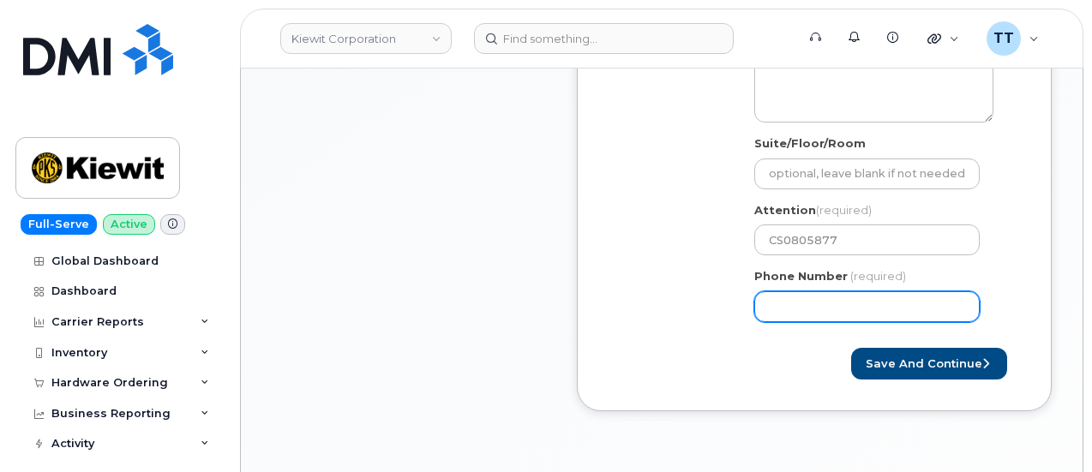
click at [797, 293] on input "Phone Number" at bounding box center [866, 306] width 225 height 31
paste input "8326830708"
click at [828, 307] on input "Phone Number" at bounding box center [866, 306] width 225 height 31
select select
type input "8326830708"
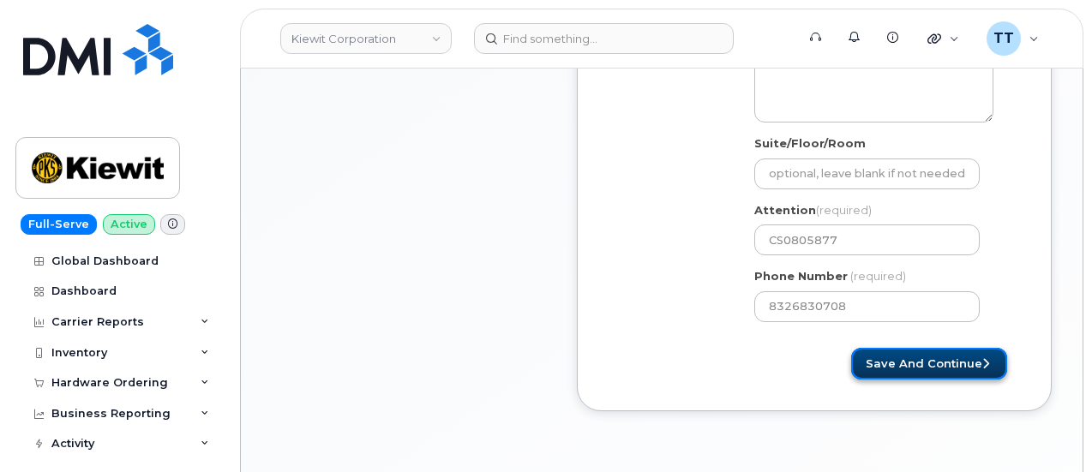
click at [911, 366] on button "Save and Continue" at bounding box center [929, 364] width 156 height 32
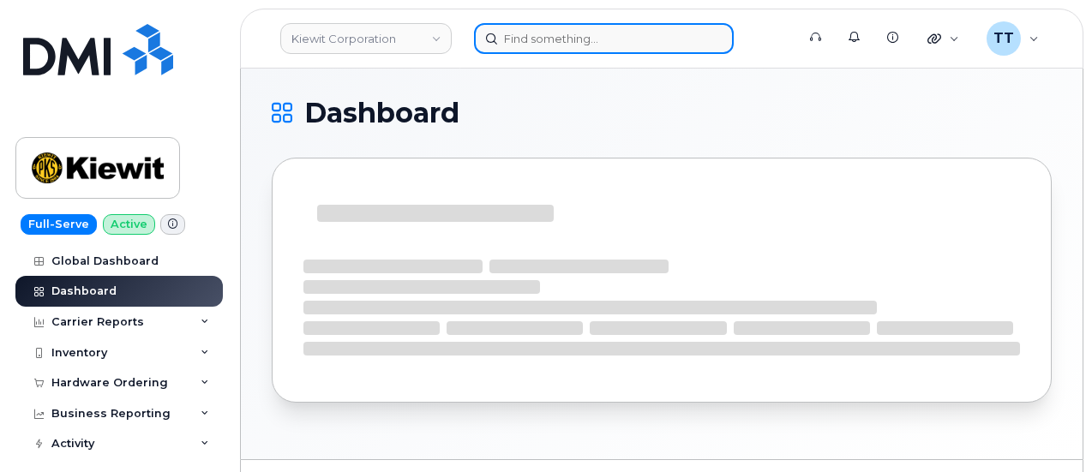
click at [541, 44] on input at bounding box center [604, 38] width 260 height 31
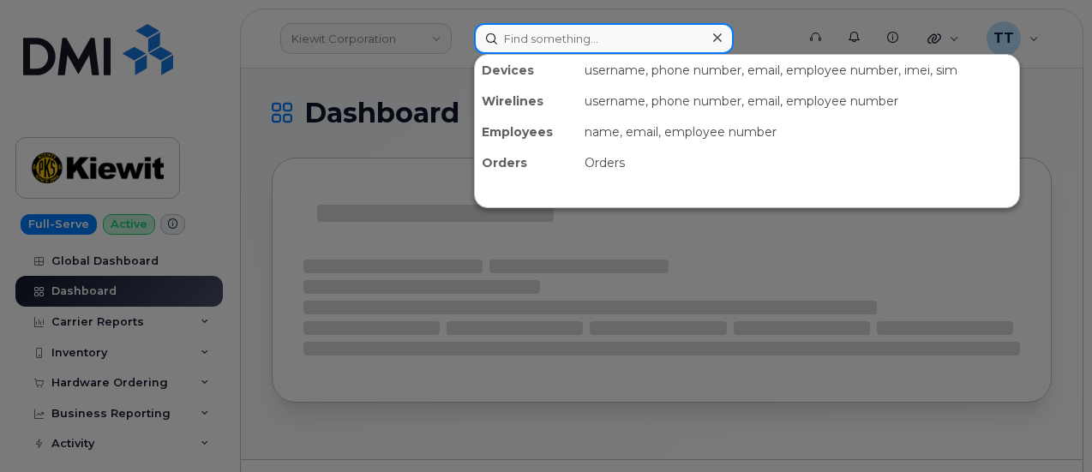
paste input "[PHONE_NUMBER]"
type input "[PHONE_NUMBER]"
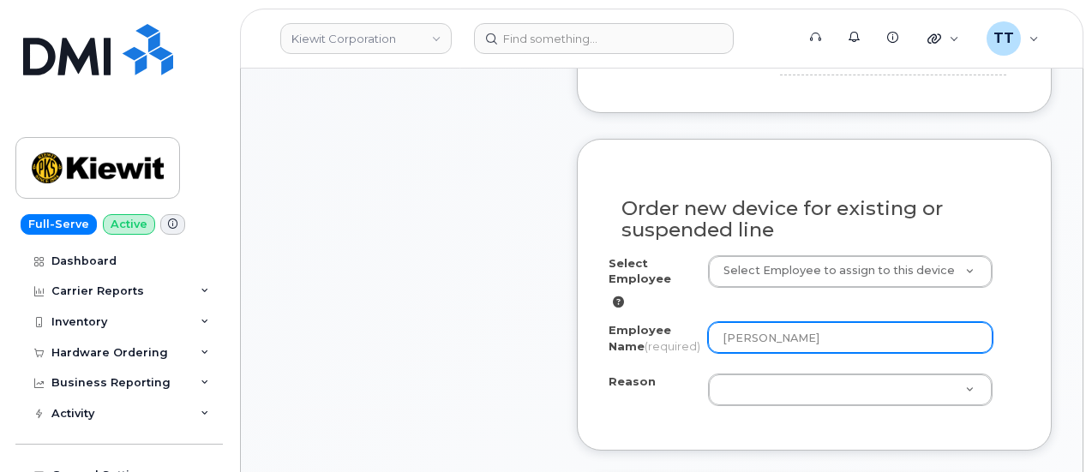
scroll to position [1029, 0]
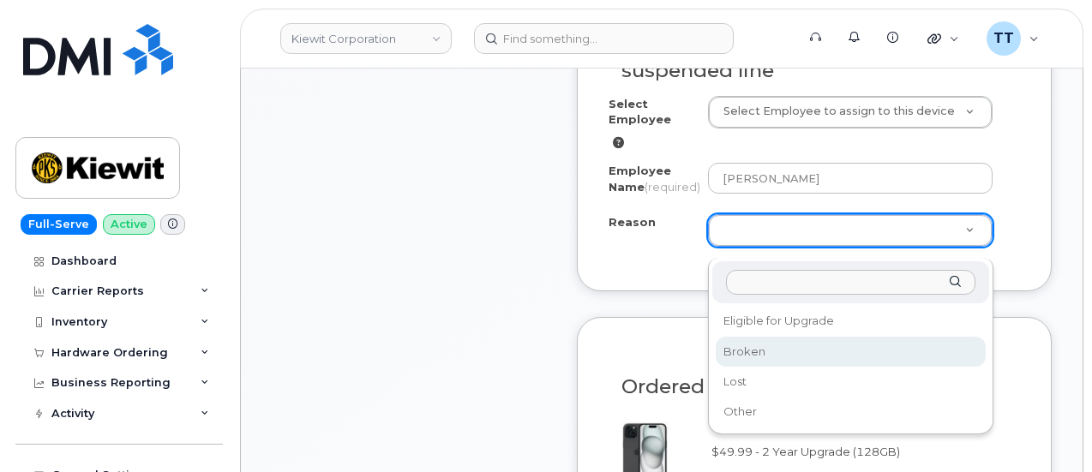
drag, startPoint x: 783, startPoint y: 354, endPoint x: 785, endPoint y: 340, distance: 13.8
select select "broken"
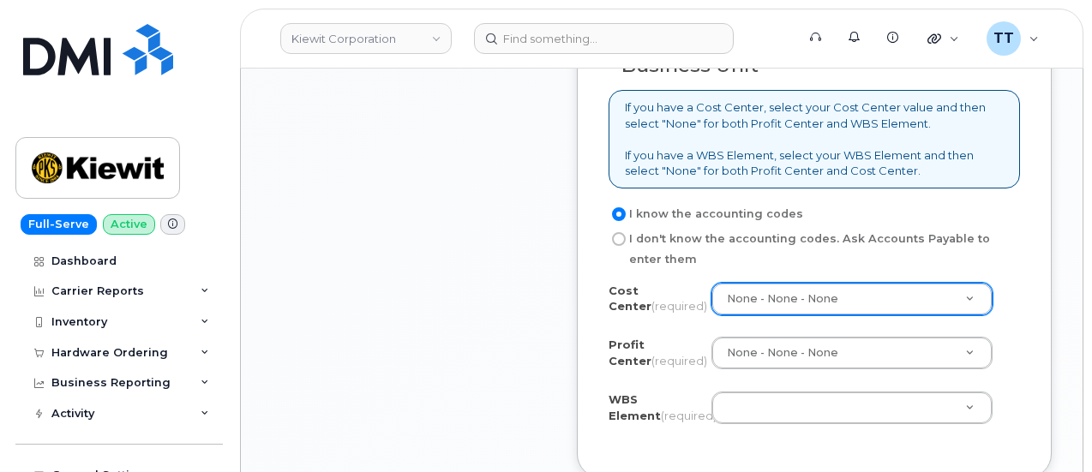
scroll to position [1714, 0]
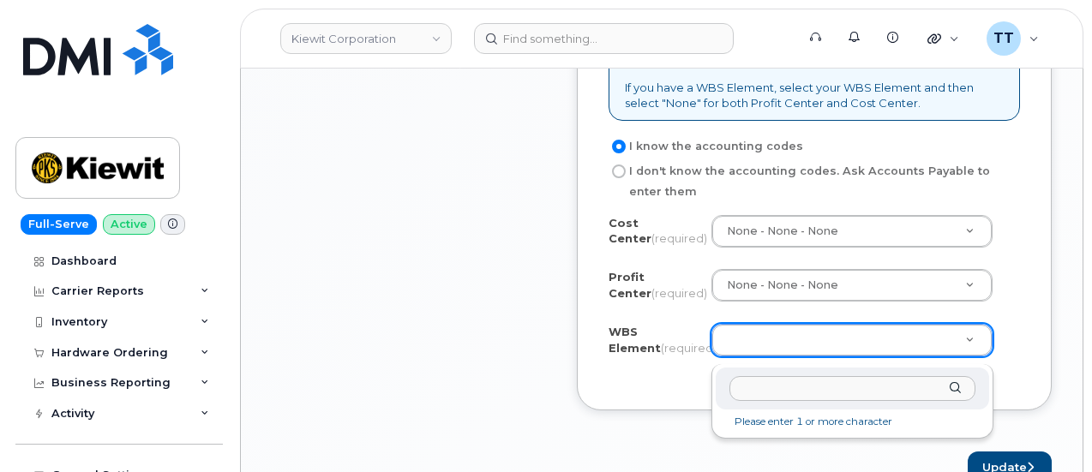
click at [779, 384] on input "text" at bounding box center [852, 388] width 246 height 25
paste input "110190.1923"
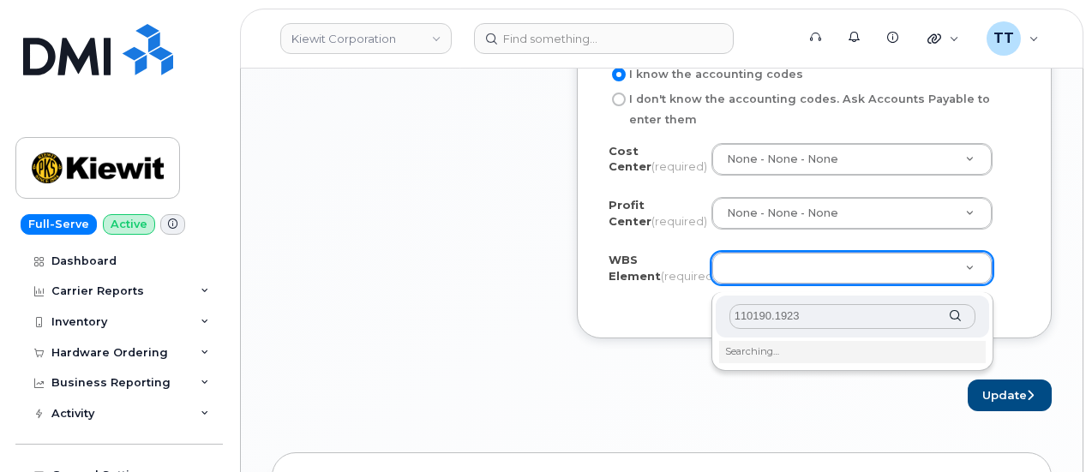
scroll to position [1886, 0]
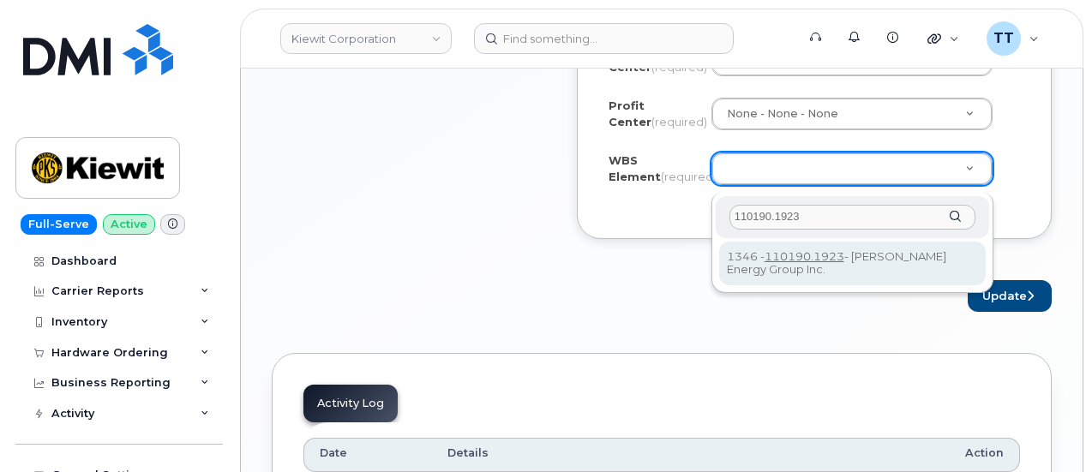
type input "110190.1923"
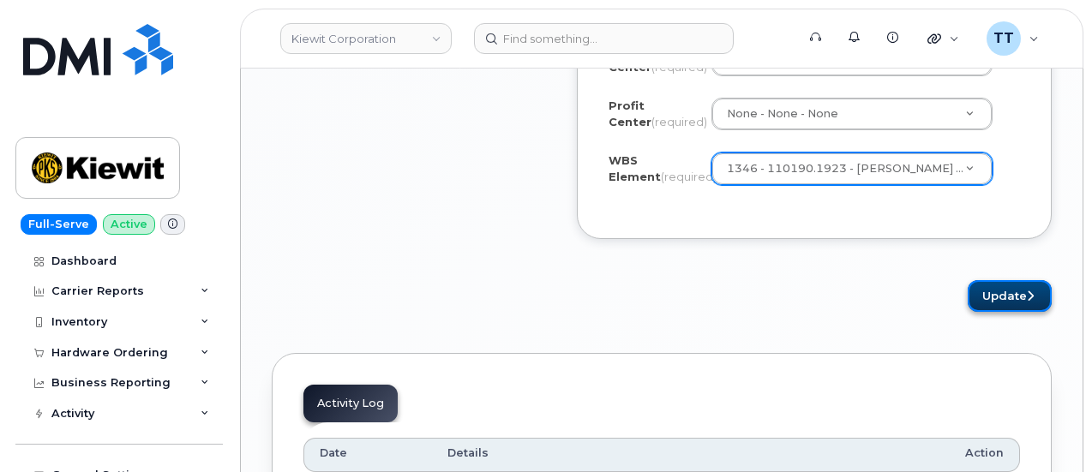
click at [988, 298] on button "Update" at bounding box center [1010, 296] width 84 height 32
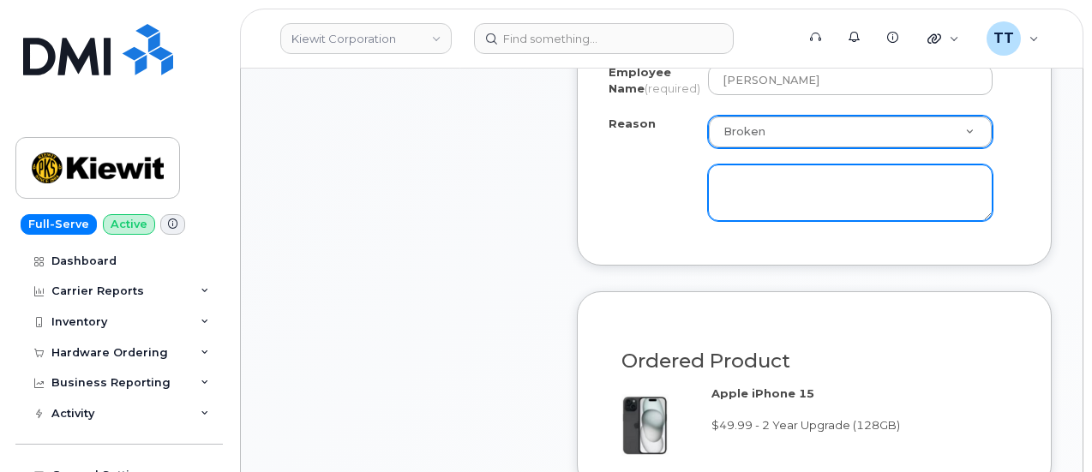
scroll to position [1047, 0]
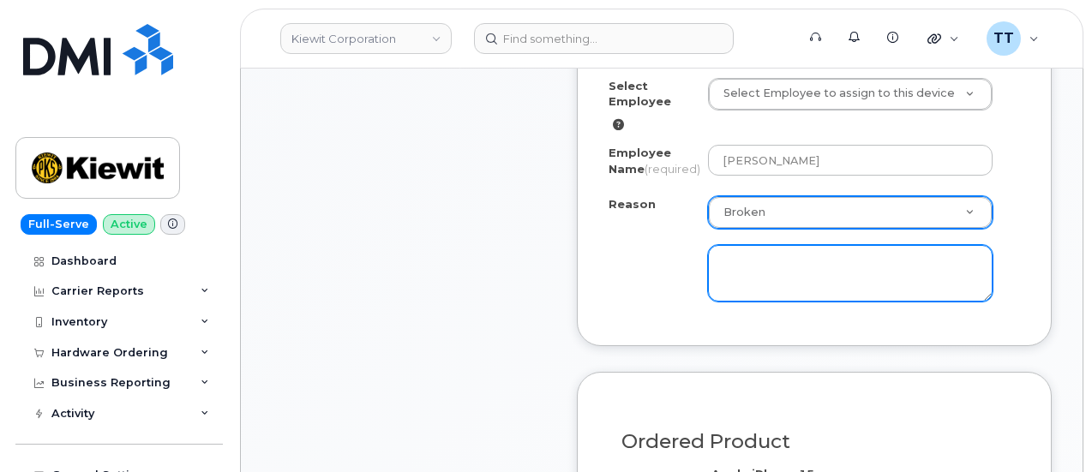
click at [744, 294] on textarea at bounding box center [850, 273] width 285 height 57
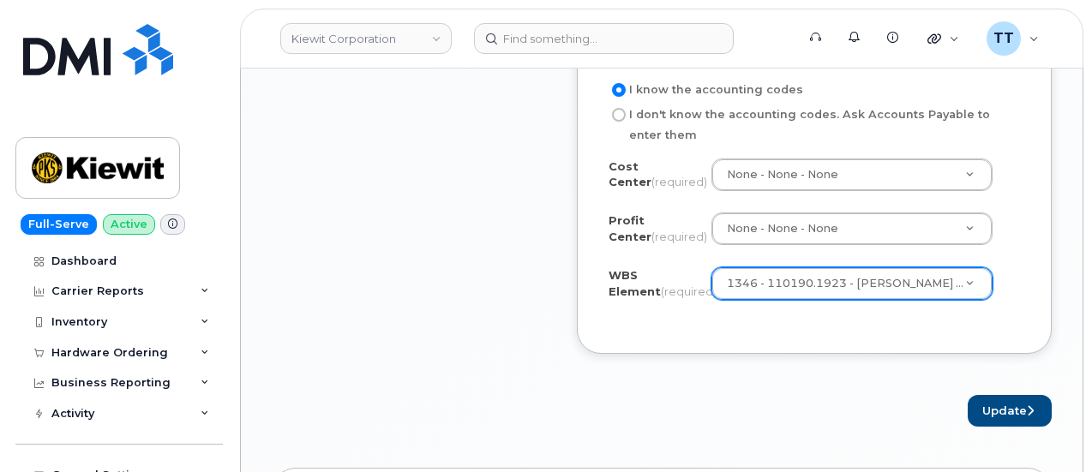
scroll to position [1818, 0]
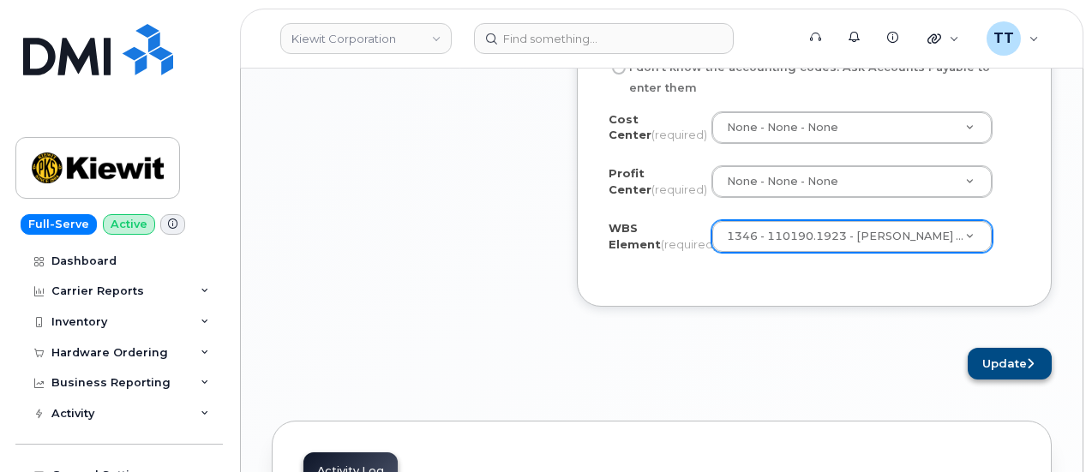
type textarea "Broken"
click at [977, 363] on button "Update" at bounding box center [1010, 364] width 84 height 32
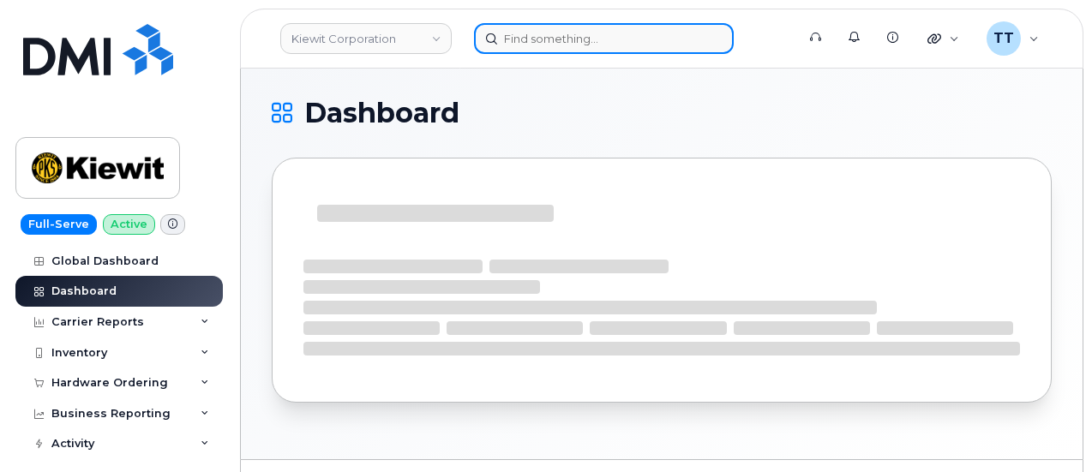
click at [622, 45] on input at bounding box center [604, 38] width 260 height 31
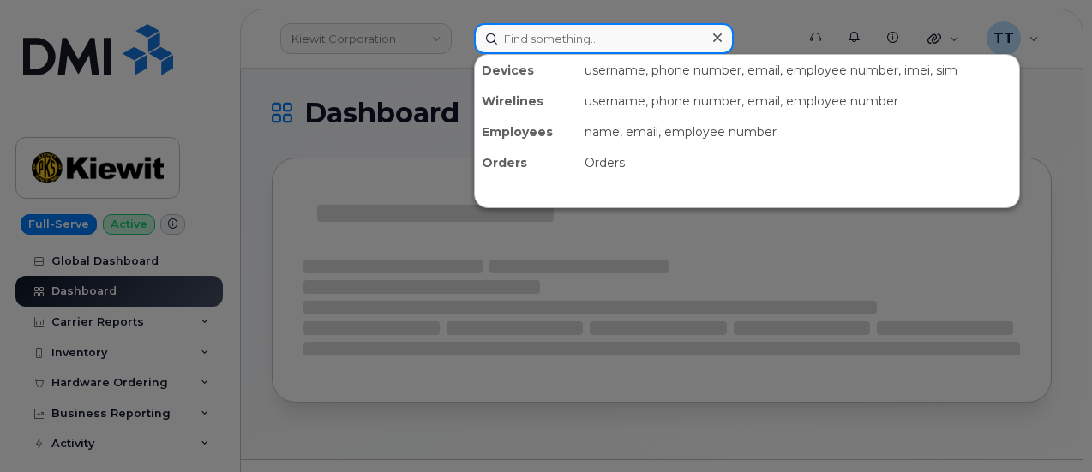
paste input "[PERSON_NAME]"
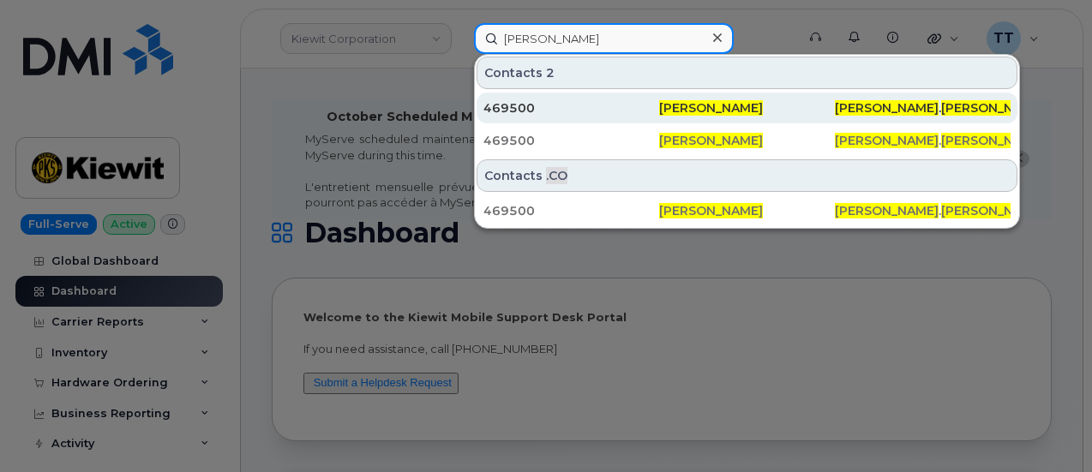
type input "[PERSON_NAME]"
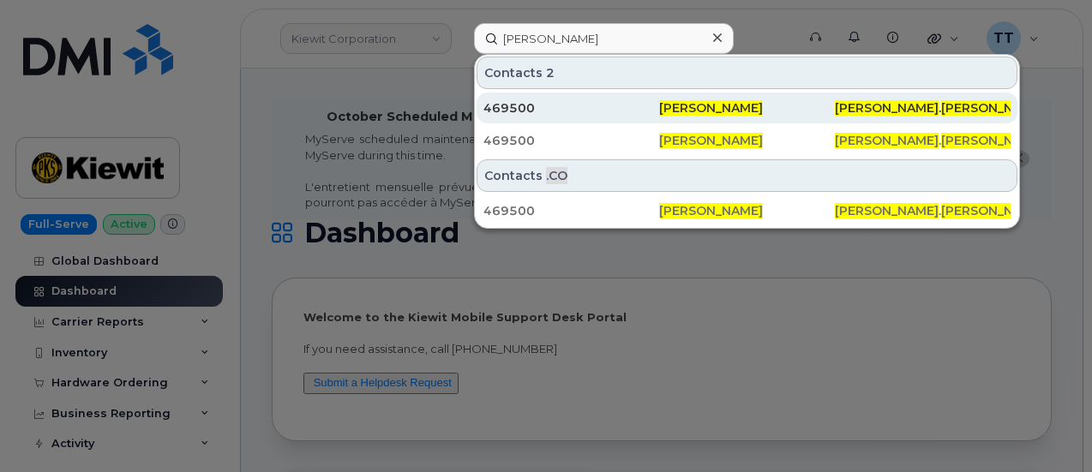
click at [627, 111] on div "469500" at bounding box center [571, 107] width 176 height 17
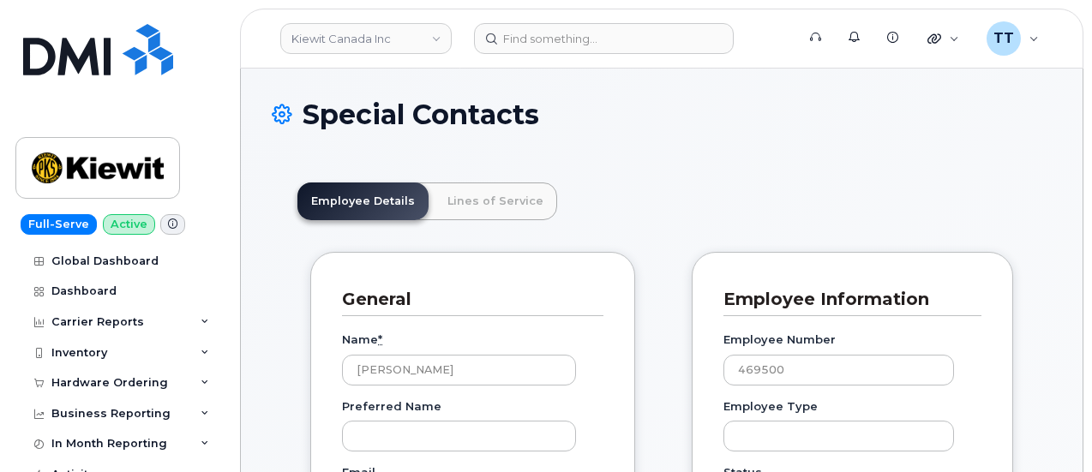
scroll to position [53, 0]
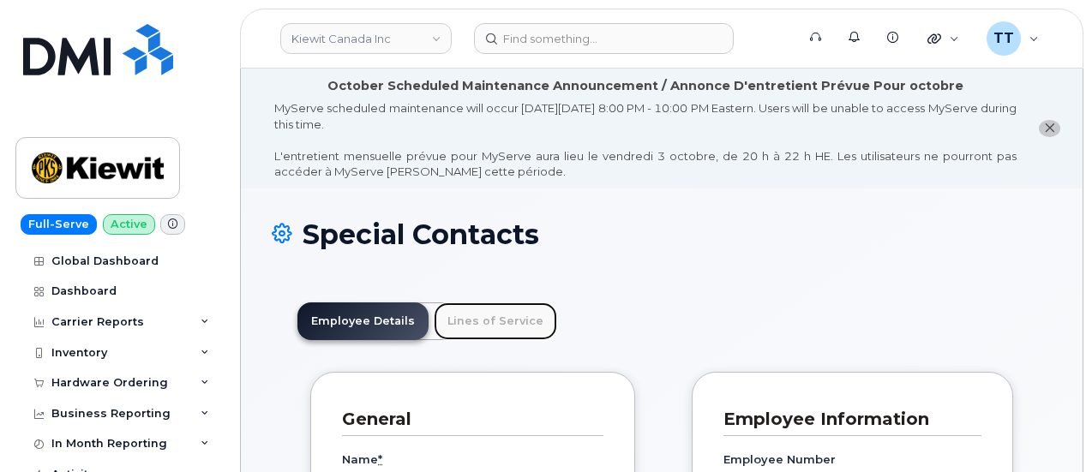
click at [501, 326] on link "Lines of Service" at bounding box center [495, 322] width 123 height 38
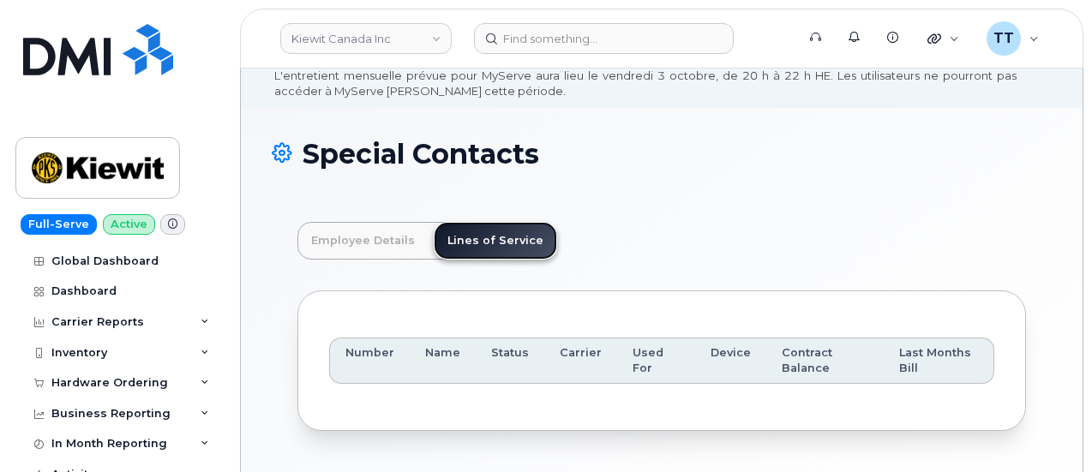
scroll to position [148, 0]
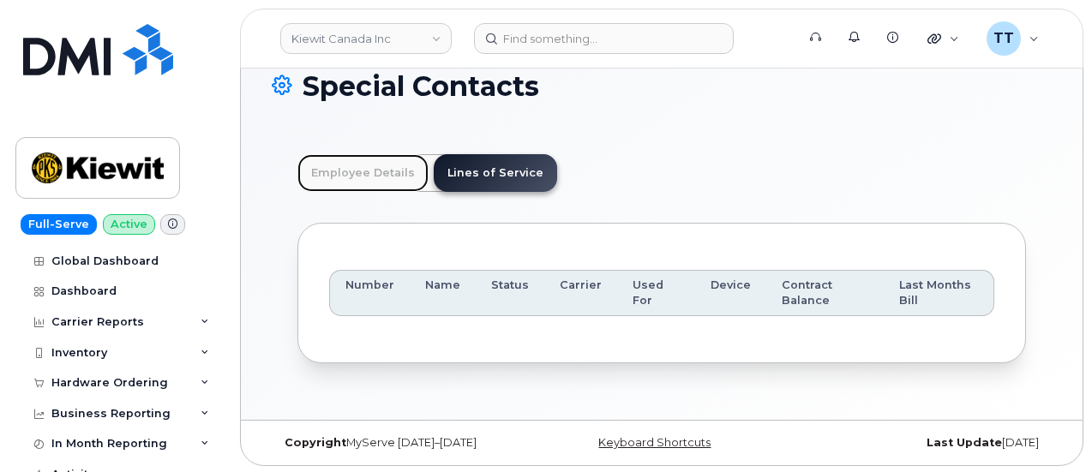
click at [327, 165] on link "Employee Details" at bounding box center [362, 173] width 131 height 38
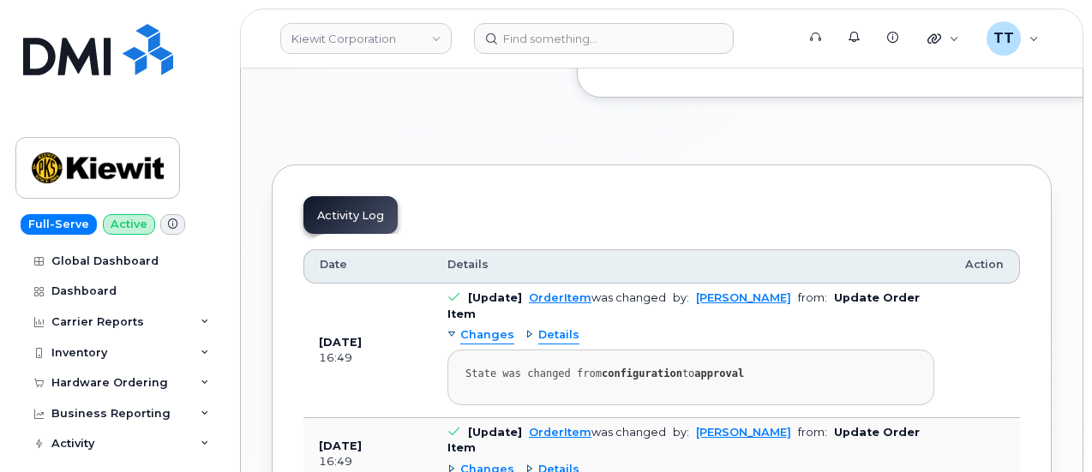
scroll to position [857, 0]
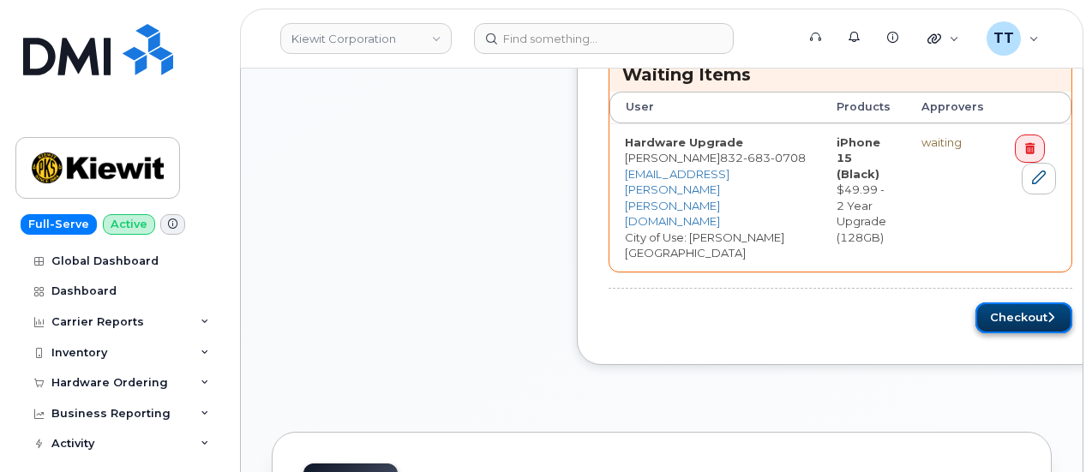
click at [1017, 303] on button "Checkout" at bounding box center [1023, 319] width 97 height 32
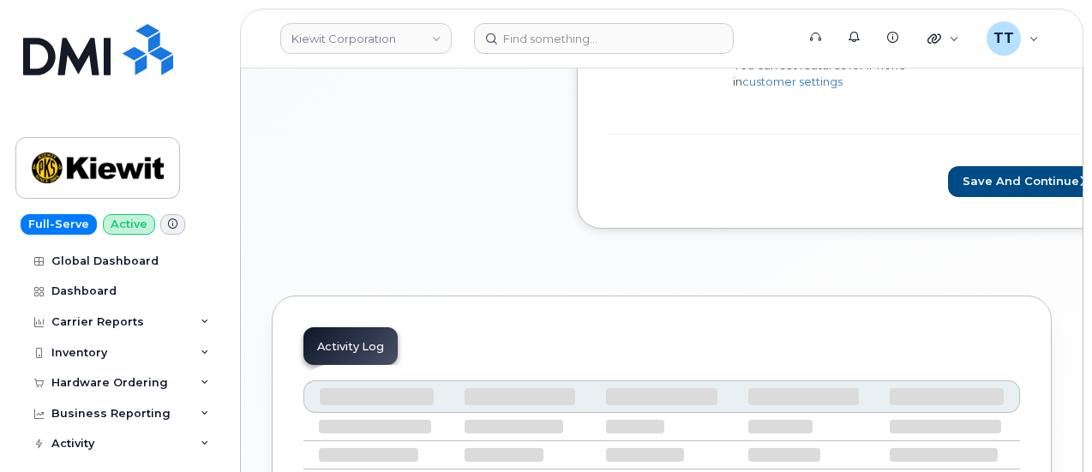
scroll to position [805, 0]
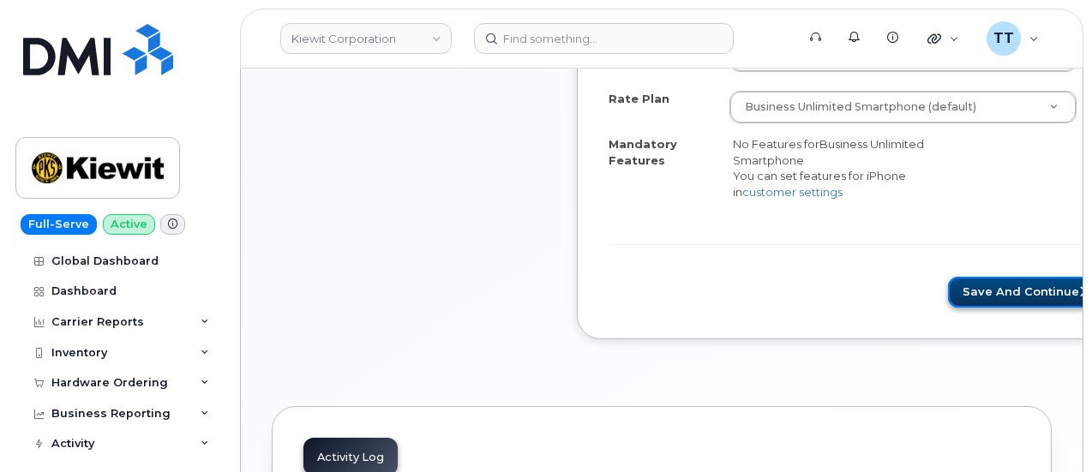
click at [948, 286] on button "Save and Continue" at bounding box center [1026, 293] width 156 height 32
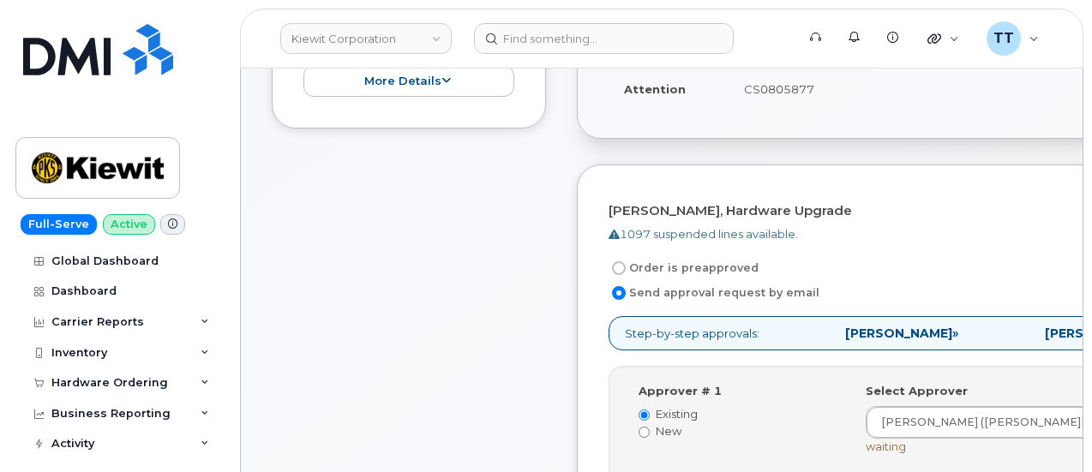
scroll to position [857, 0]
